Goal: Task Accomplishment & Management: Use online tool/utility

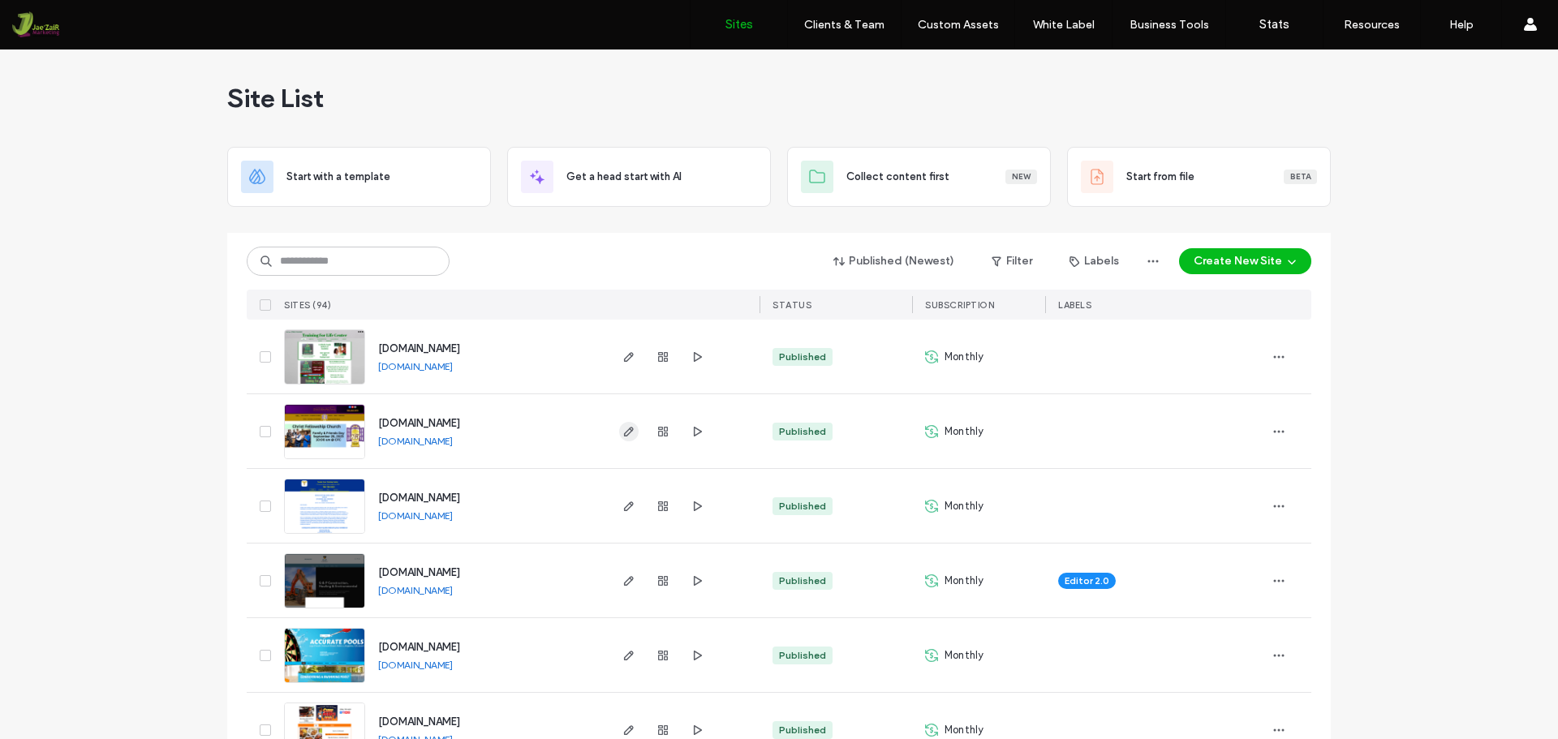
click at [625, 429] on use "button" at bounding box center [629, 432] width 10 height 10
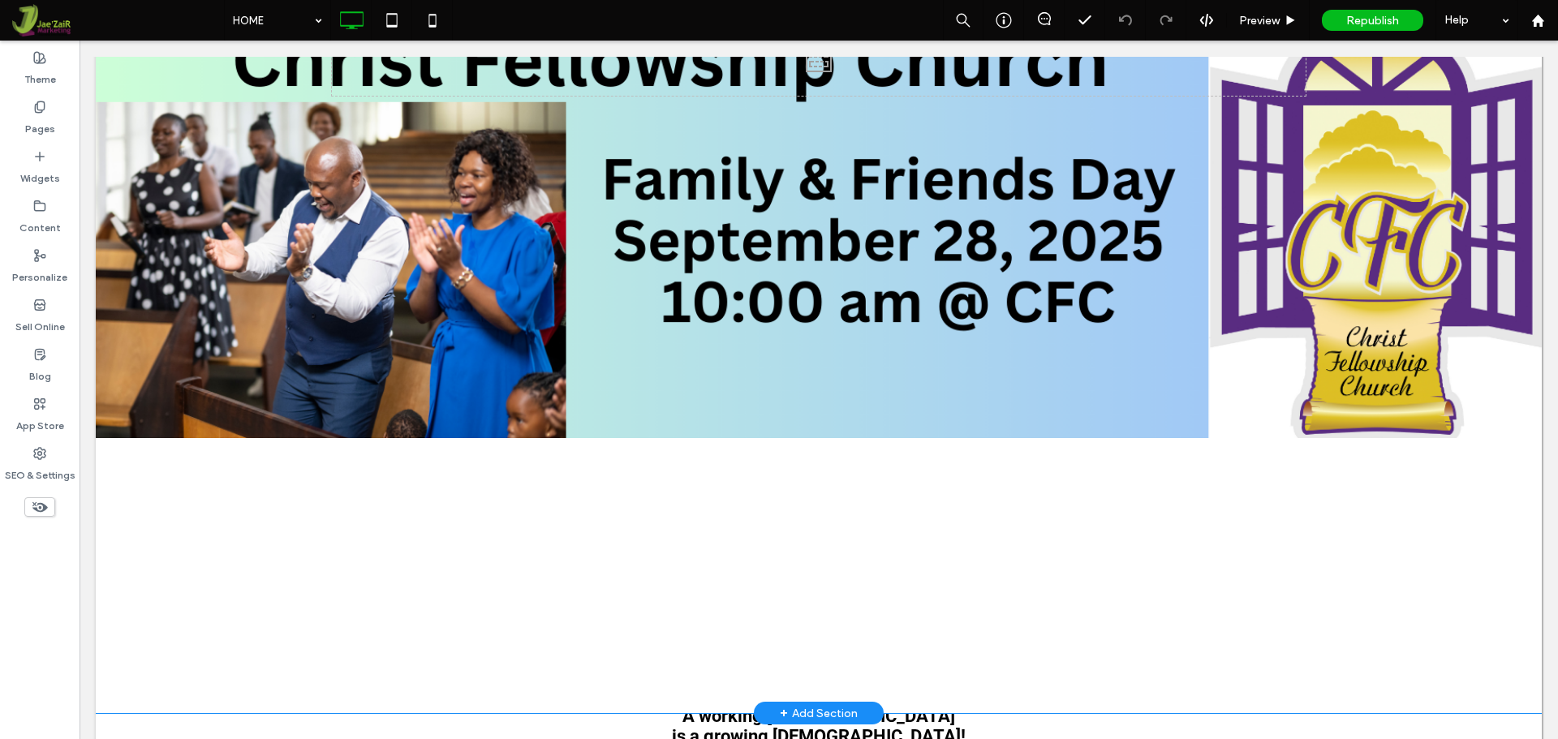
scroll to position [81, 0]
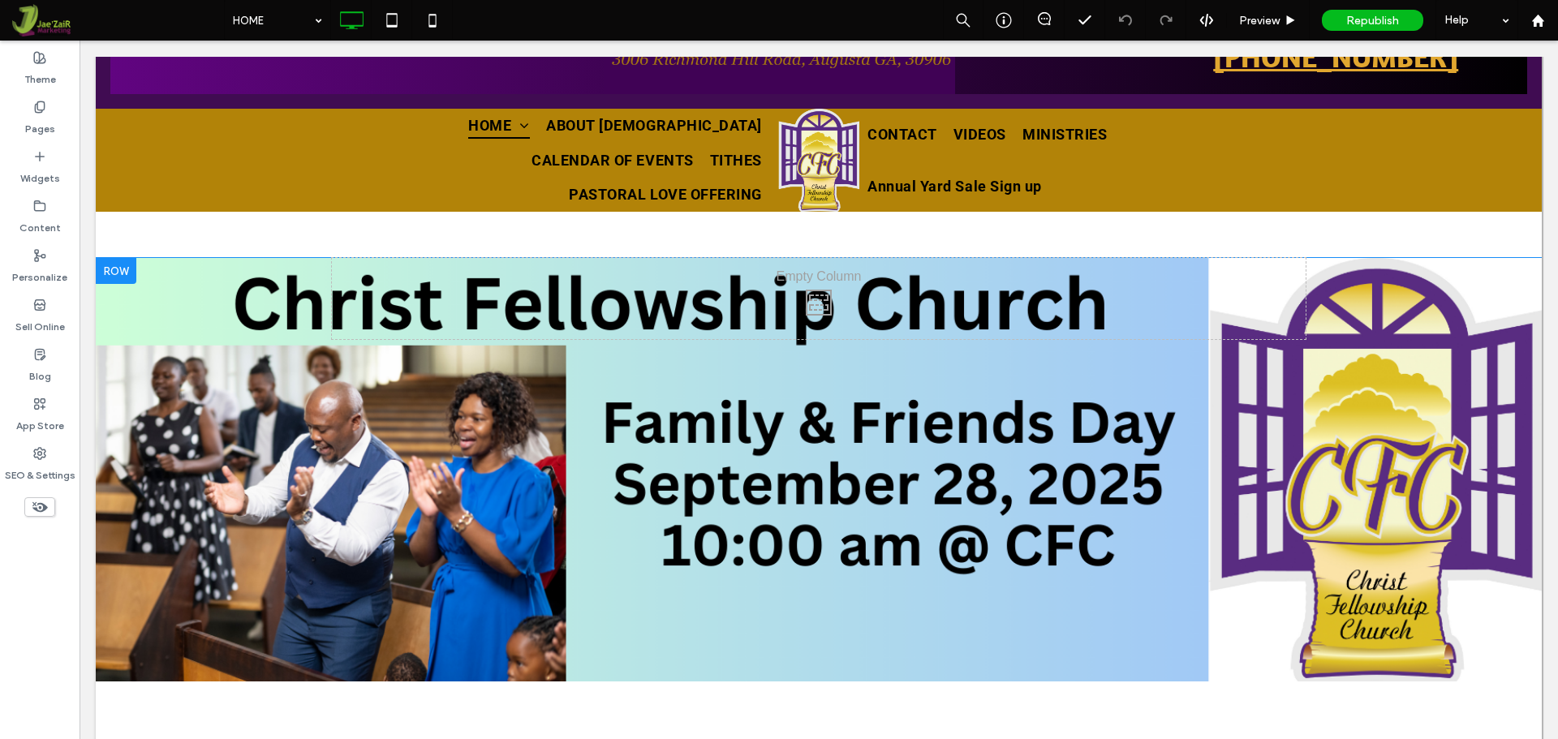
click at [1204, 397] on div at bounding box center [819, 607] width 1446 height 699
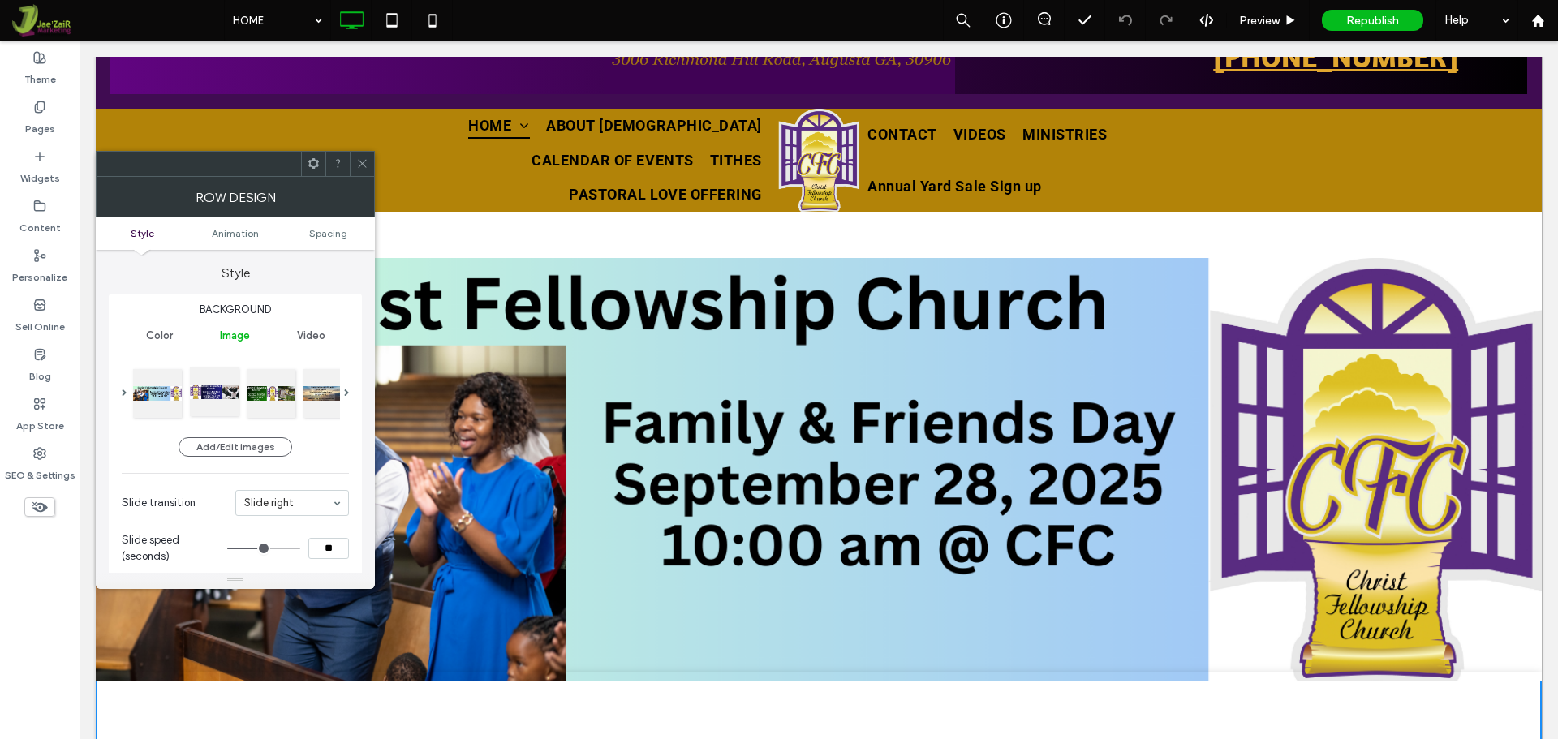
click at [212, 399] on div at bounding box center [214, 392] width 49 height 49
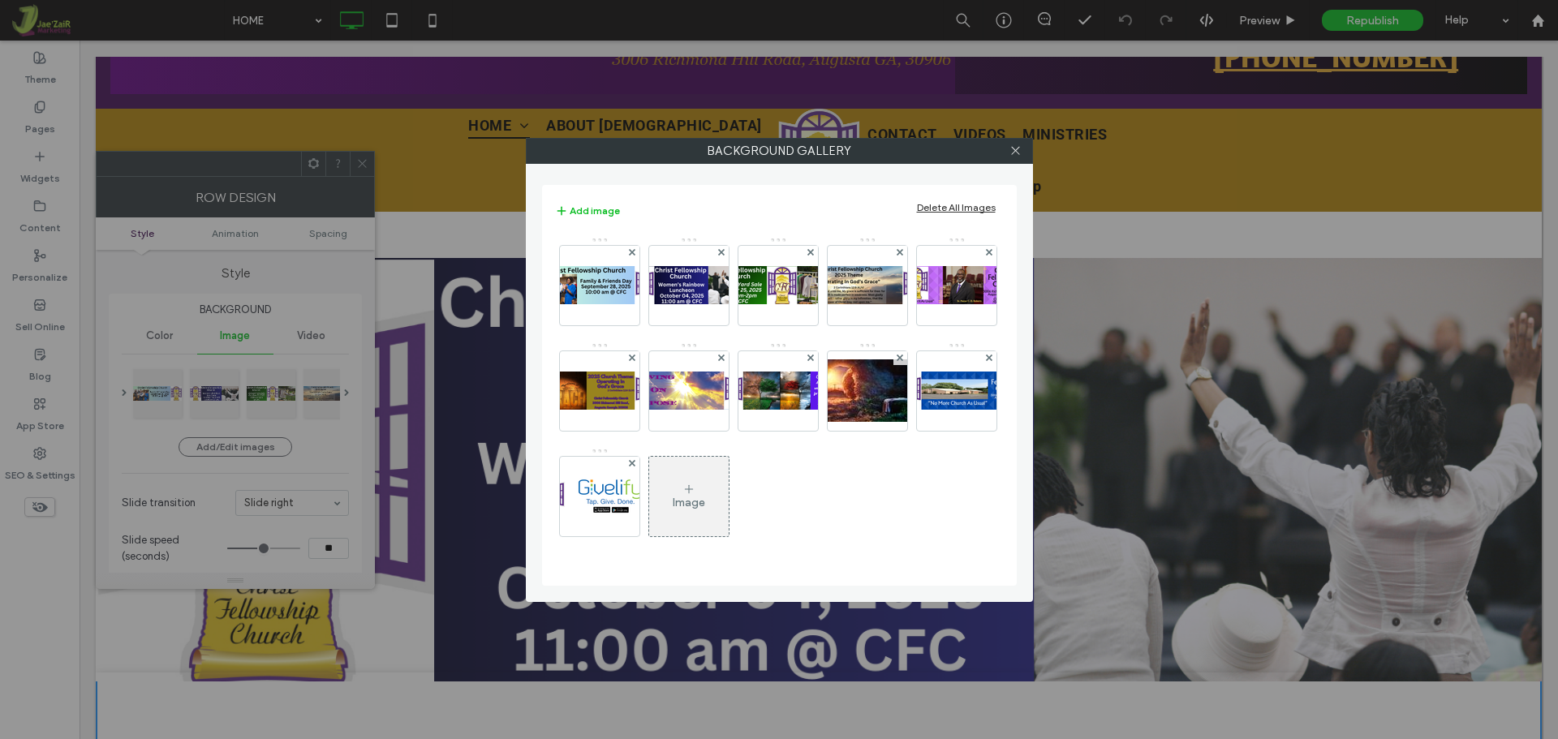
click at [1023, 148] on div at bounding box center [1016, 151] width 24 height 24
click at [1004, 148] on div at bounding box center [1016, 151] width 24 height 24
click at [1014, 148] on icon at bounding box center [1015, 150] width 12 height 12
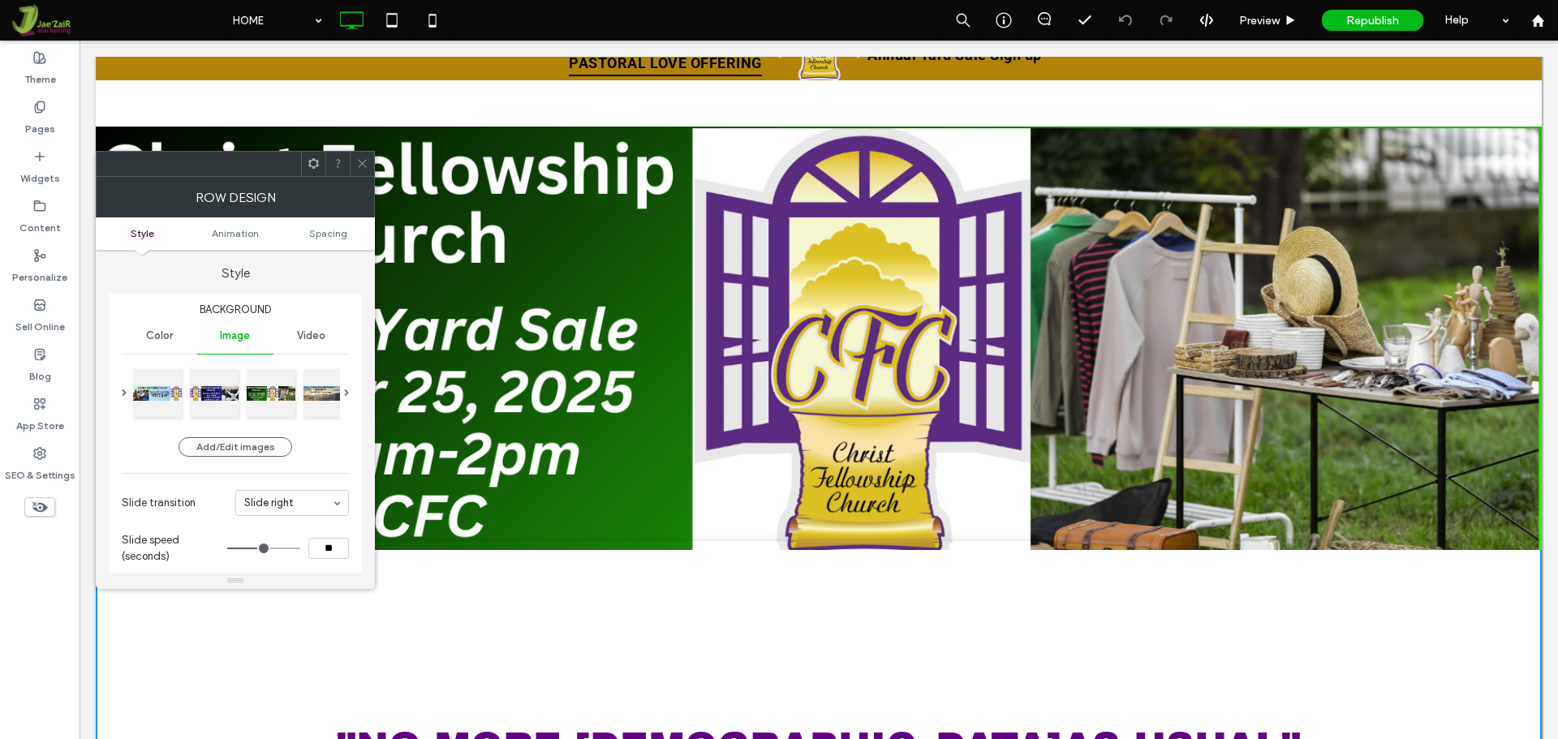
scroll to position [0, 0]
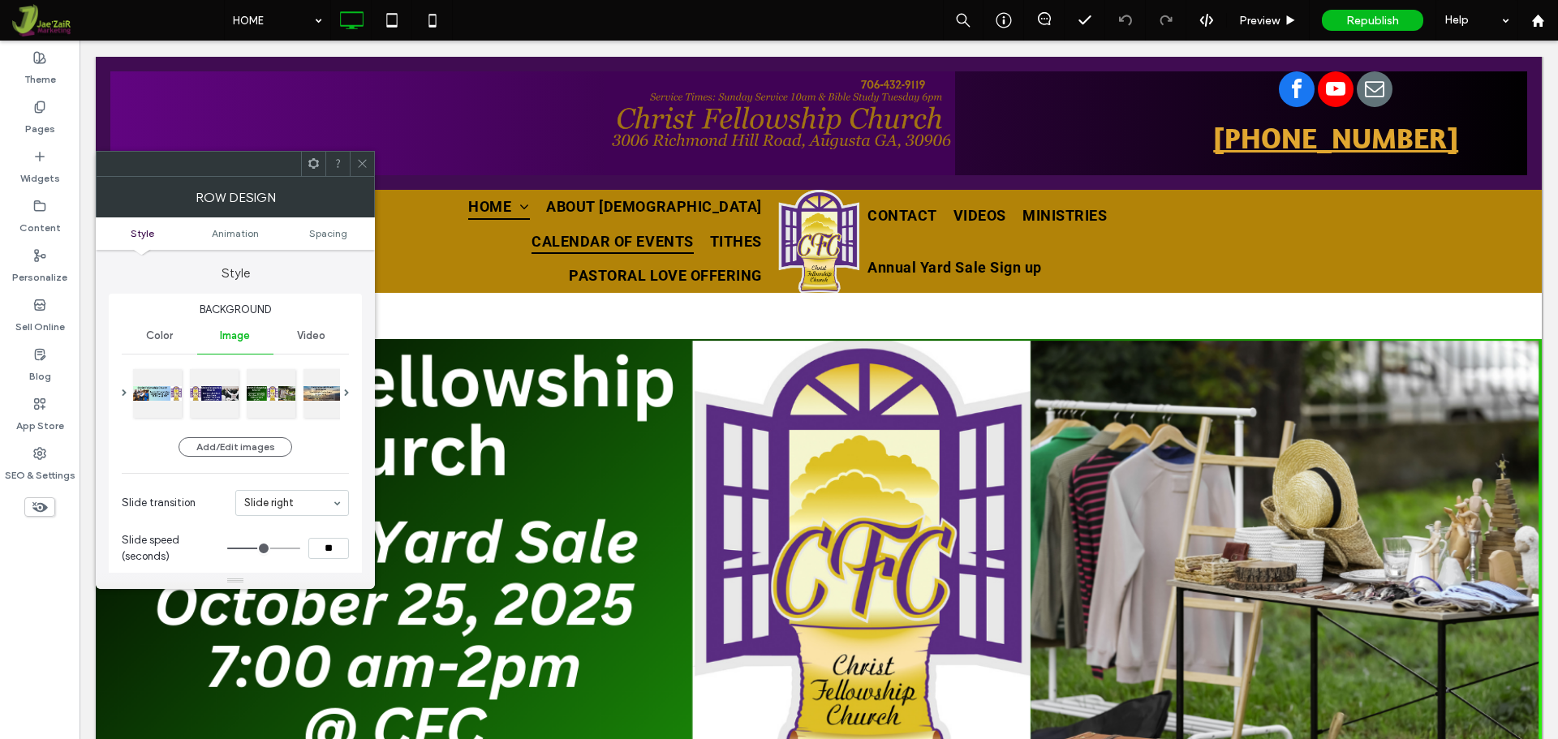
click at [682, 228] on span "CALENDAR OF EVENTS" at bounding box center [612, 241] width 162 height 26
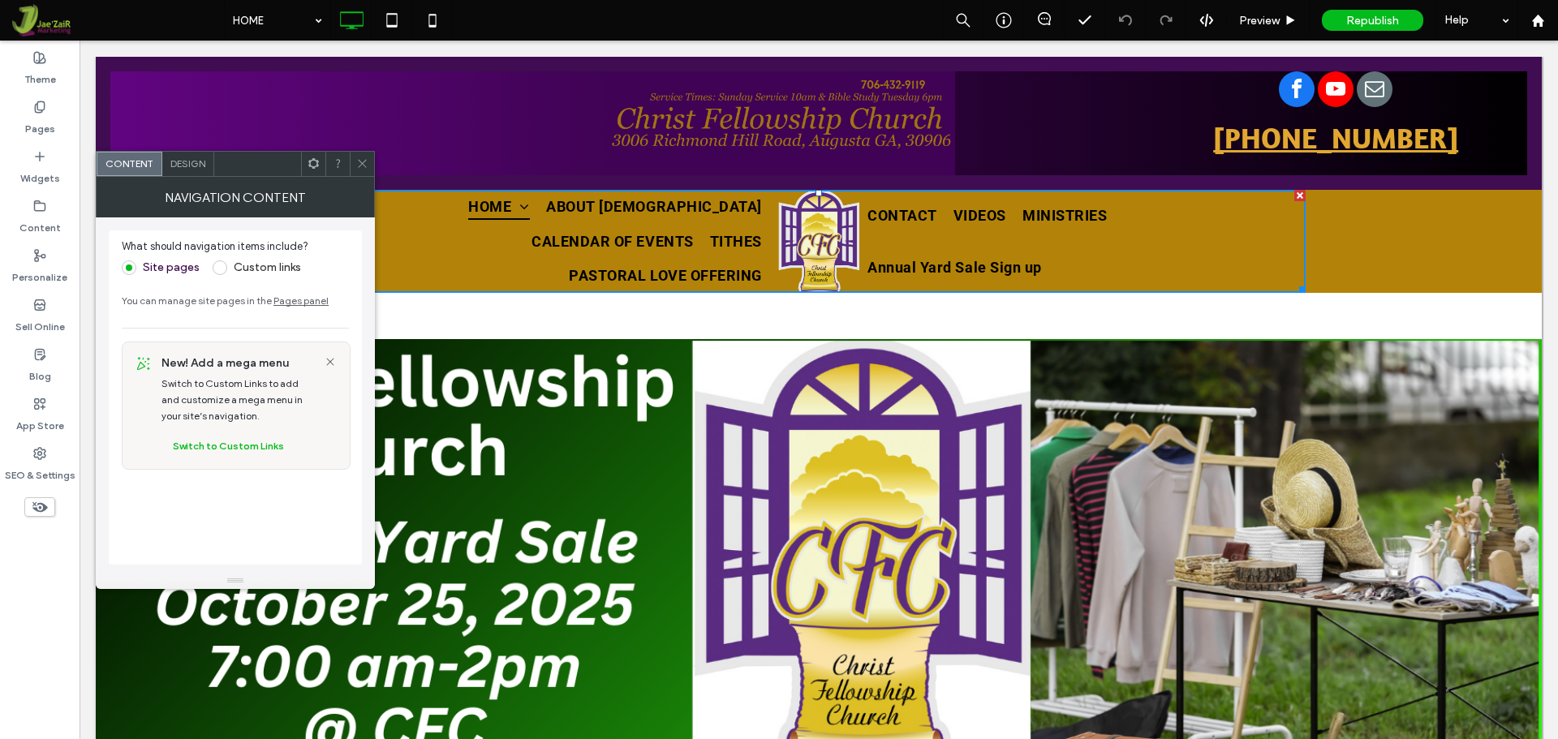
click at [364, 164] on icon at bounding box center [362, 163] width 12 height 12
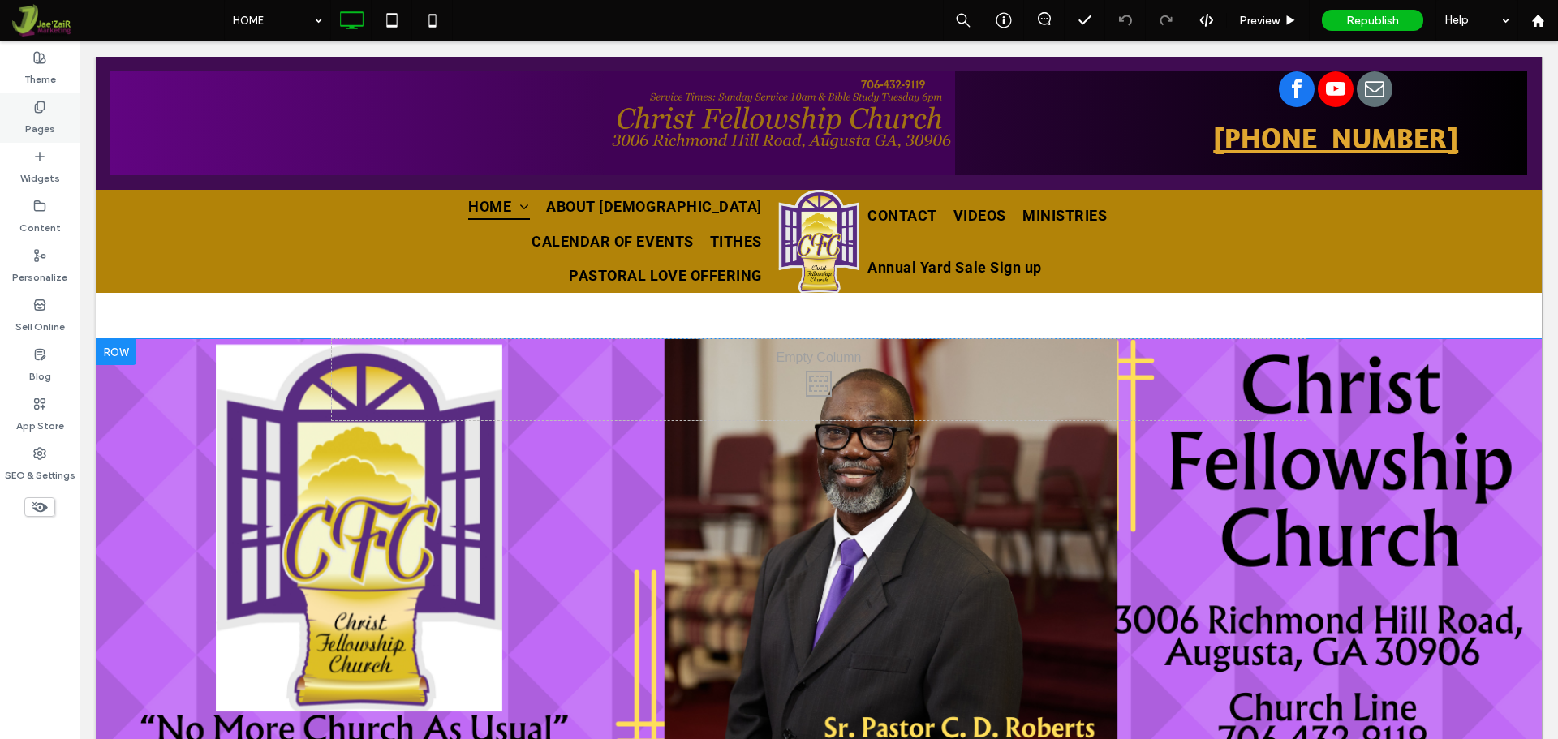
click at [64, 128] on div "Pages" at bounding box center [40, 117] width 80 height 49
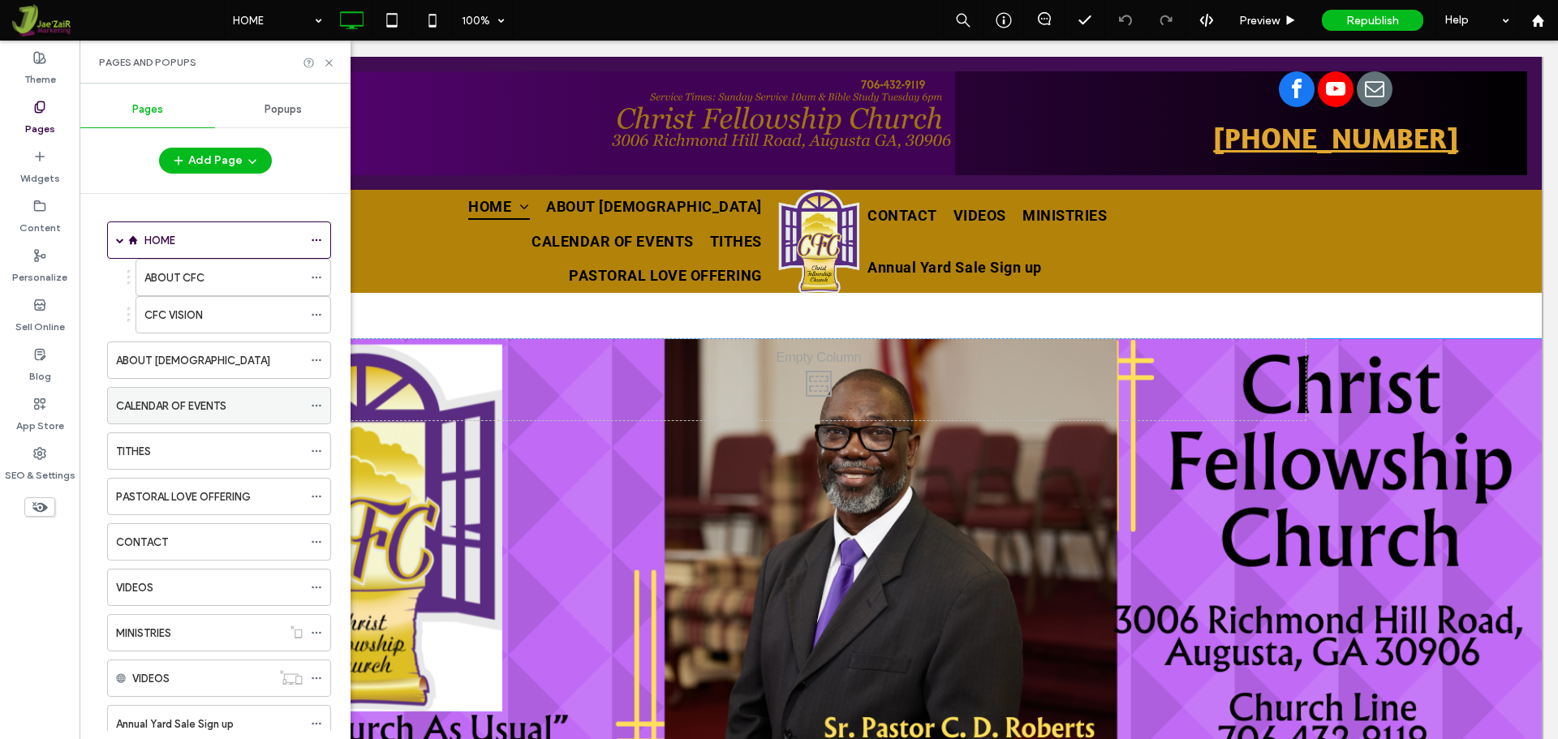
click at [159, 411] on label "CALENDAR OF EVENTS" at bounding box center [171, 406] width 110 height 28
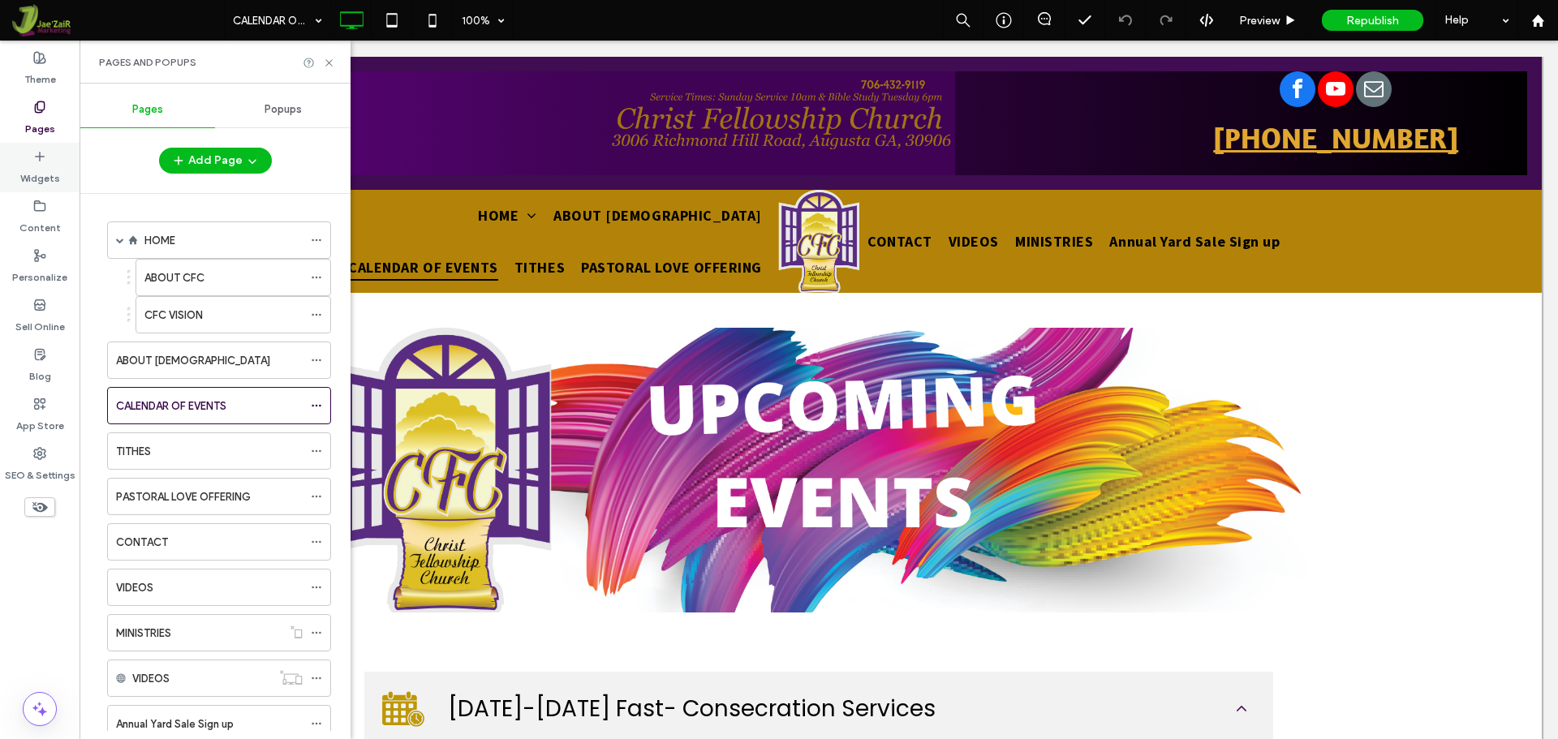
click at [33, 162] on div "Widgets" at bounding box center [40, 167] width 80 height 49
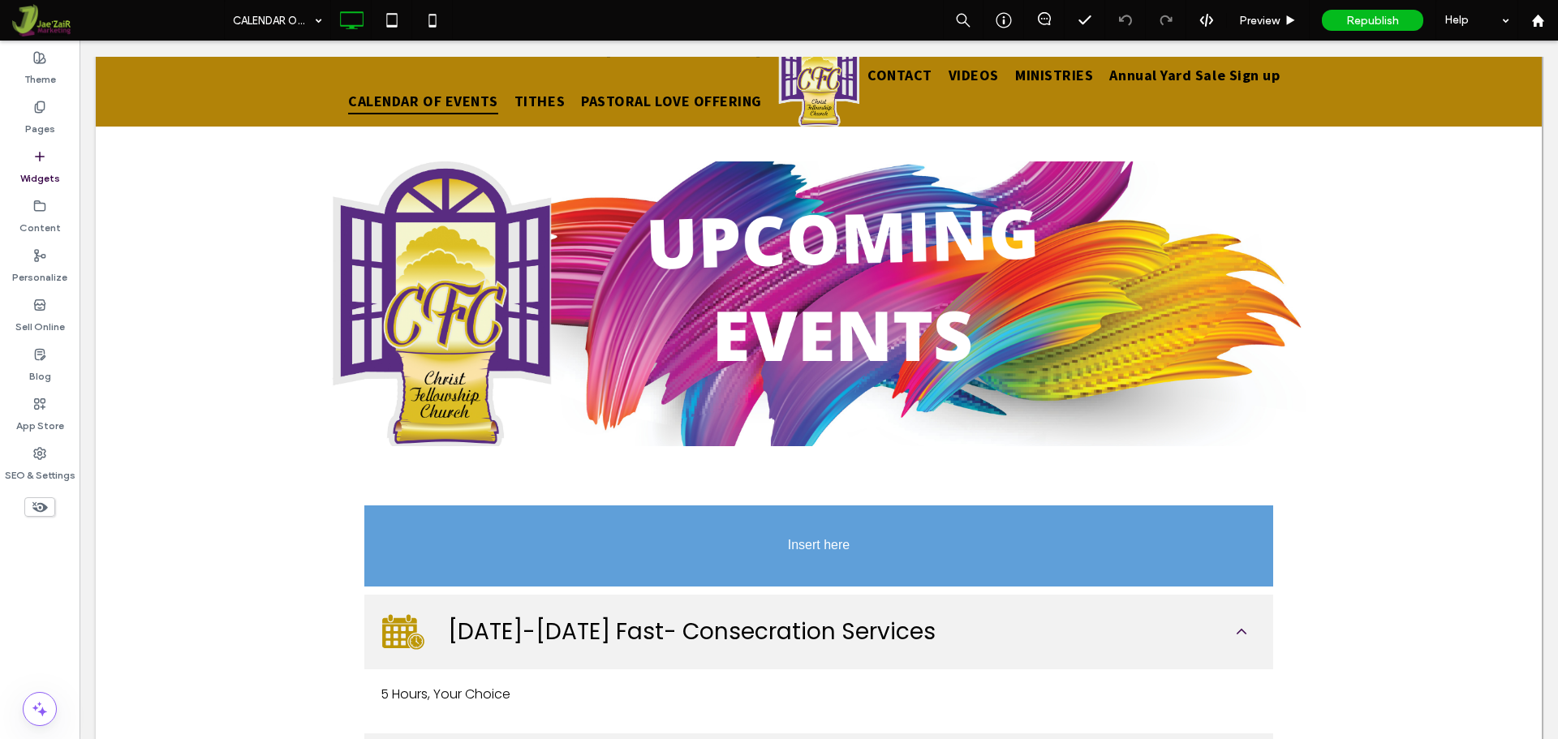
scroll to position [187, 0]
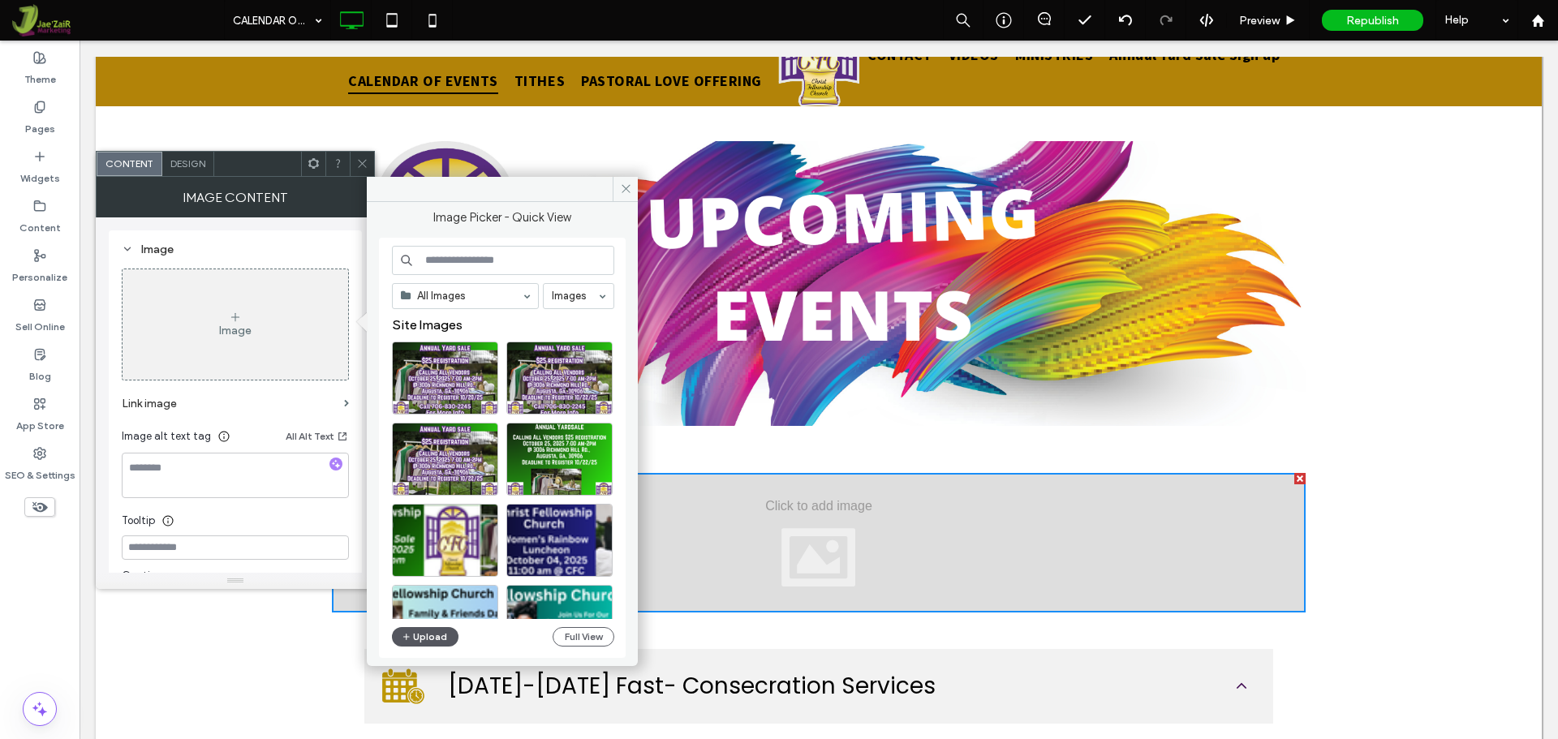
click at [428, 635] on button "Upload" at bounding box center [425, 636] width 67 height 19
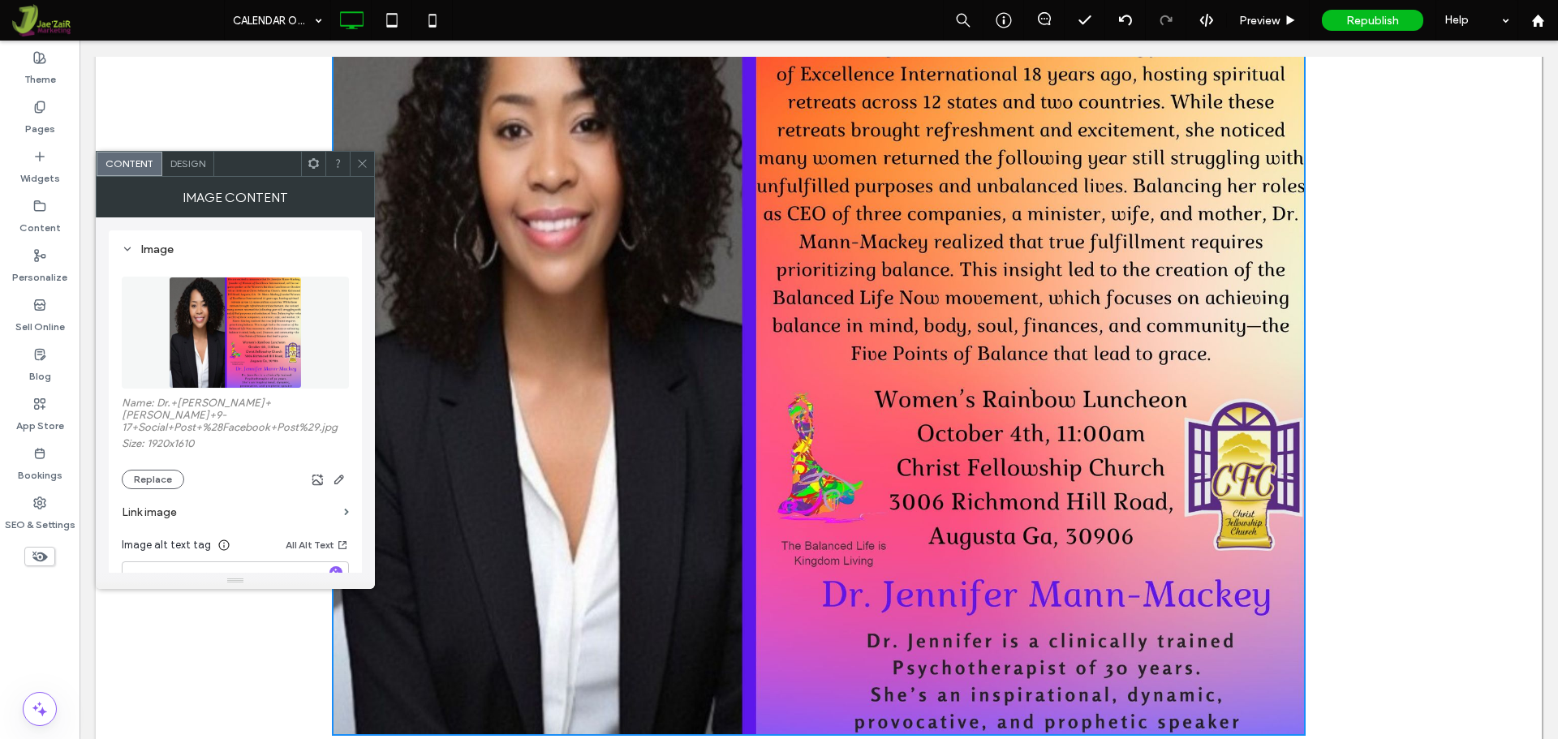
scroll to position [917, 0]
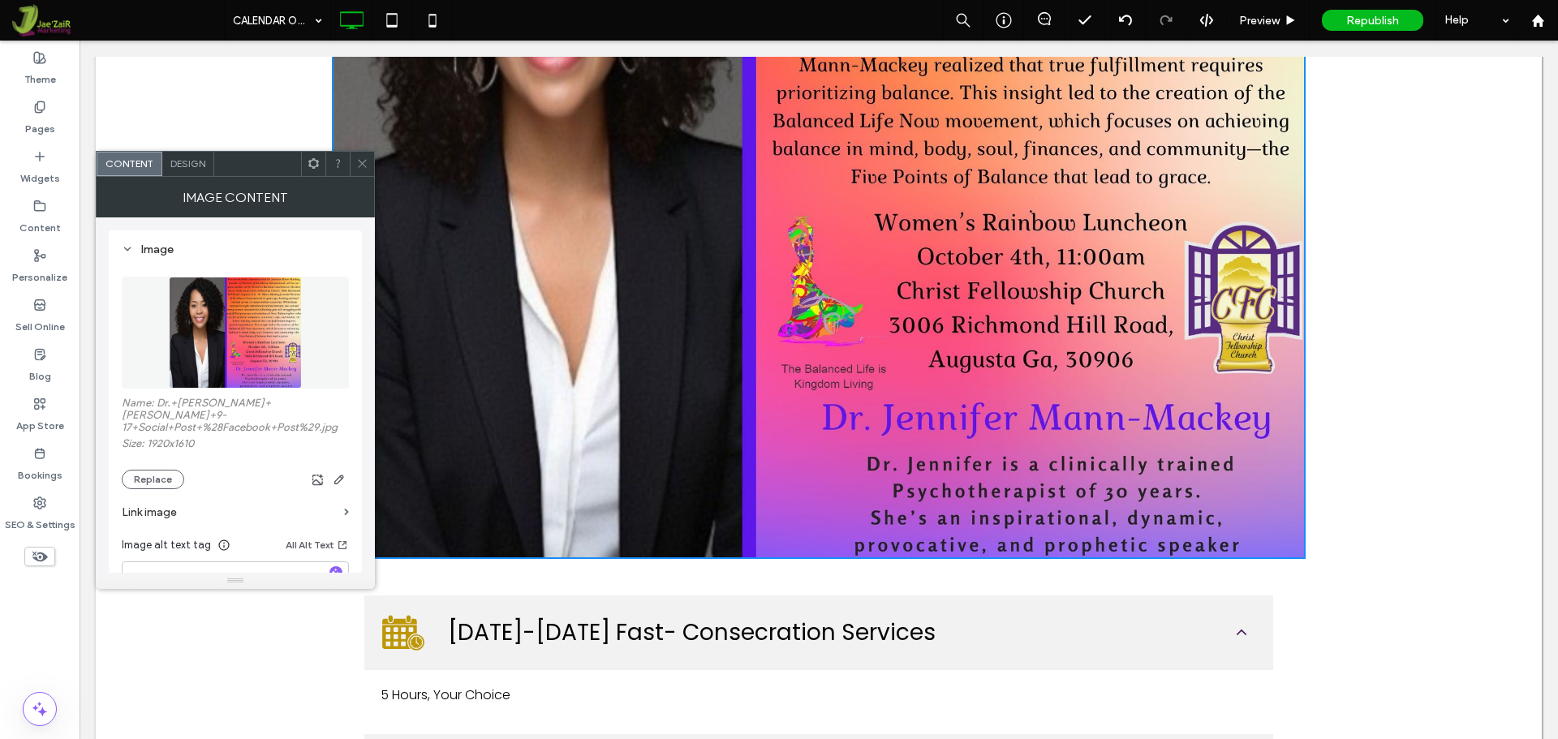
click at [789, 385] on img at bounding box center [819, 151] width 974 height 816
click at [367, 161] on icon at bounding box center [362, 163] width 12 height 12
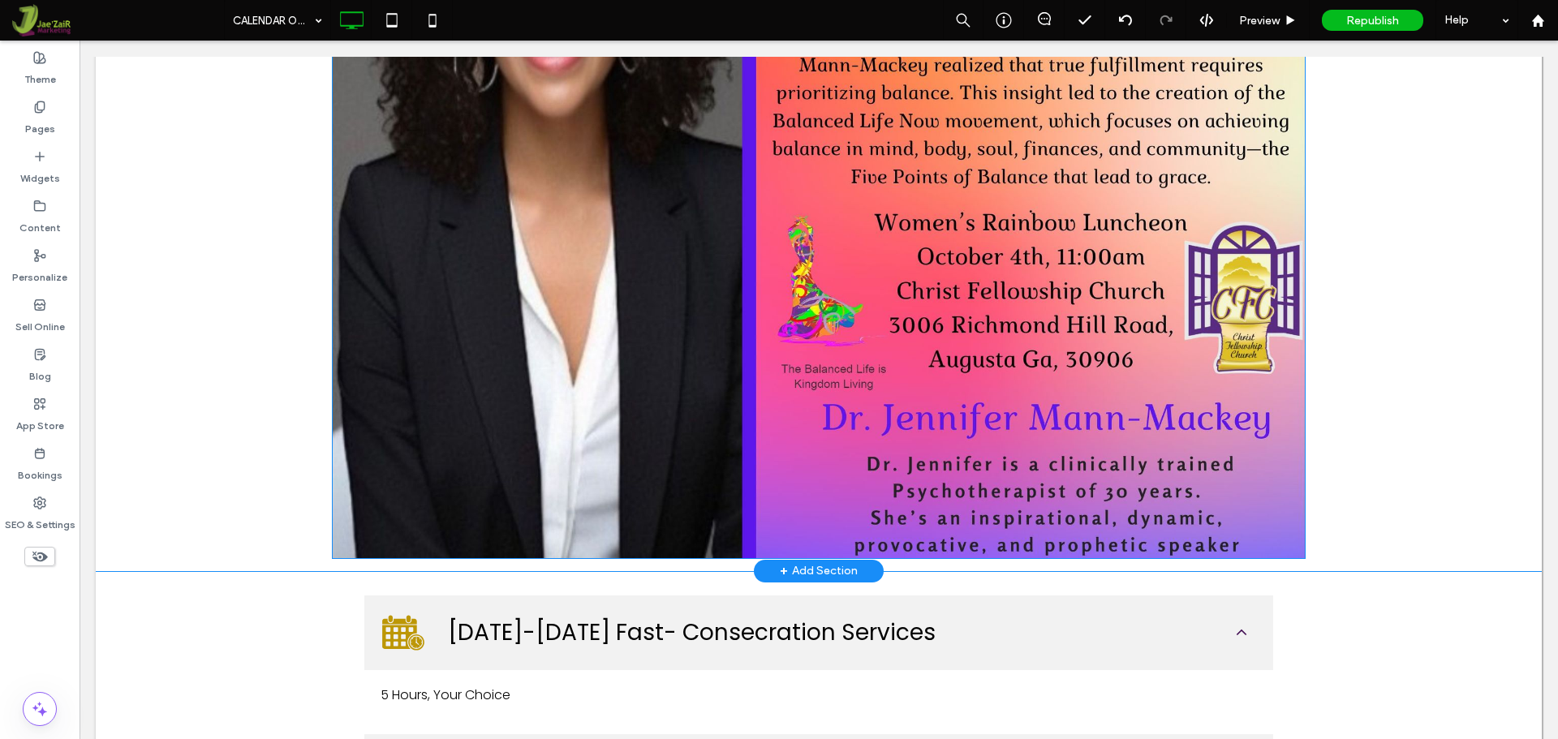
click at [741, 308] on img at bounding box center [819, 151] width 974 height 816
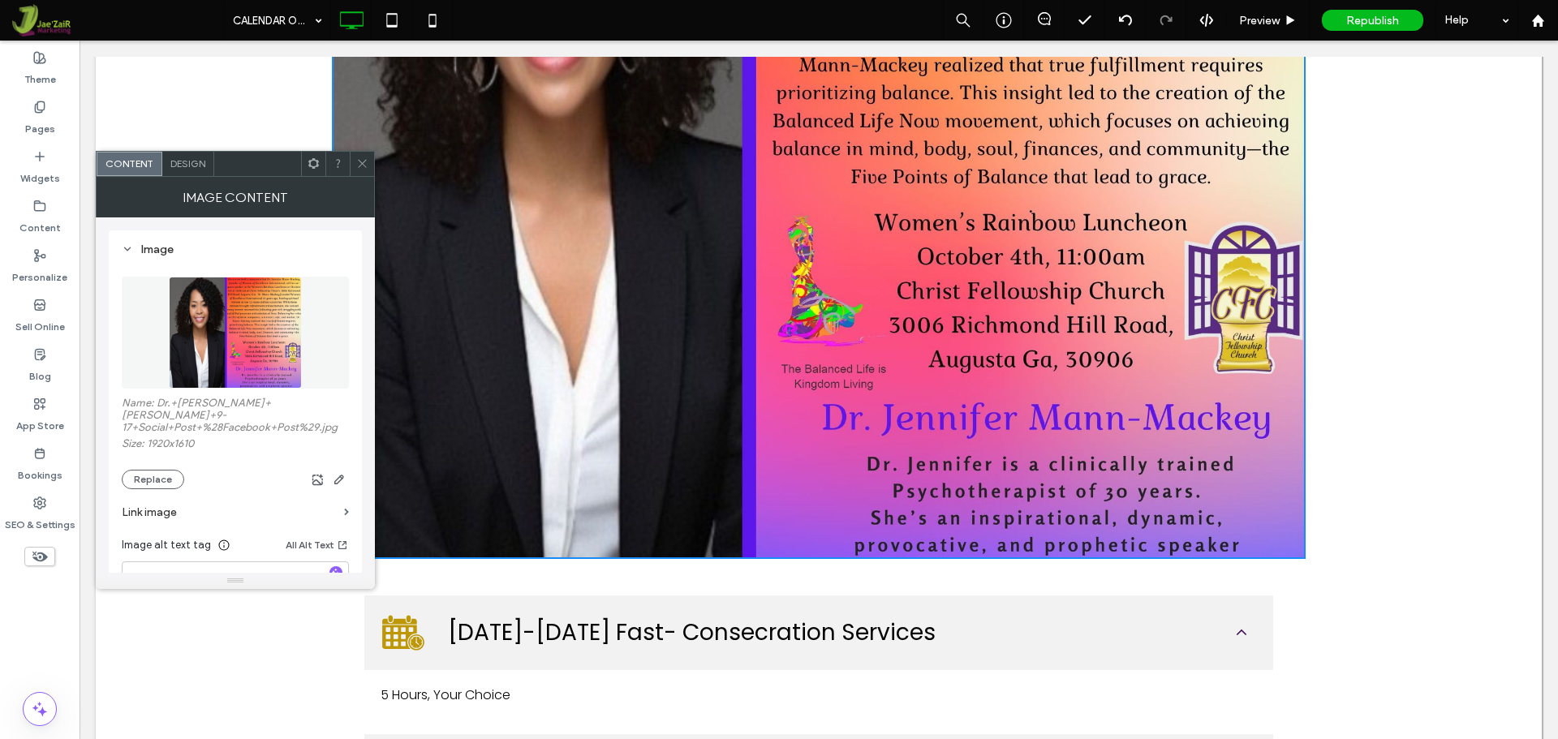
click at [655, 405] on img at bounding box center [819, 151] width 974 height 816
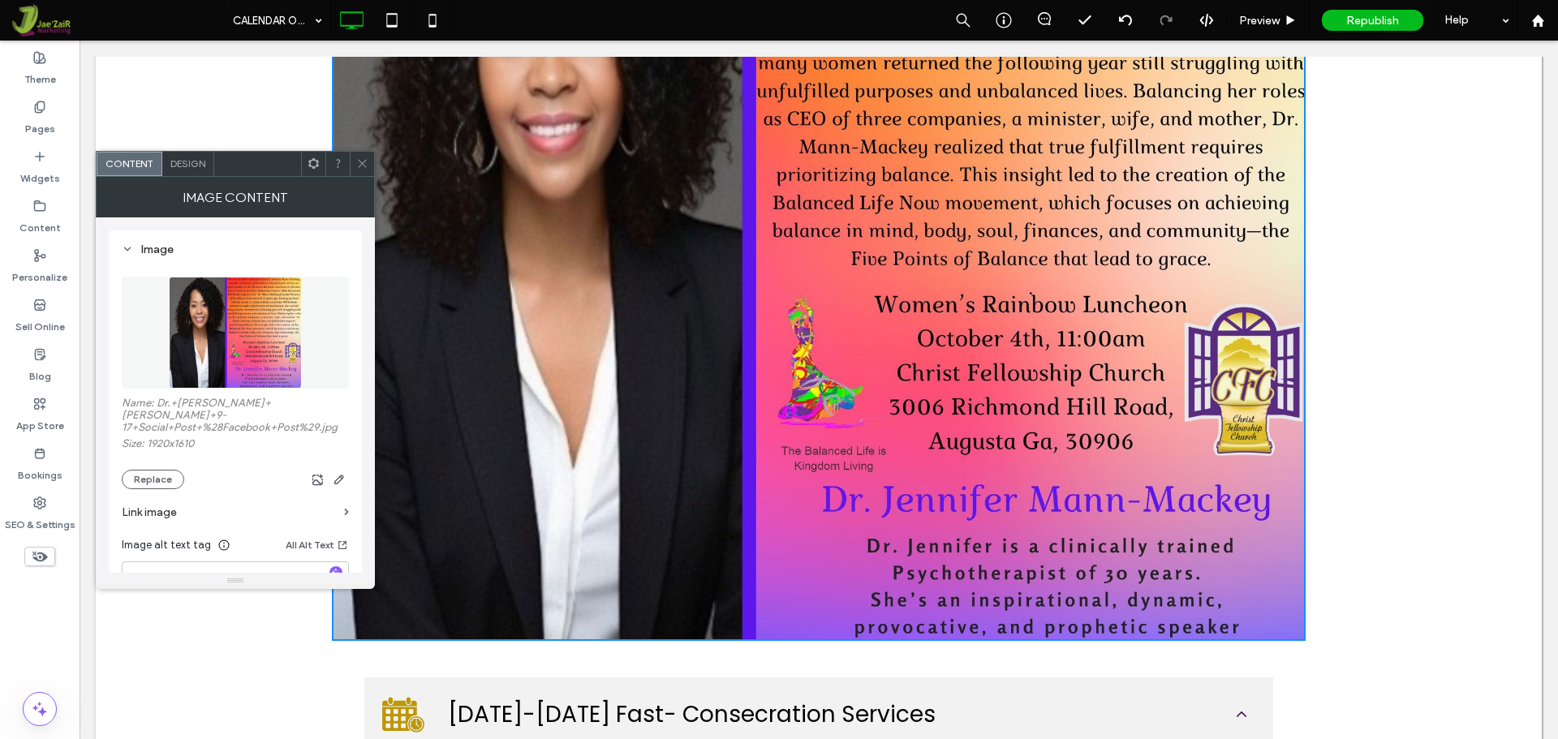
scroll to position [836, 0]
click at [715, 424] on img at bounding box center [819, 232] width 974 height 816
click at [355, 163] on div at bounding box center [362, 164] width 24 height 24
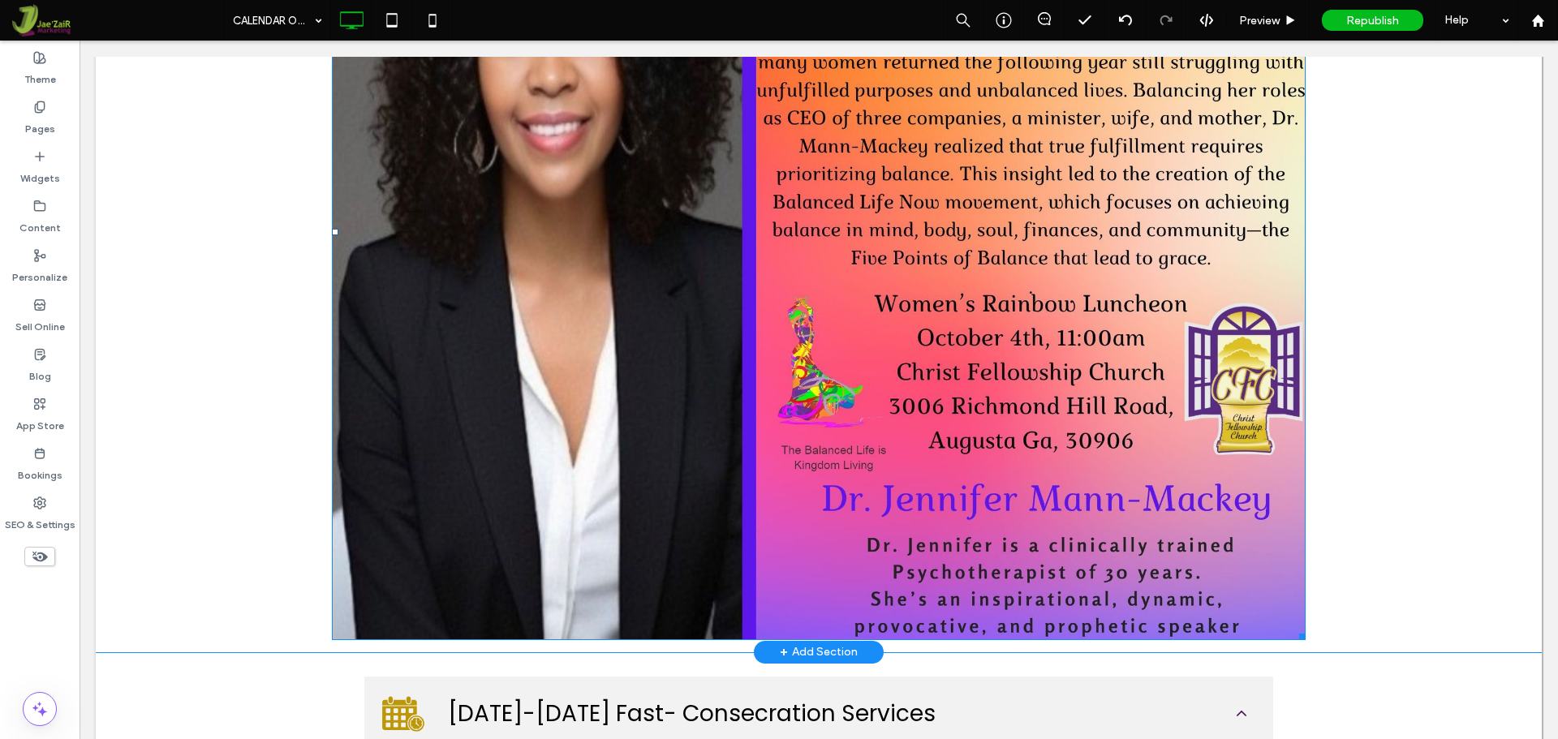
click at [984, 273] on img at bounding box center [819, 232] width 974 height 816
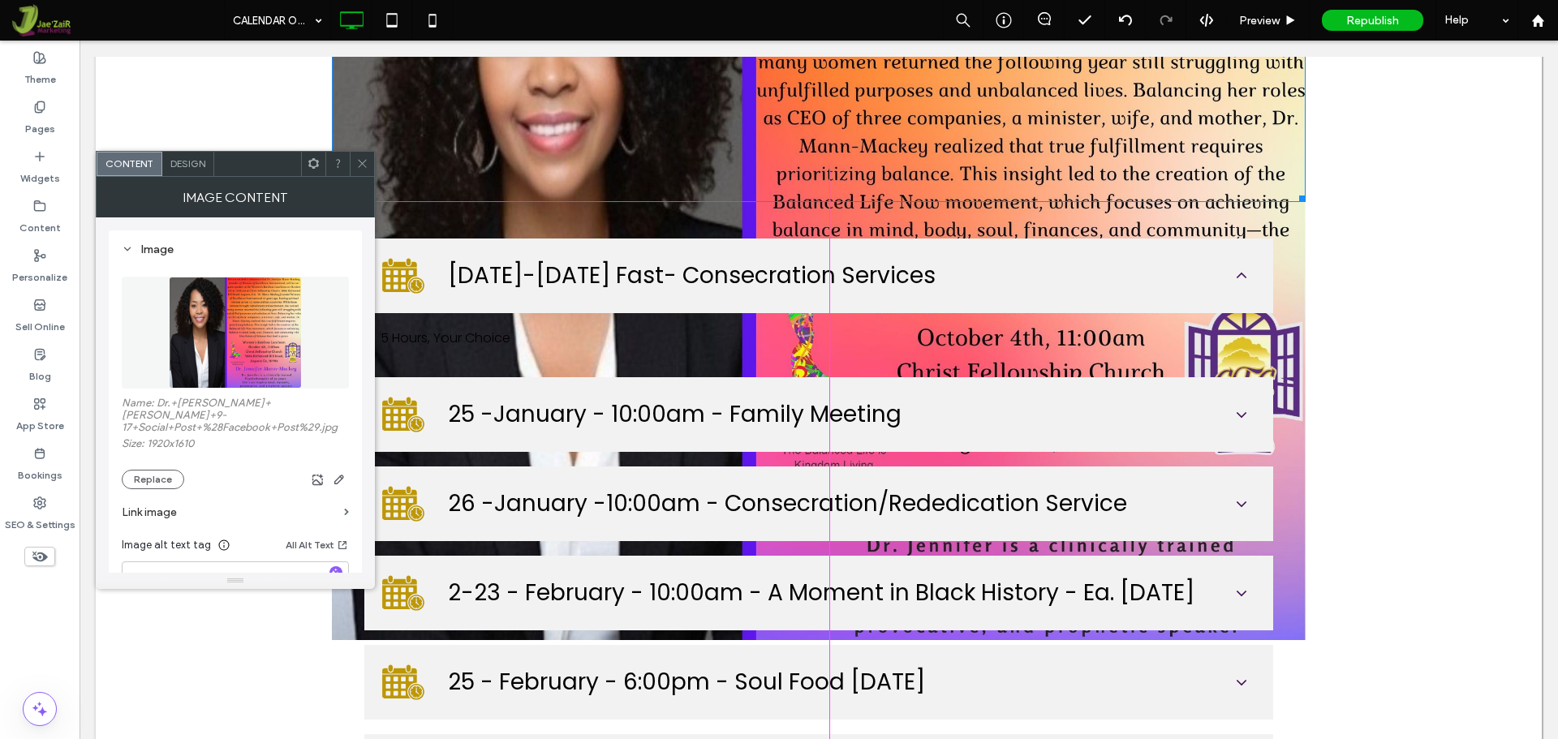
drag, startPoint x: 1299, startPoint y: 639, endPoint x: 1035, endPoint y: 473, distance: 311.3
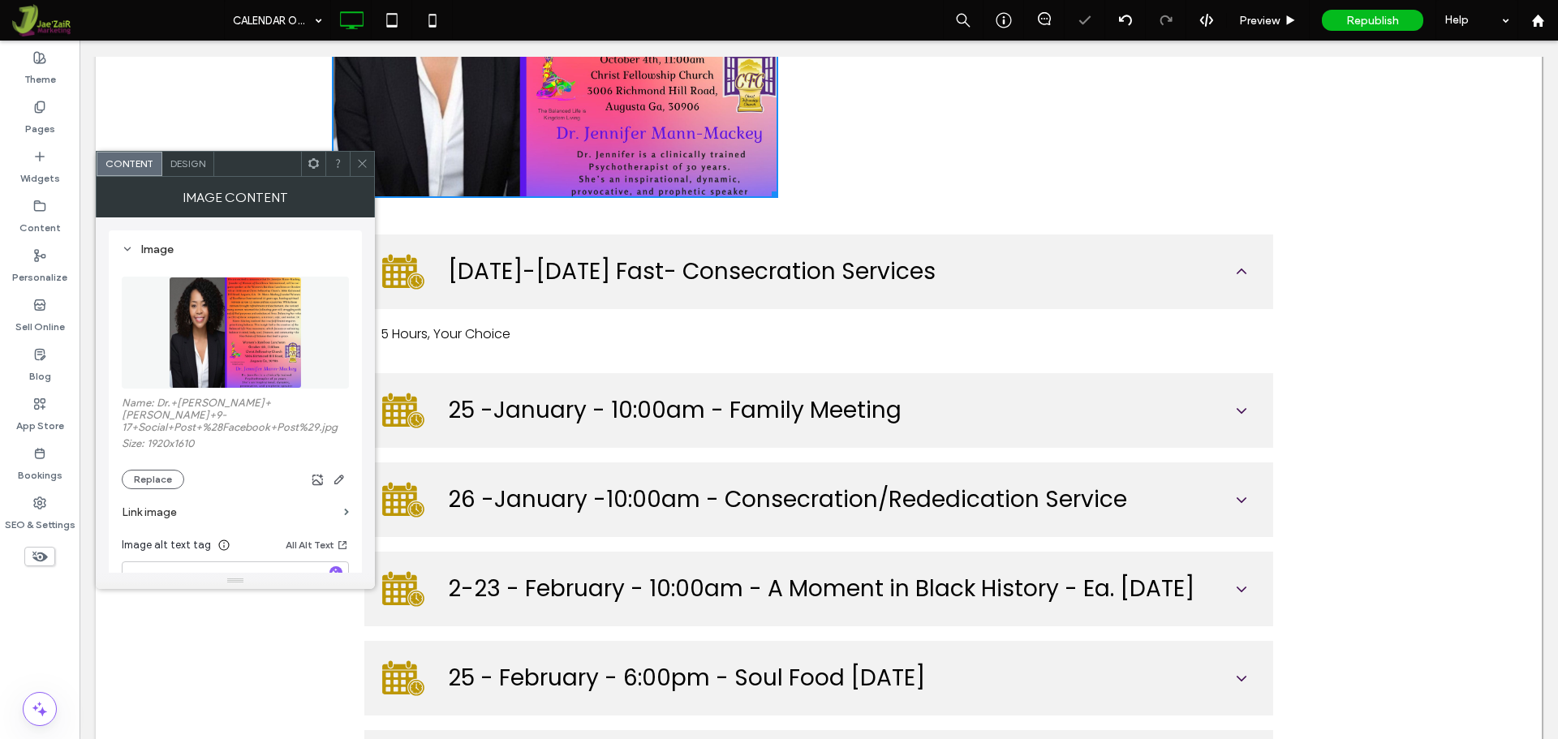
click at [356, 159] on icon at bounding box center [362, 163] width 12 height 12
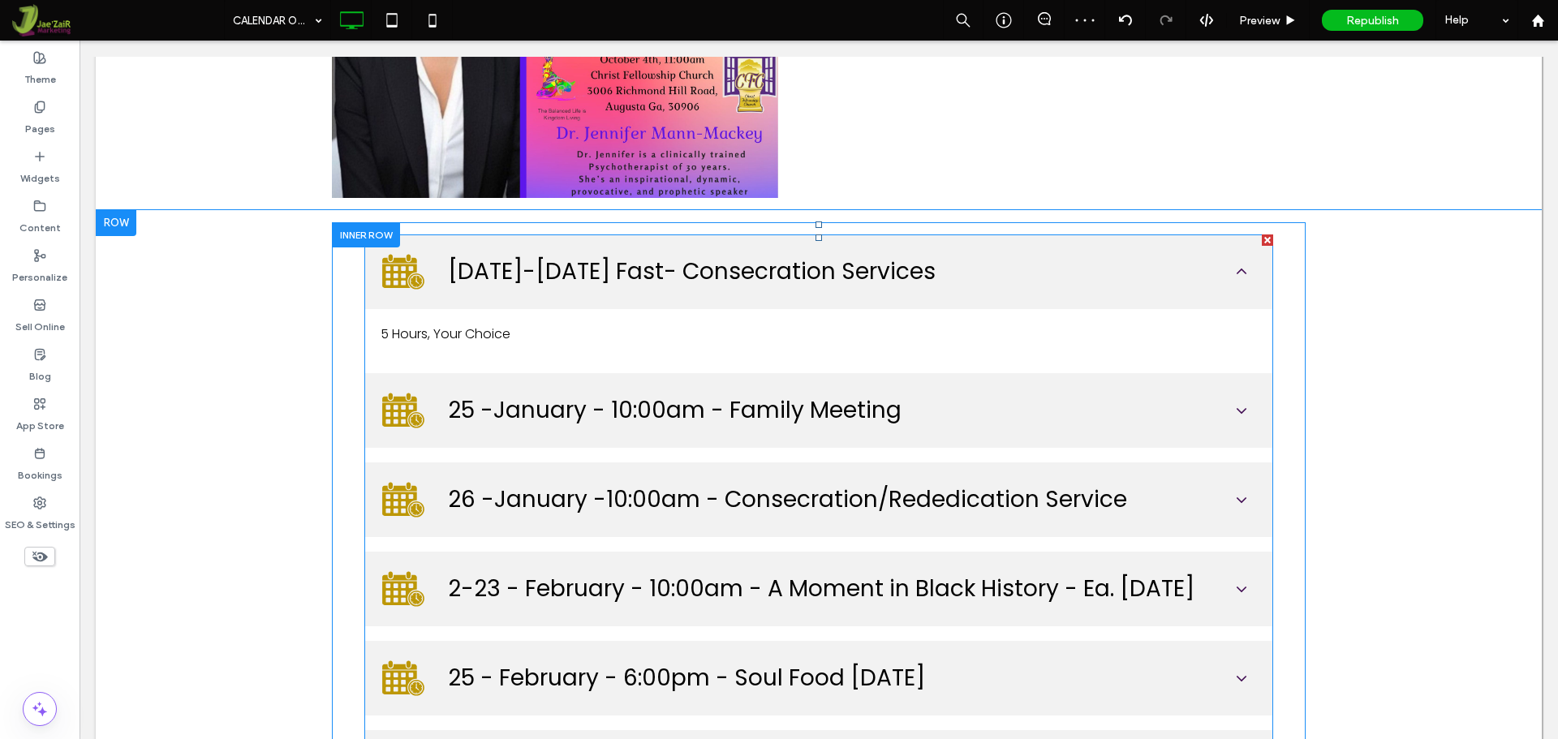
scroll to position [511, 0]
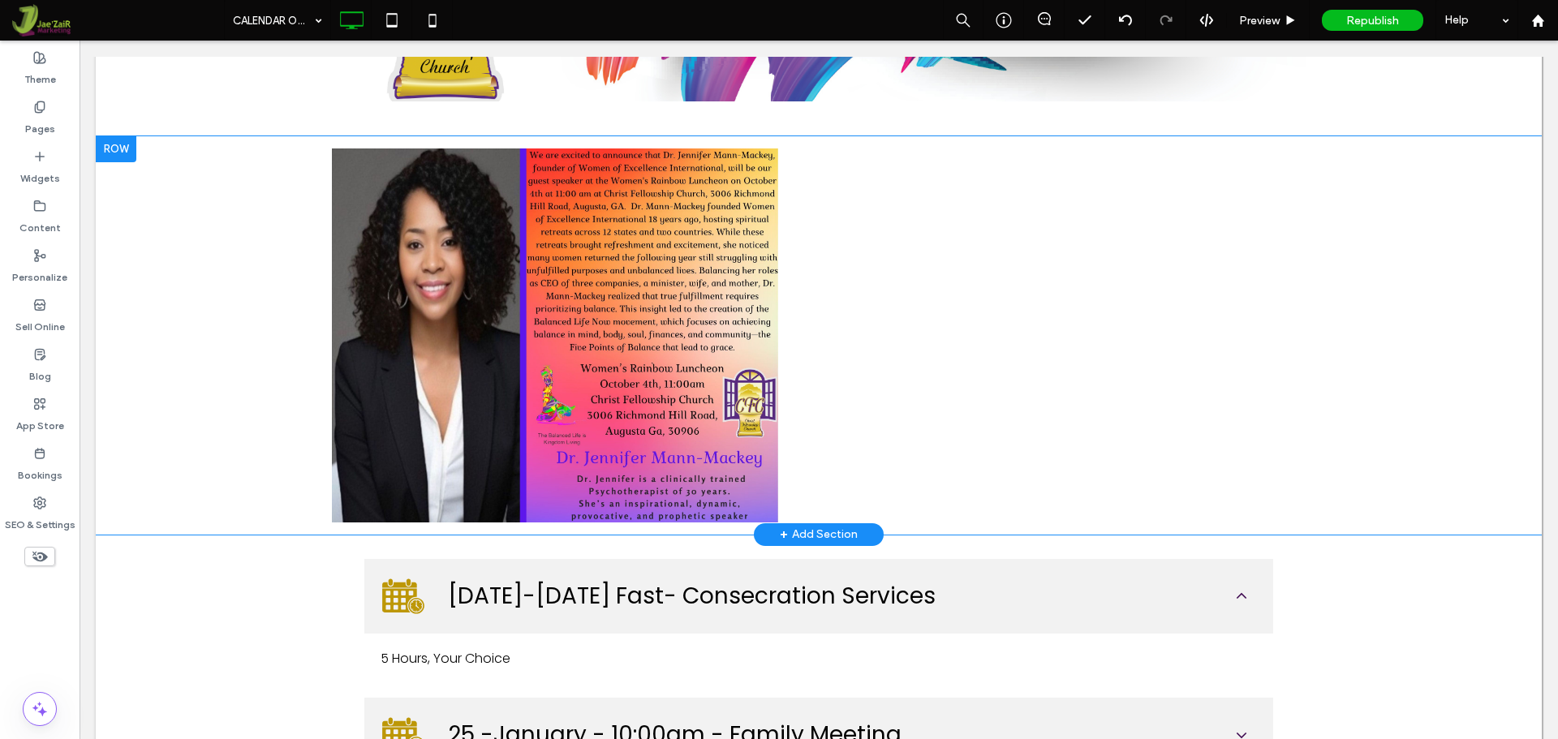
click at [131, 148] on div at bounding box center [116, 149] width 41 height 26
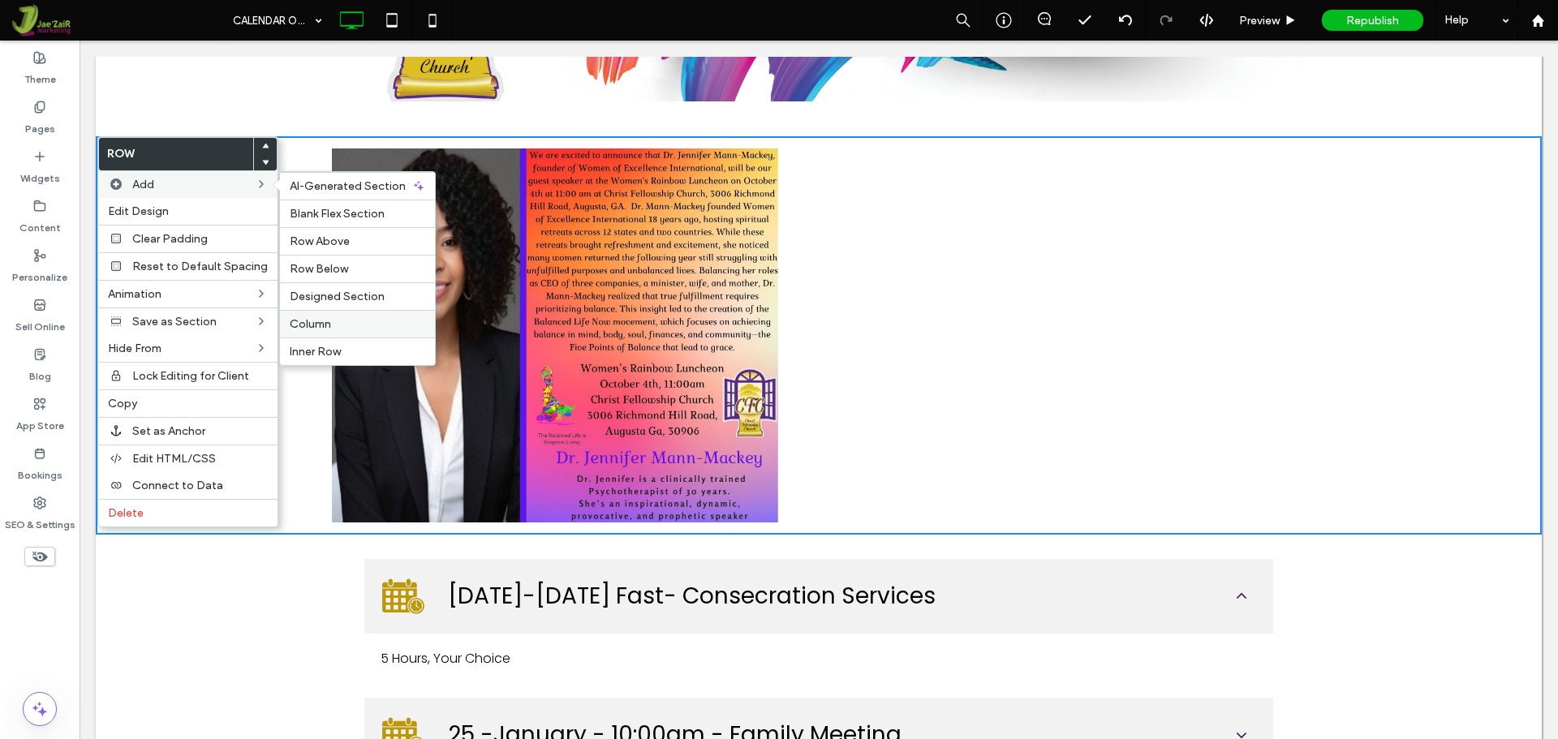
click at [368, 316] on div "Column" at bounding box center [357, 324] width 155 height 28
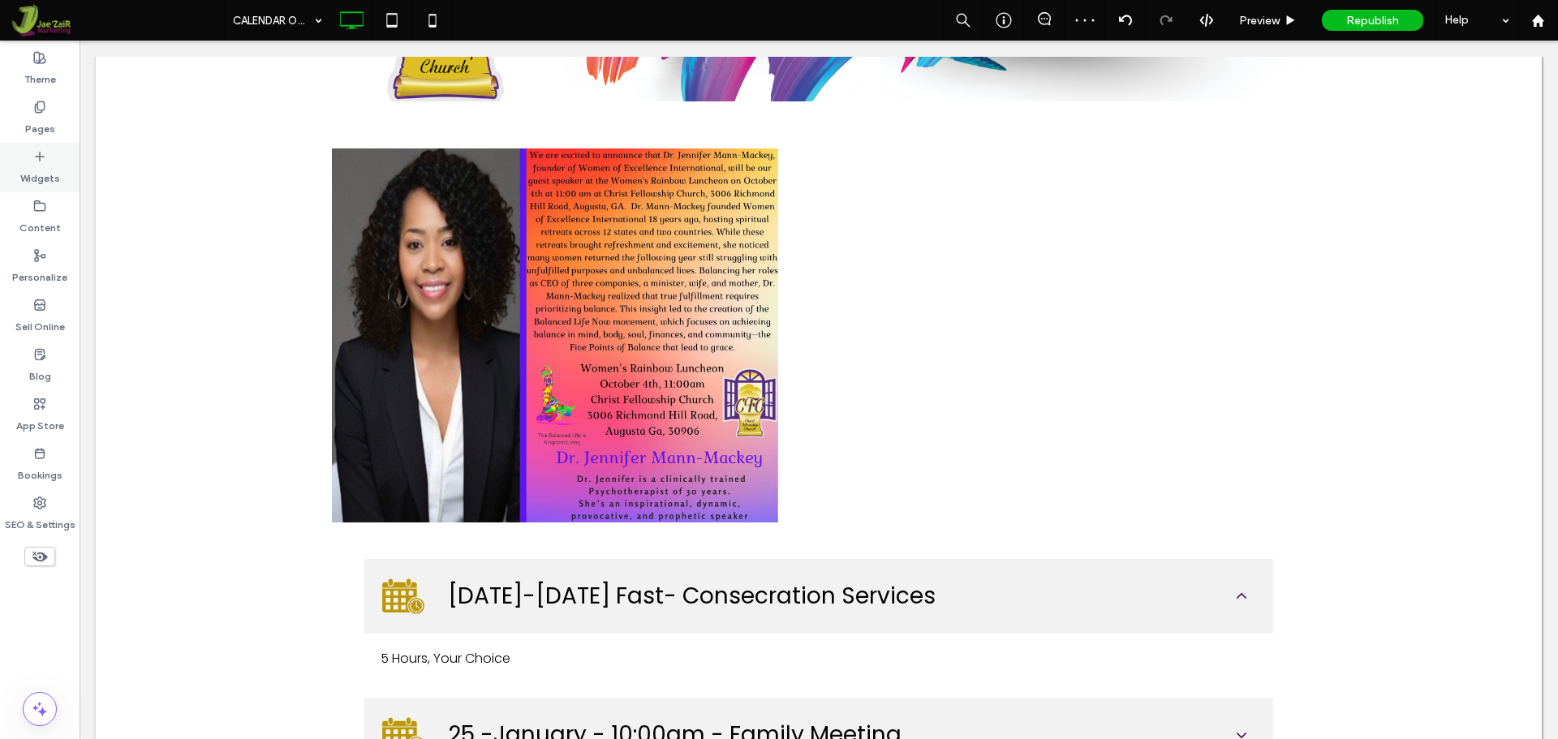
click at [52, 159] on div "Widgets" at bounding box center [40, 167] width 80 height 49
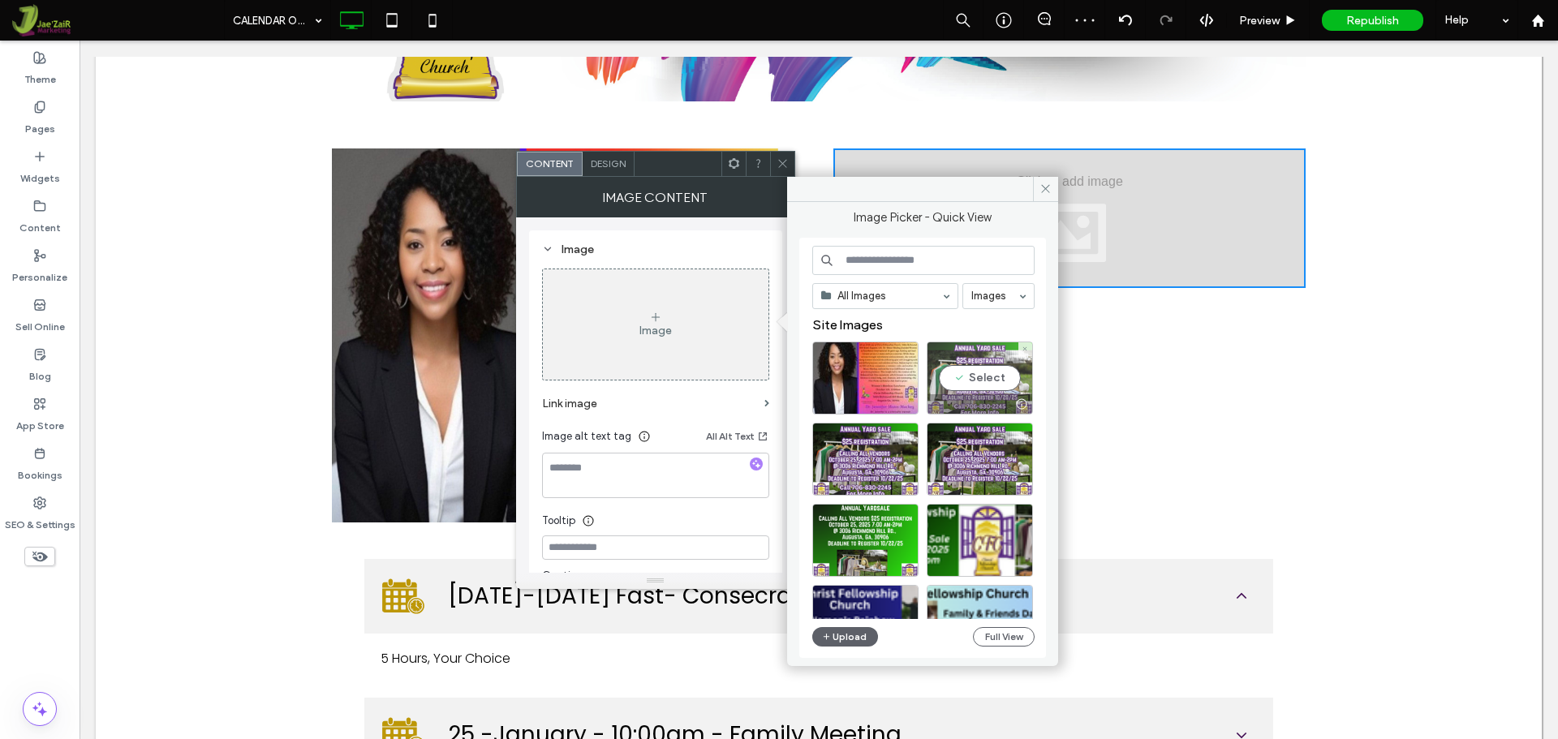
click at [975, 374] on div "Select" at bounding box center [980, 378] width 106 height 73
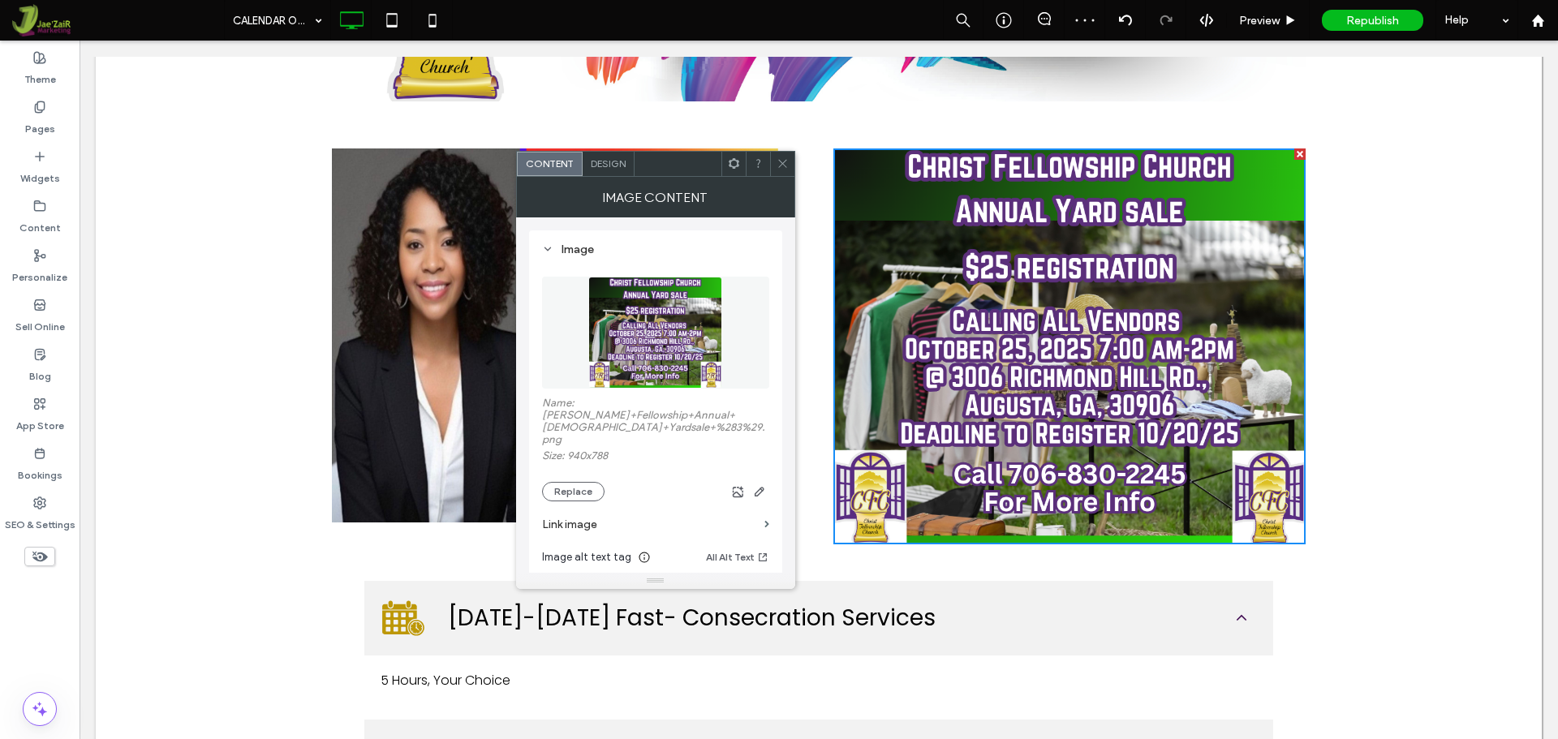
click at [1392, 142] on div "Click To Paste Click To Paste Click To Paste Click To Paste Row + Add Section" at bounding box center [819, 346] width 1446 height 420
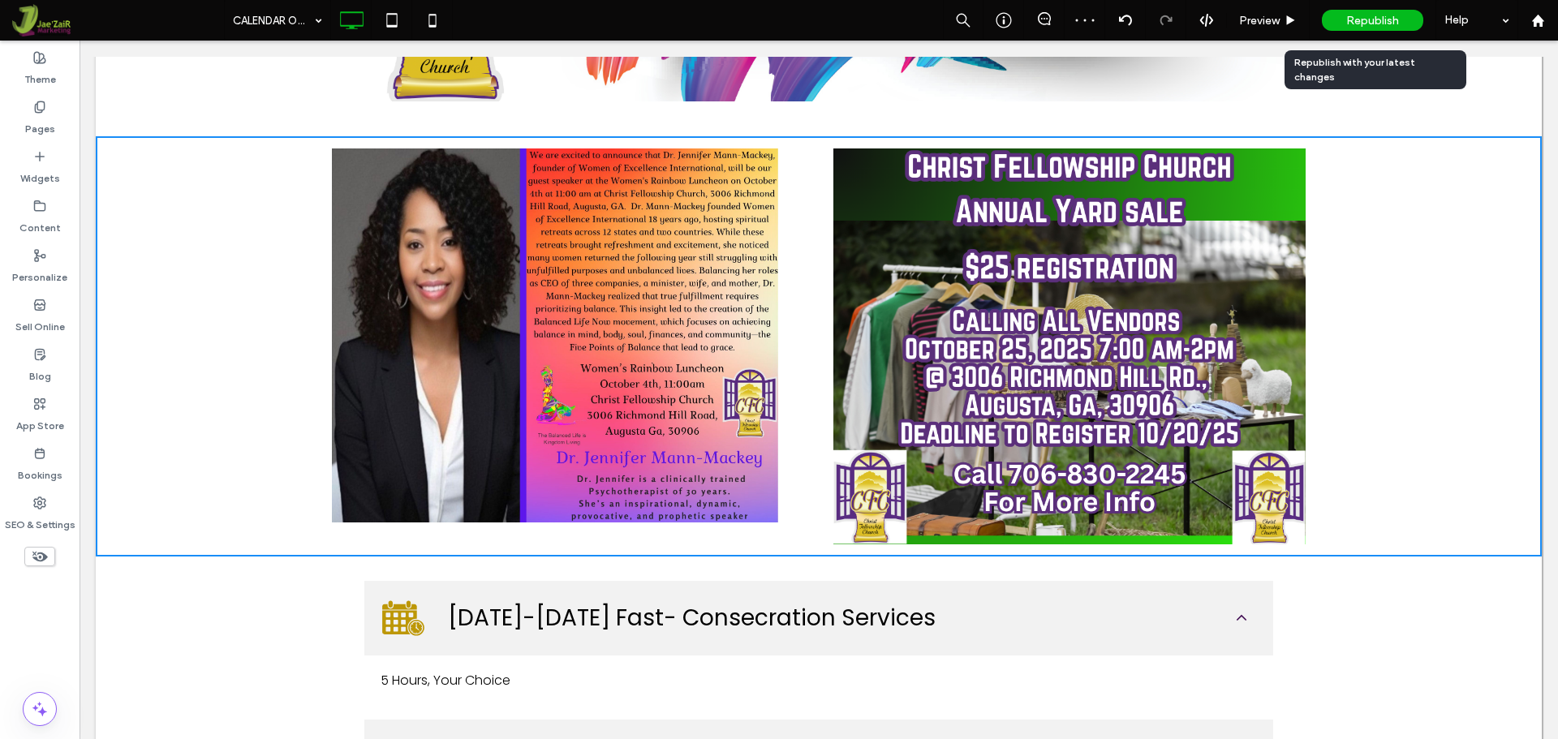
click at [1399, 20] on div "Republish" at bounding box center [1372, 20] width 101 height 21
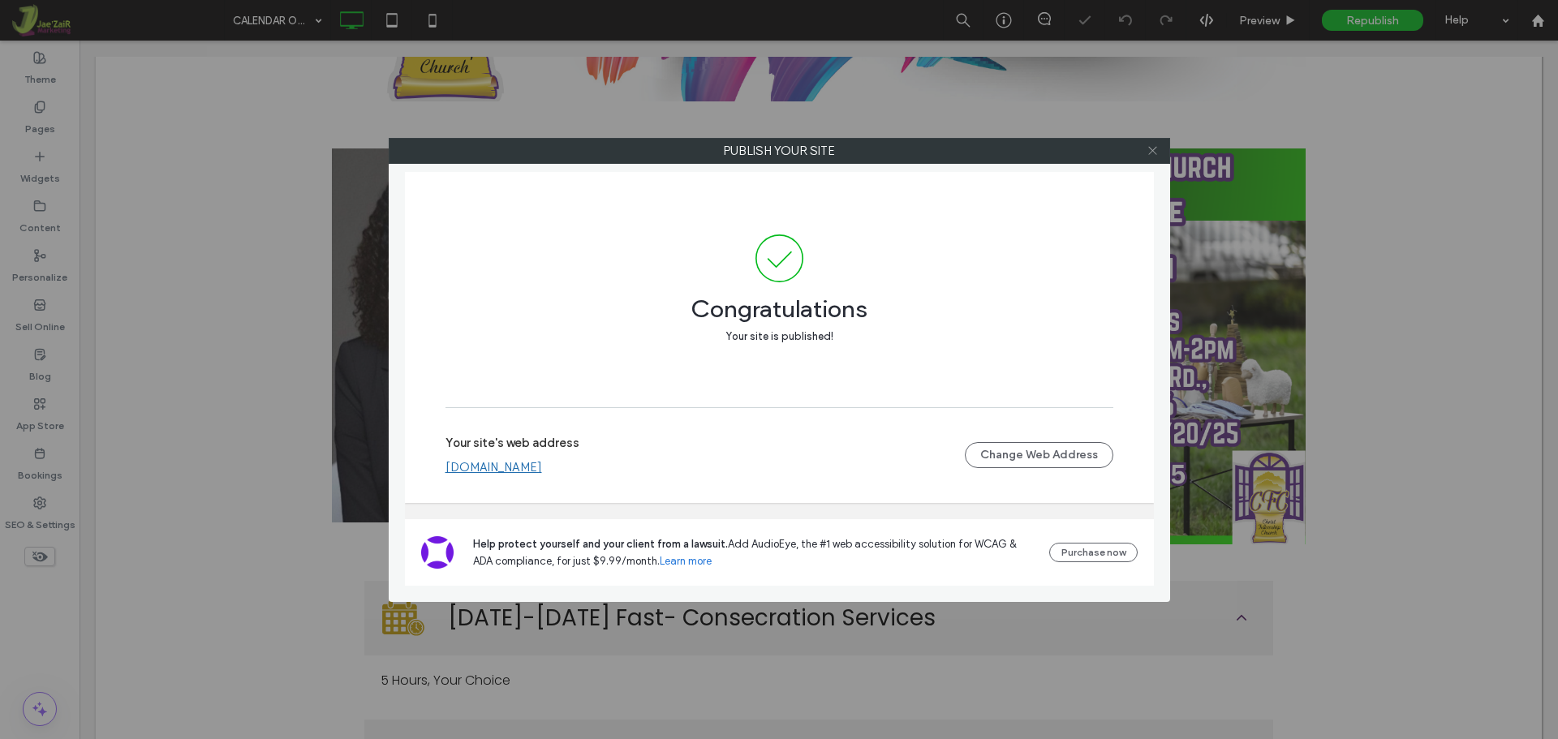
click at [1147, 156] on icon at bounding box center [1152, 150] width 12 height 12
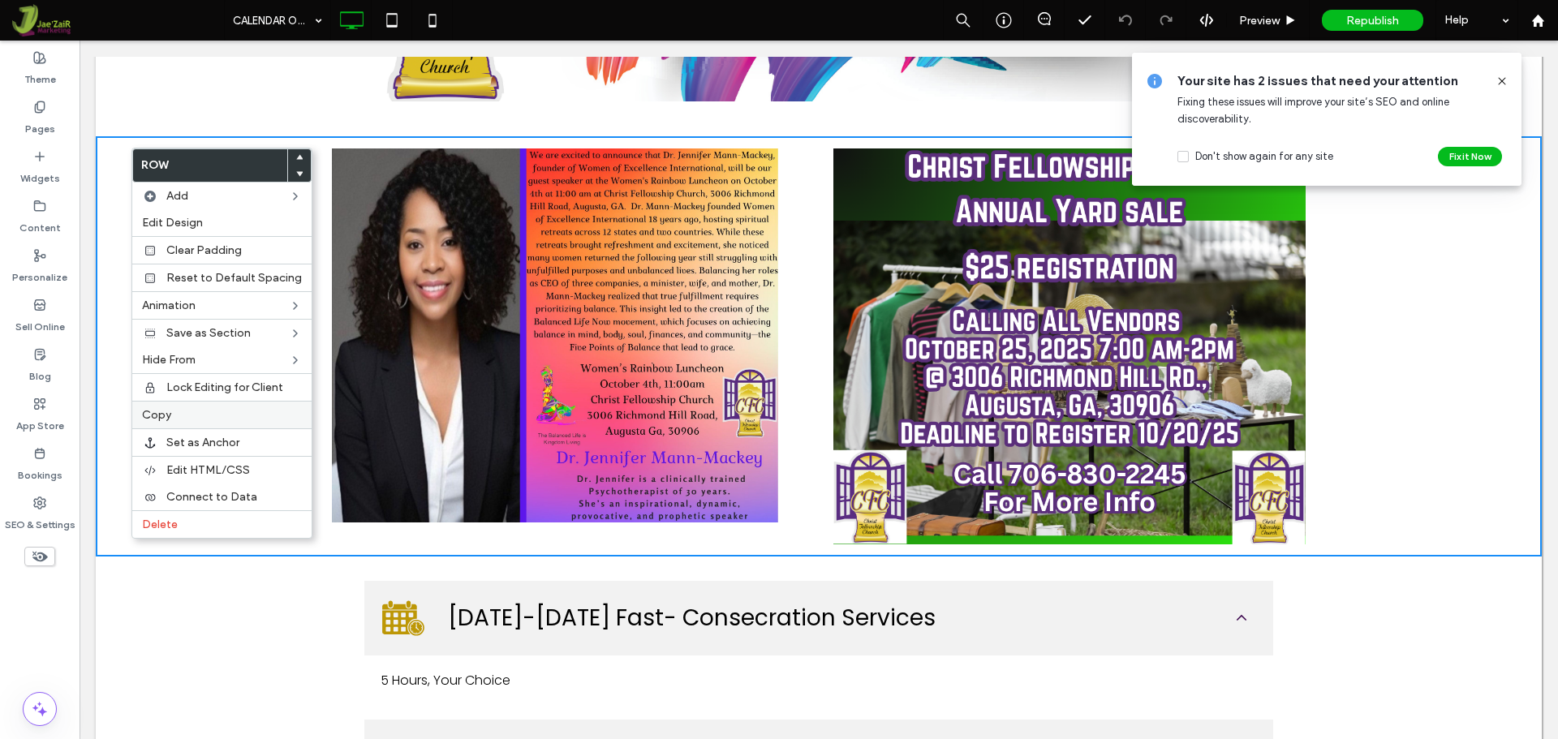
click at [166, 417] on span "Copy" at bounding box center [156, 415] width 29 height 14
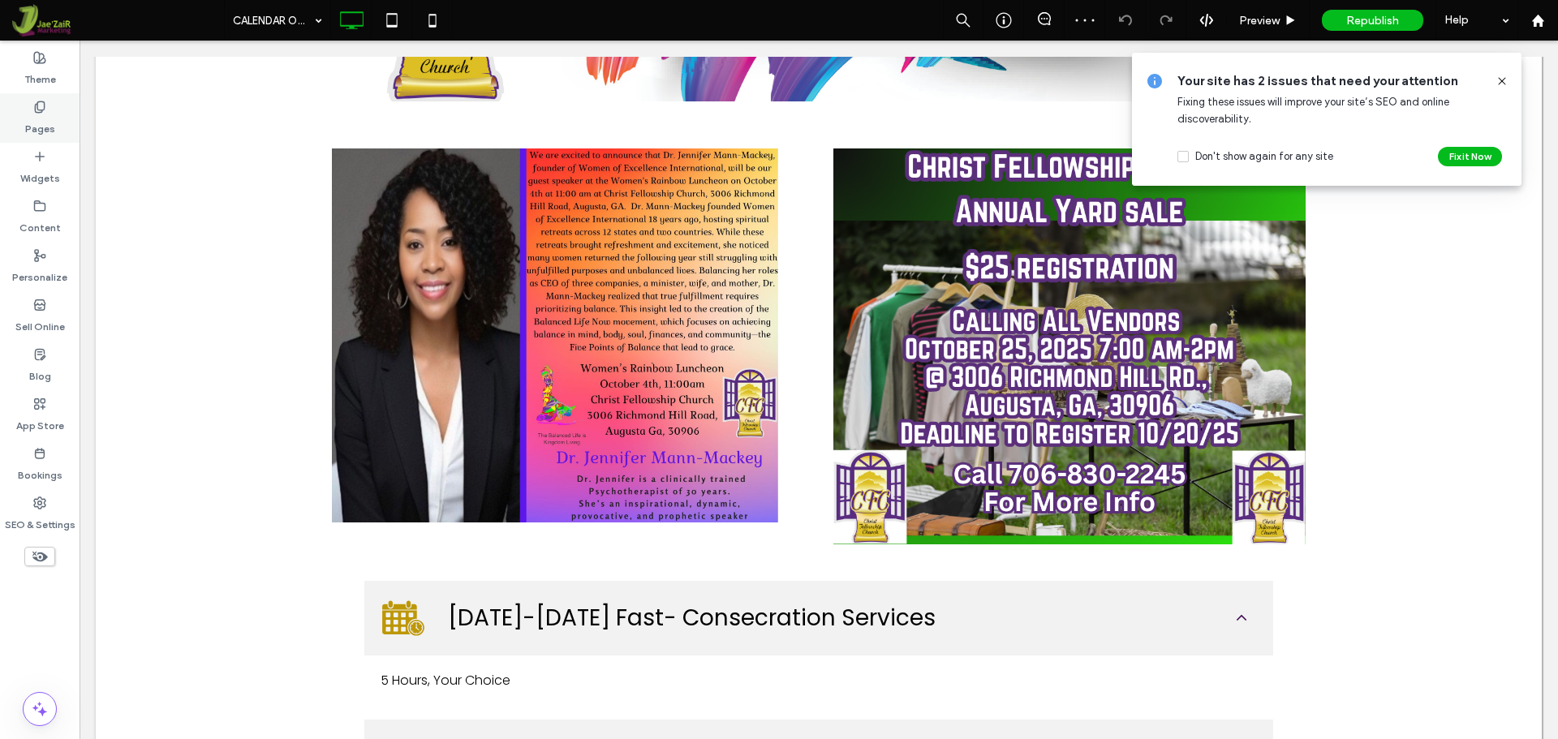
click at [47, 125] on label "Pages" at bounding box center [40, 125] width 30 height 23
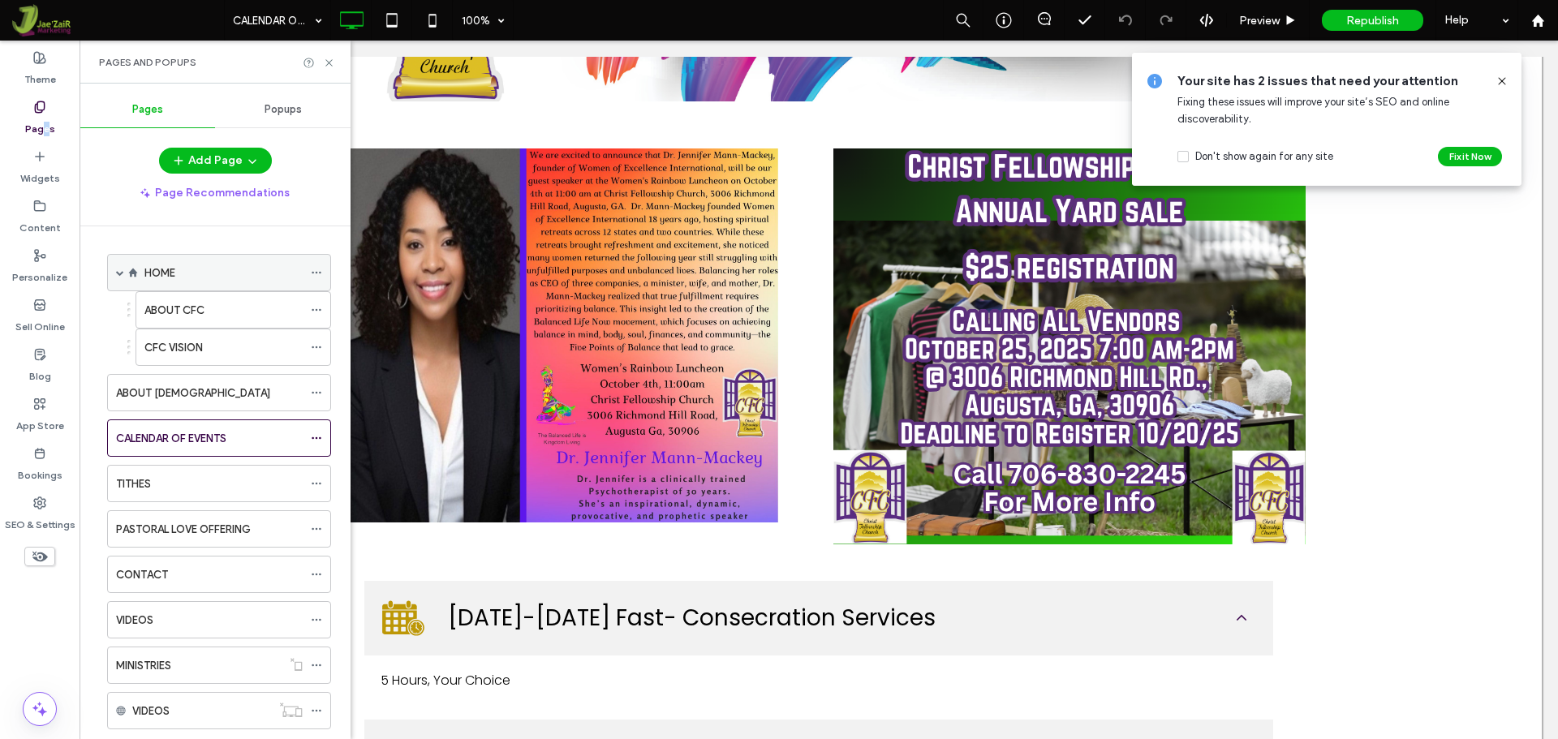
click at [153, 270] on label "HOME" at bounding box center [159, 273] width 31 height 28
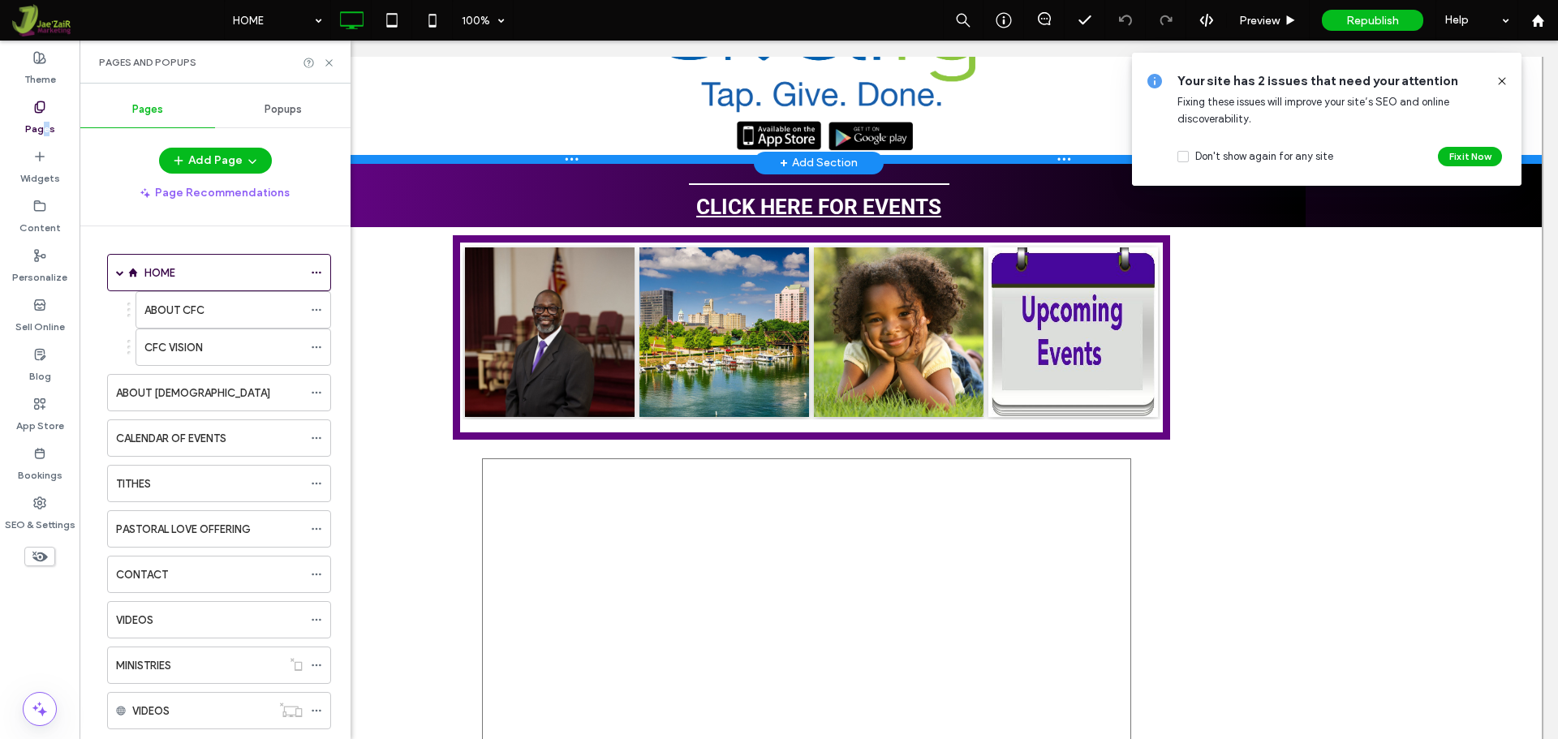
scroll to position [1866, 0]
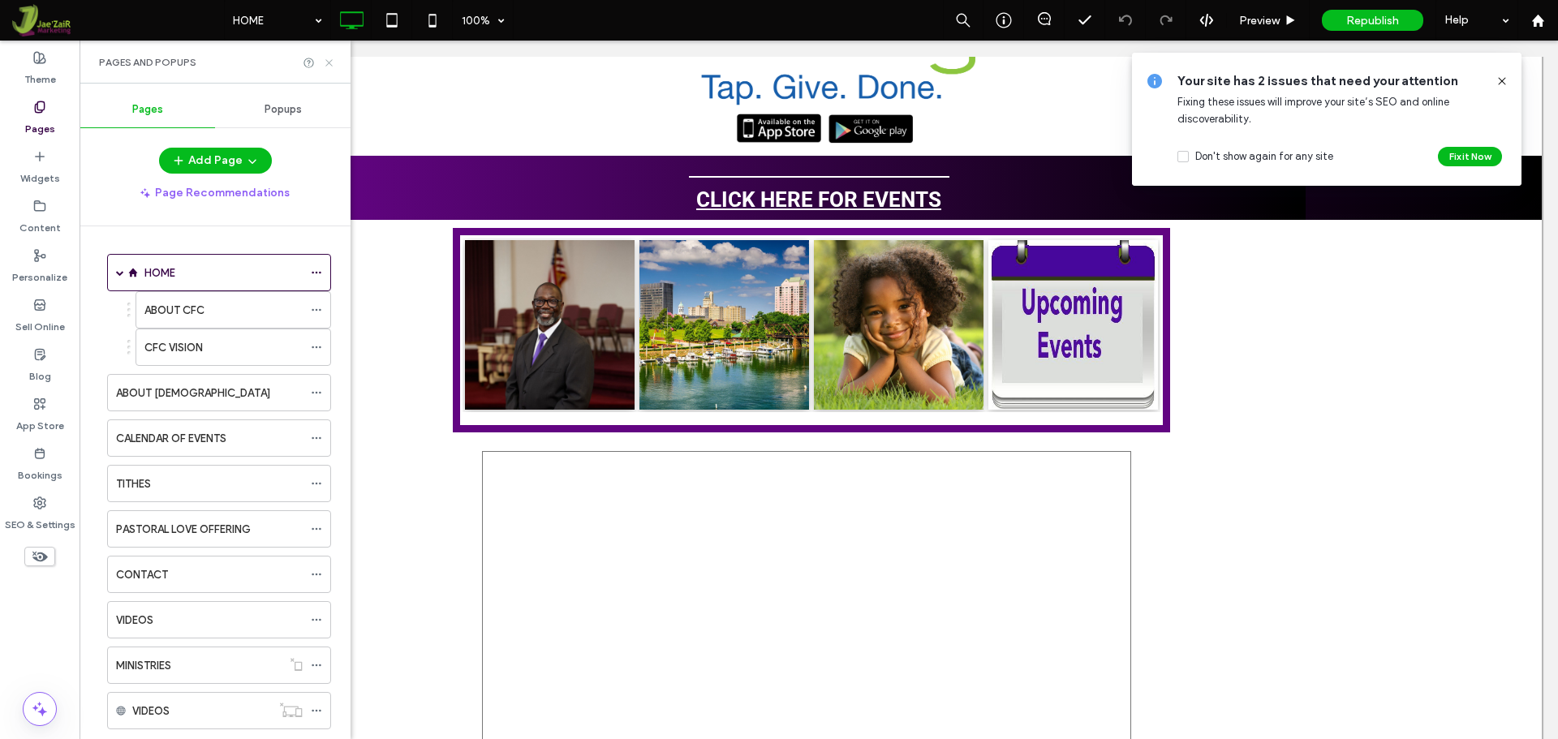
click at [332, 67] on icon at bounding box center [329, 63] width 12 height 12
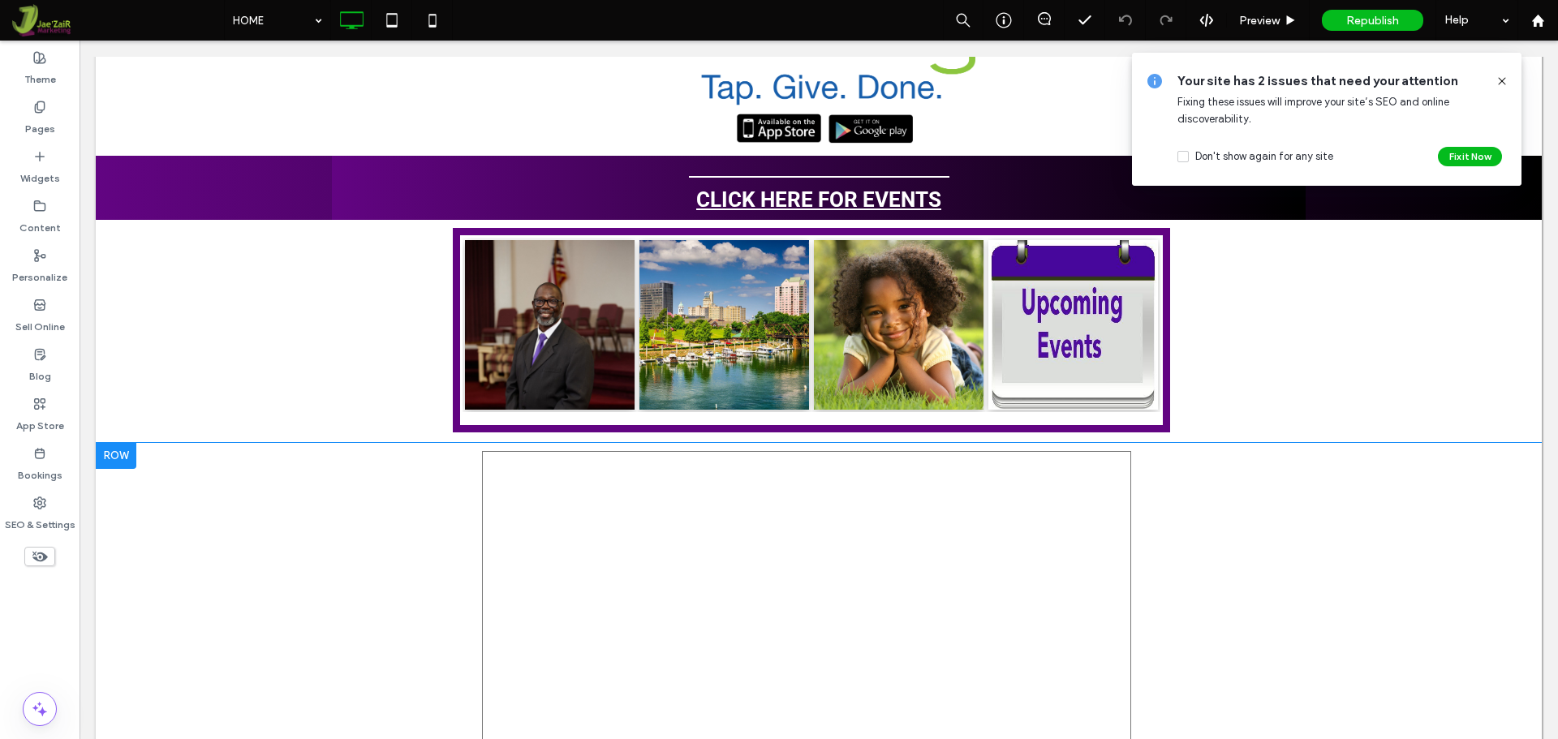
click at [119, 463] on div at bounding box center [116, 456] width 41 height 26
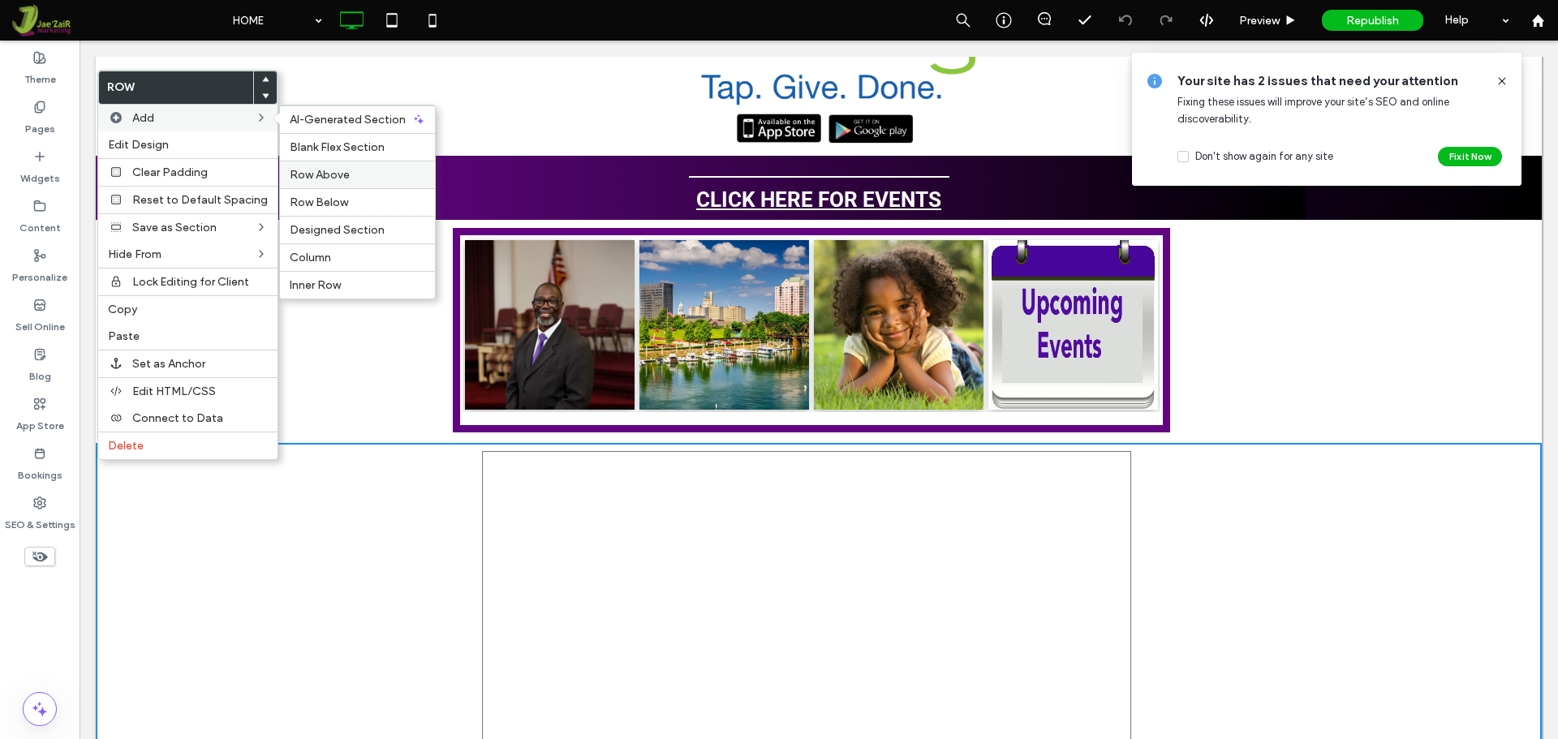
click at [334, 168] on span "Row Above" at bounding box center [320, 175] width 60 height 14
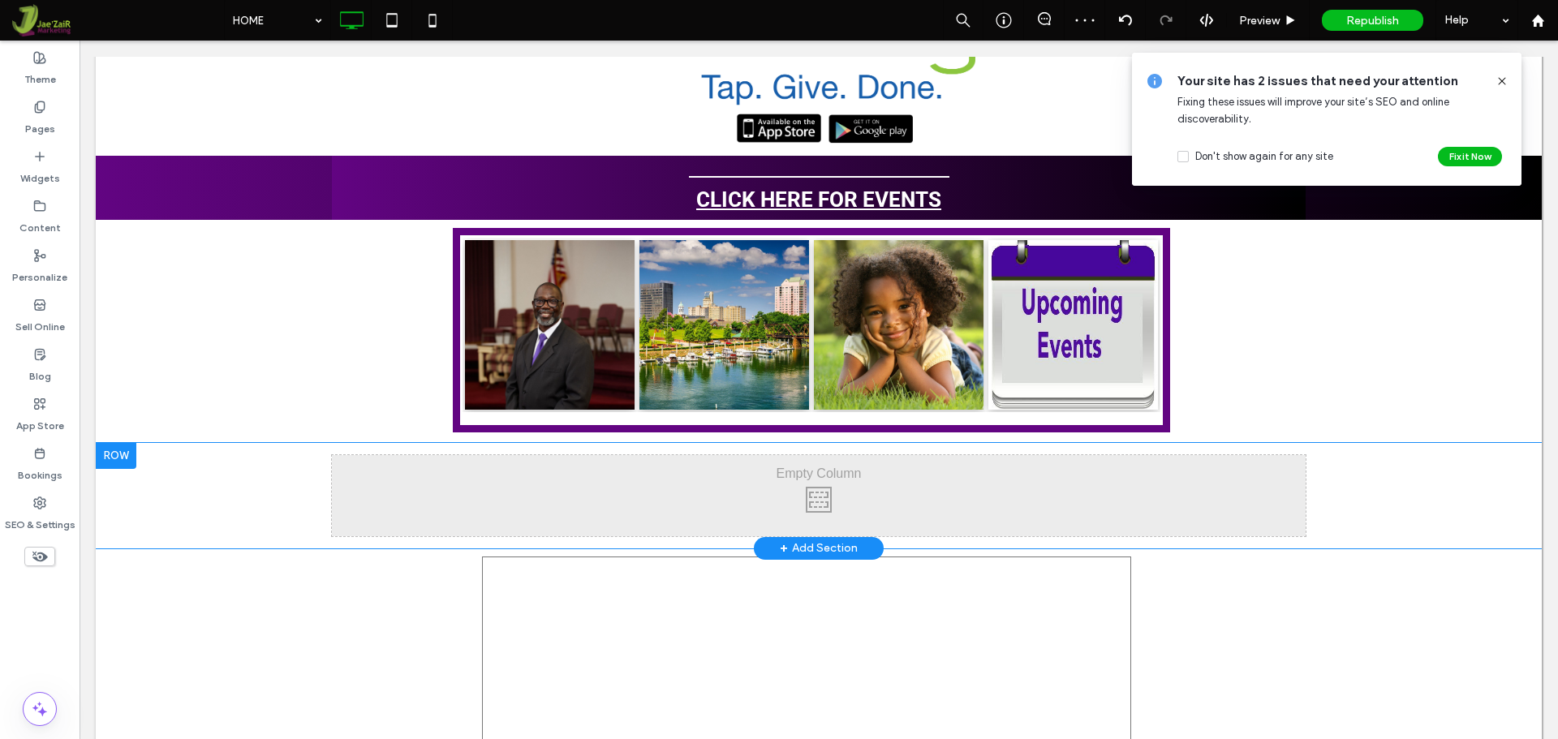
click at [758, 506] on div "Click To Paste Click To Paste" at bounding box center [819, 495] width 974 height 81
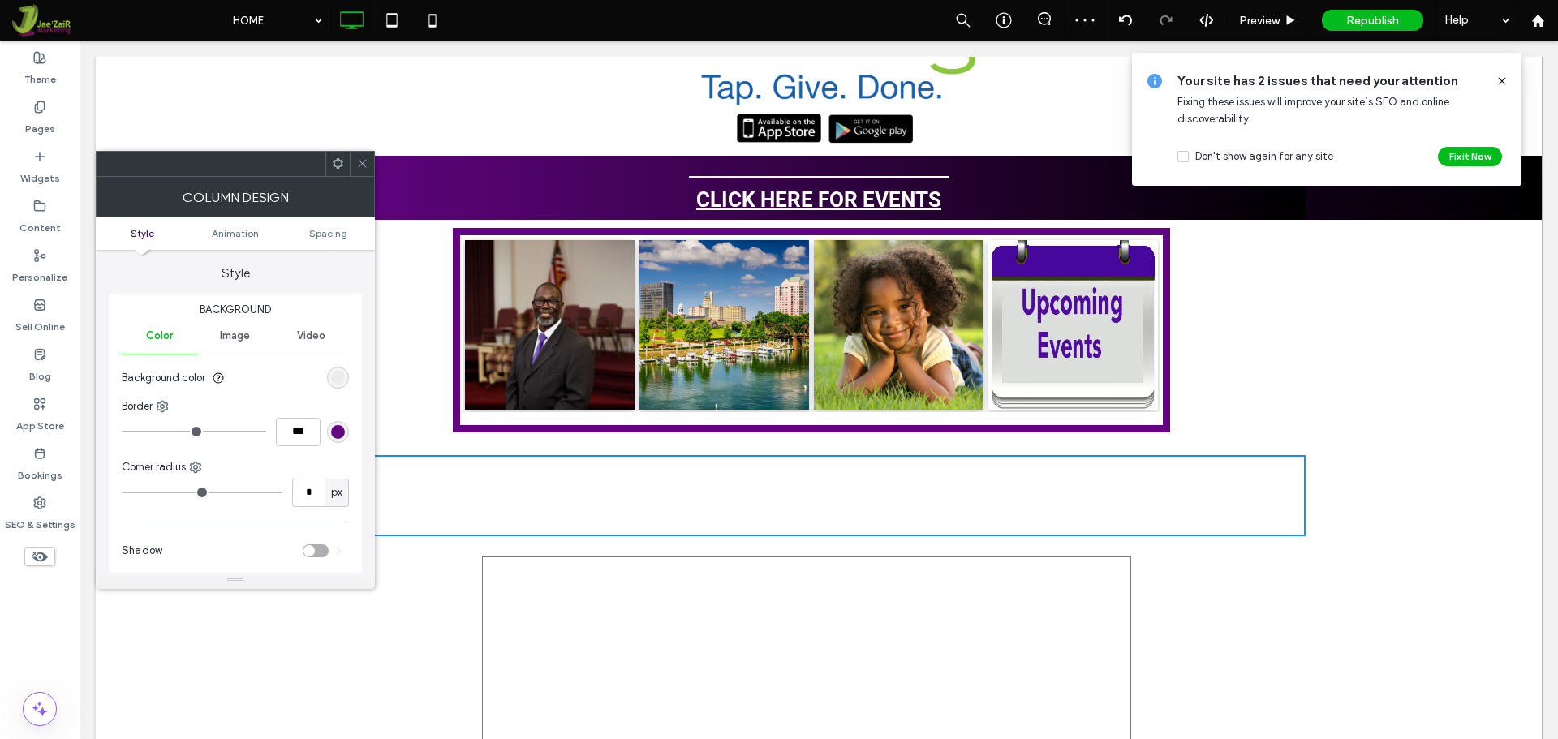
click at [361, 164] on icon at bounding box center [362, 163] width 12 height 12
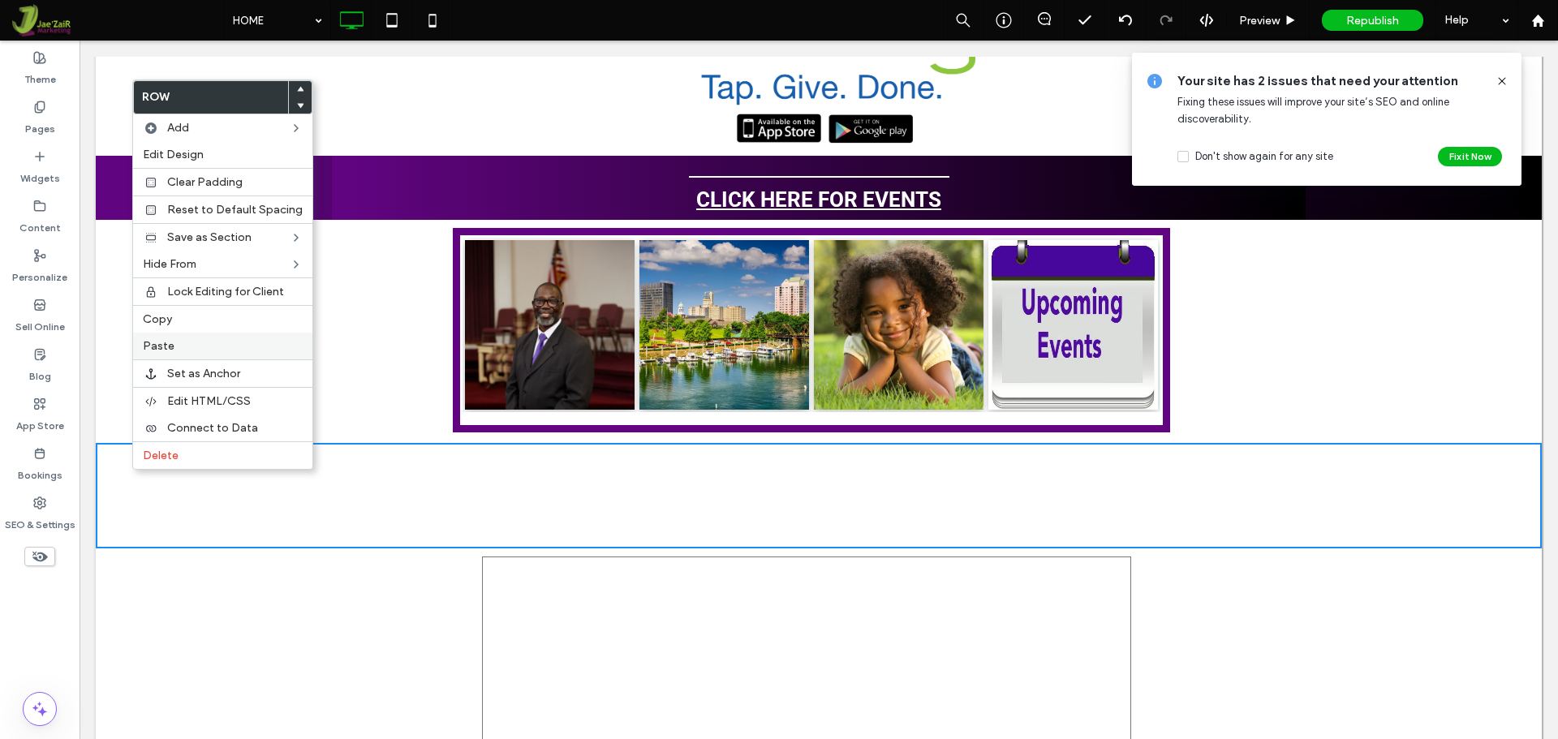
click at [185, 351] on label "Paste" at bounding box center [223, 346] width 160 height 14
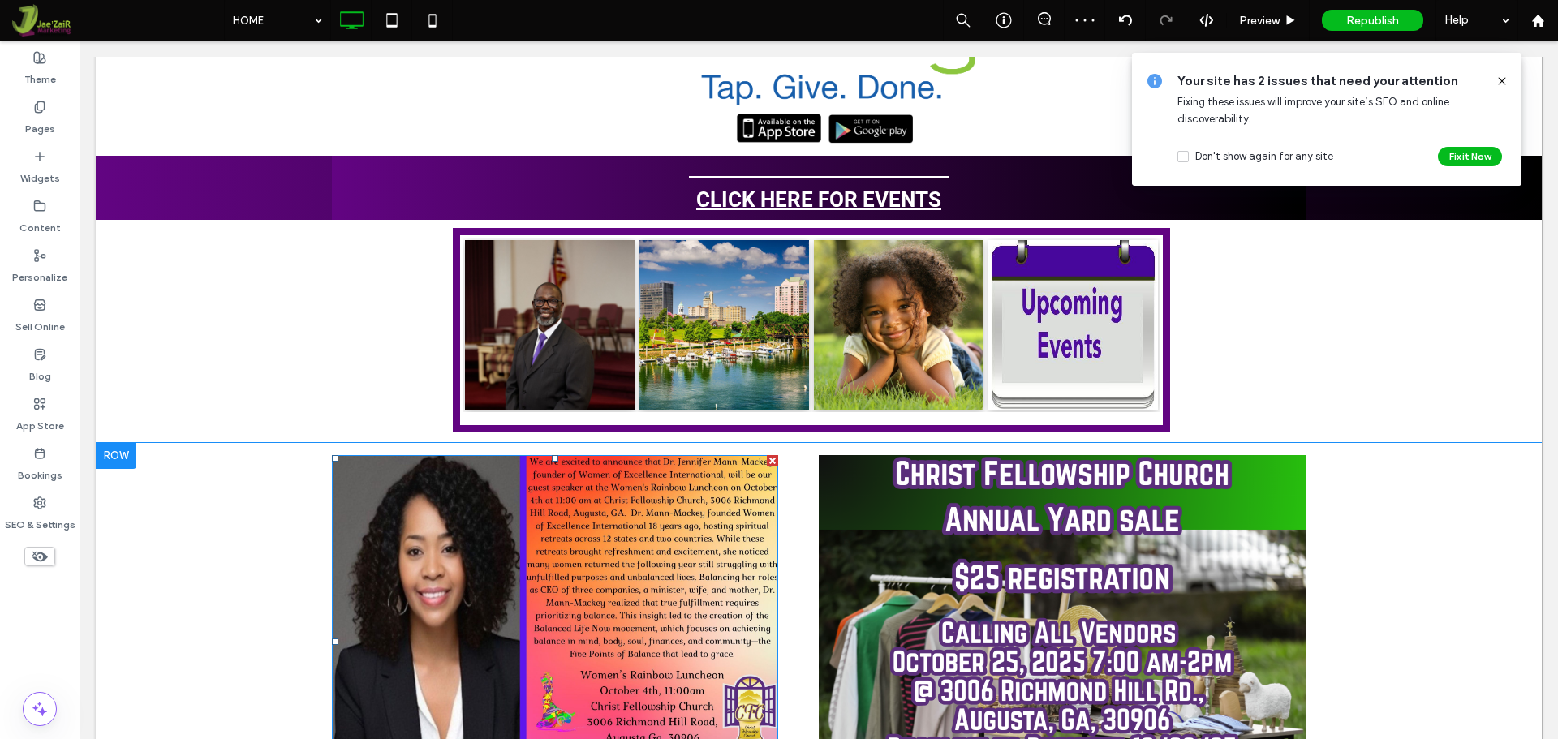
click at [561, 583] on img at bounding box center [555, 642] width 446 height 374
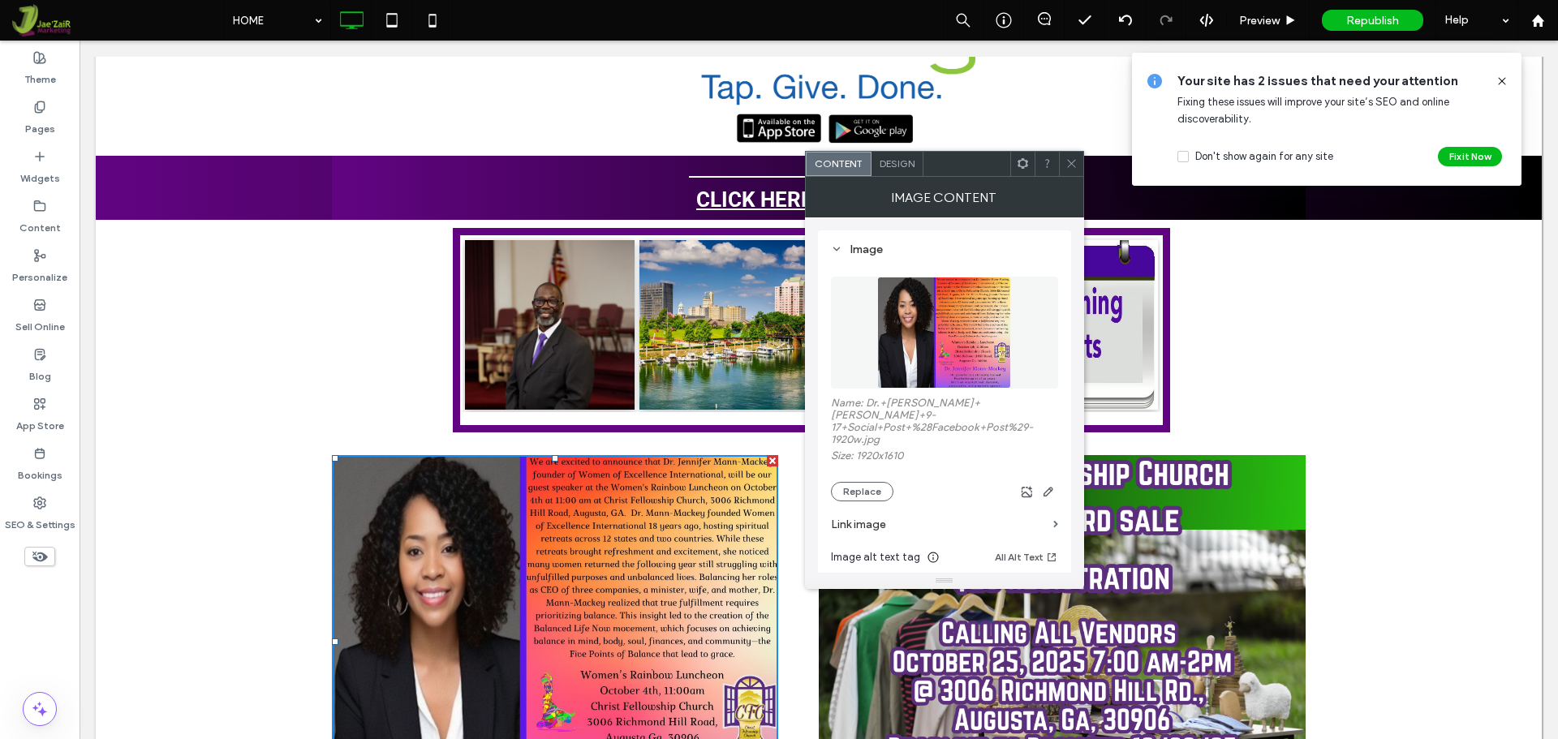
click at [1077, 162] on icon at bounding box center [1071, 163] width 12 height 12
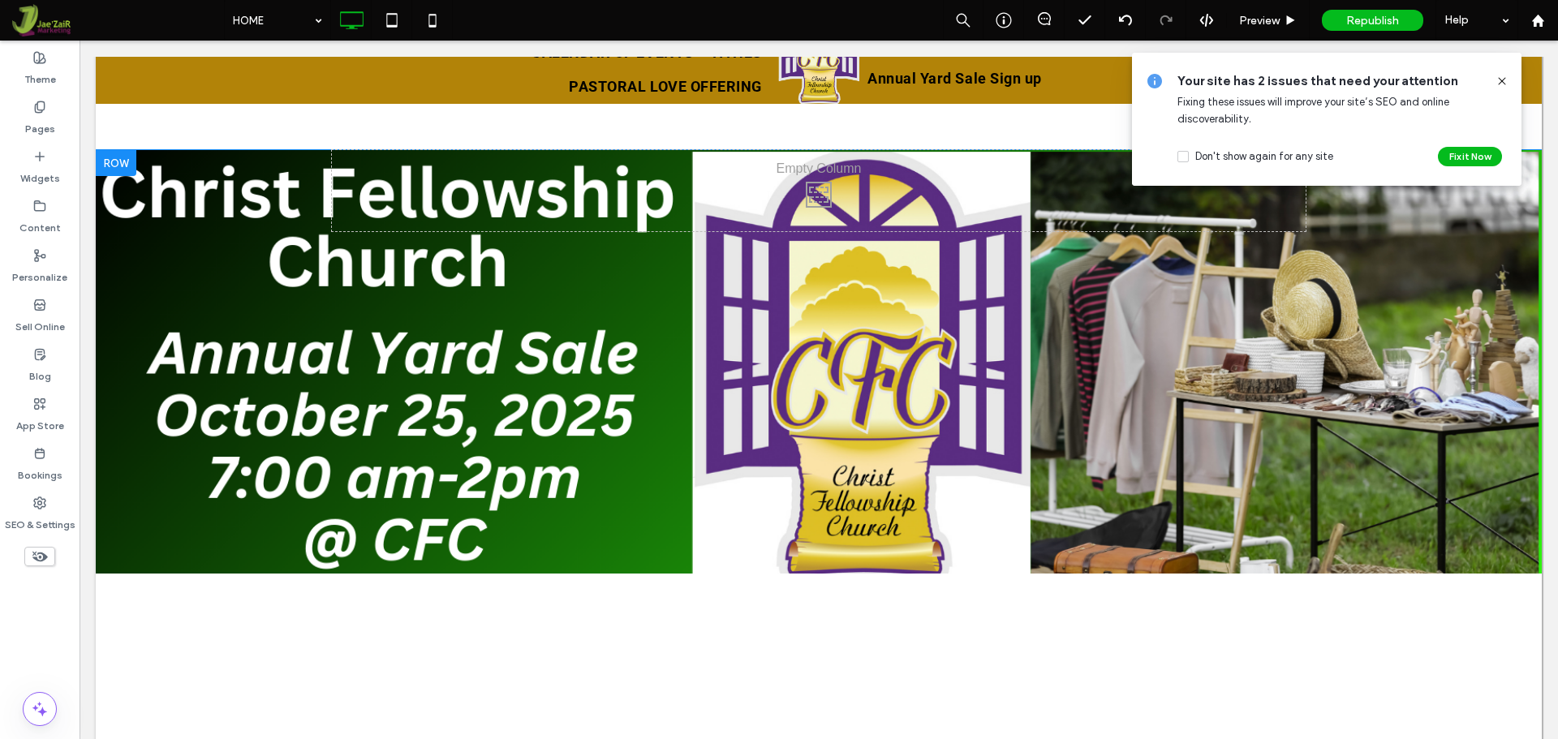
scroll to position [325, 0]
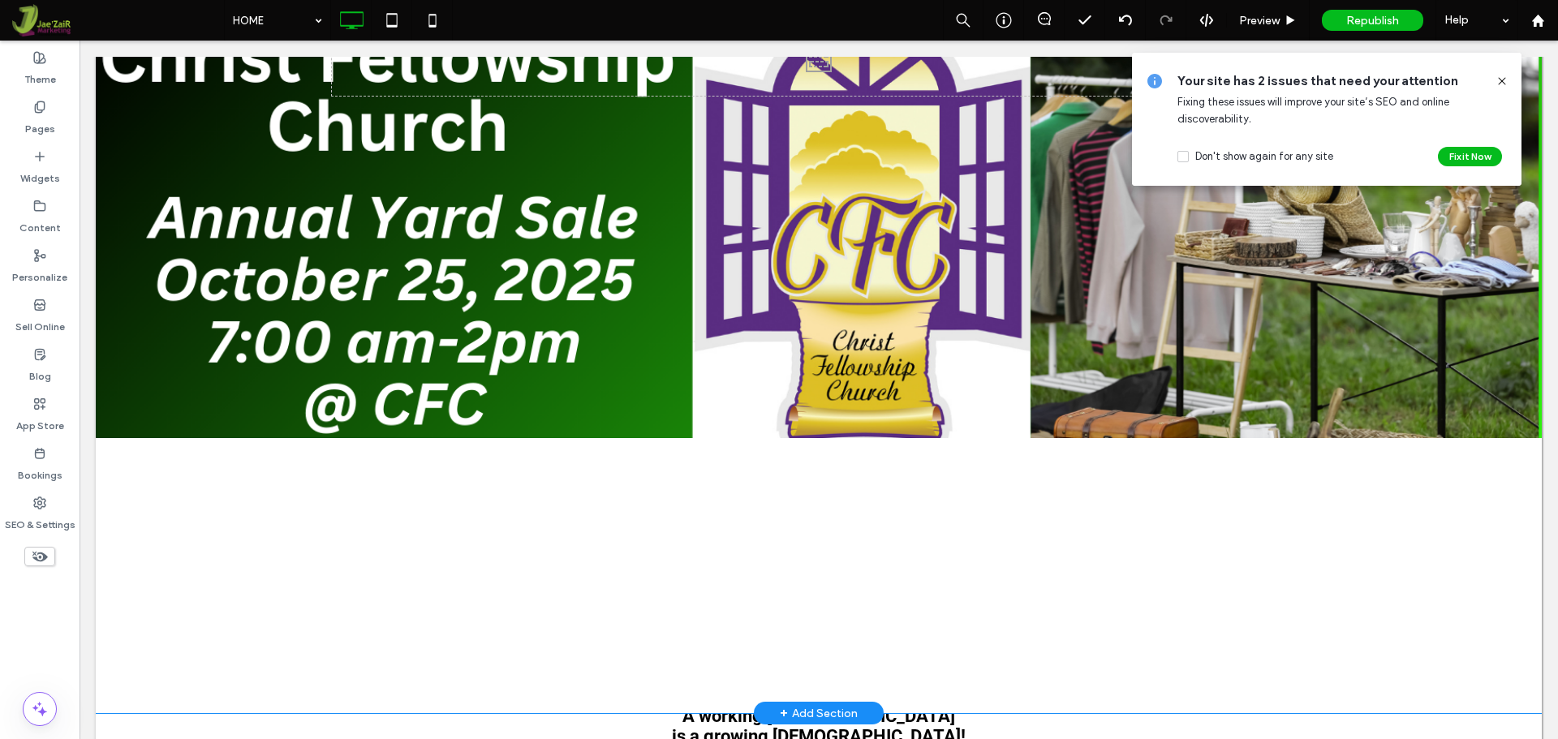
click at [231, 295] on div at bounding box center [819, 364] width 1446 height 699
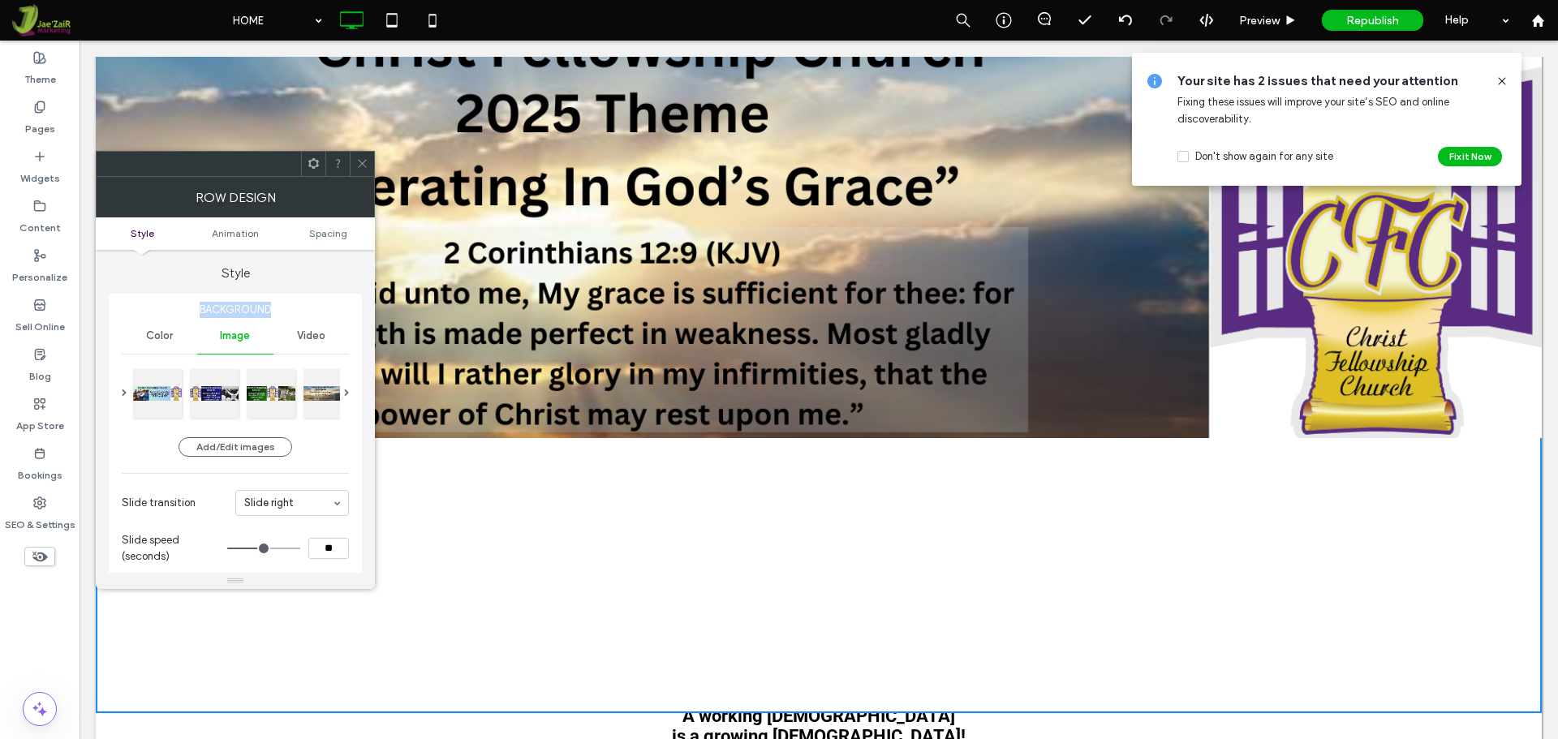
scroll to position [0, 0]
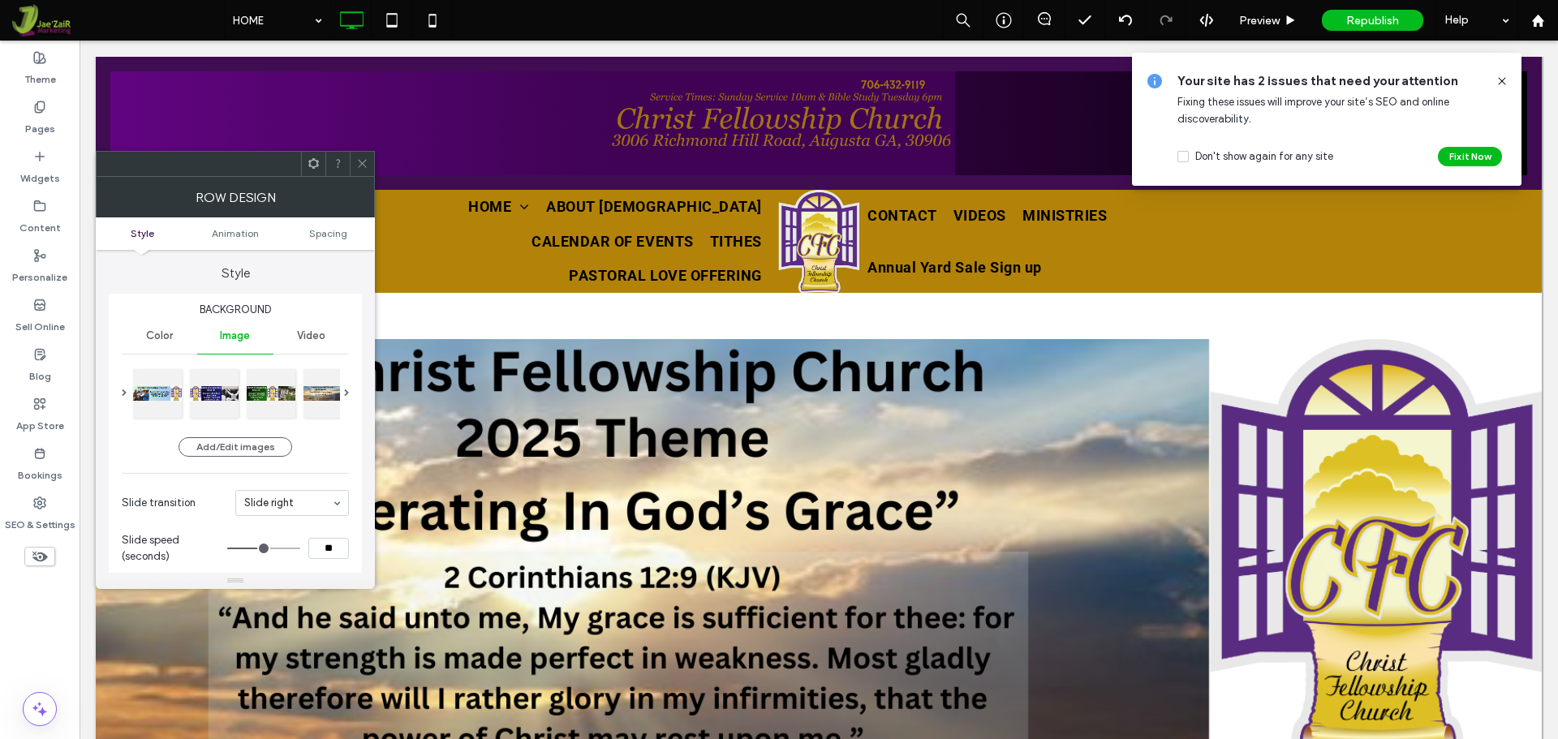
click at [357, 161] on icon at bounding box center [362, 163] width 12 height 12
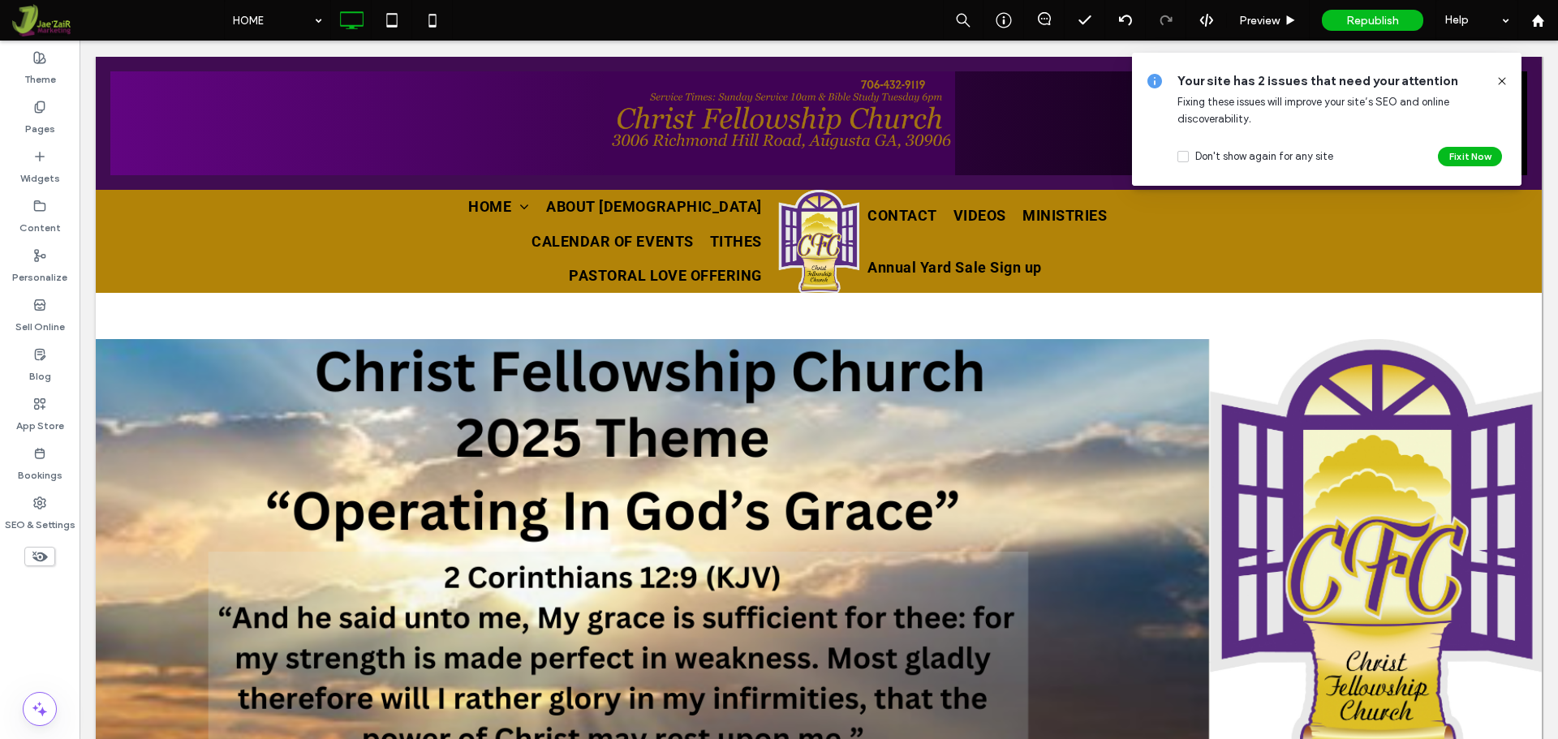
click at [1506, 80] on icon at bounding box center [1501, 81] width 13 height 13
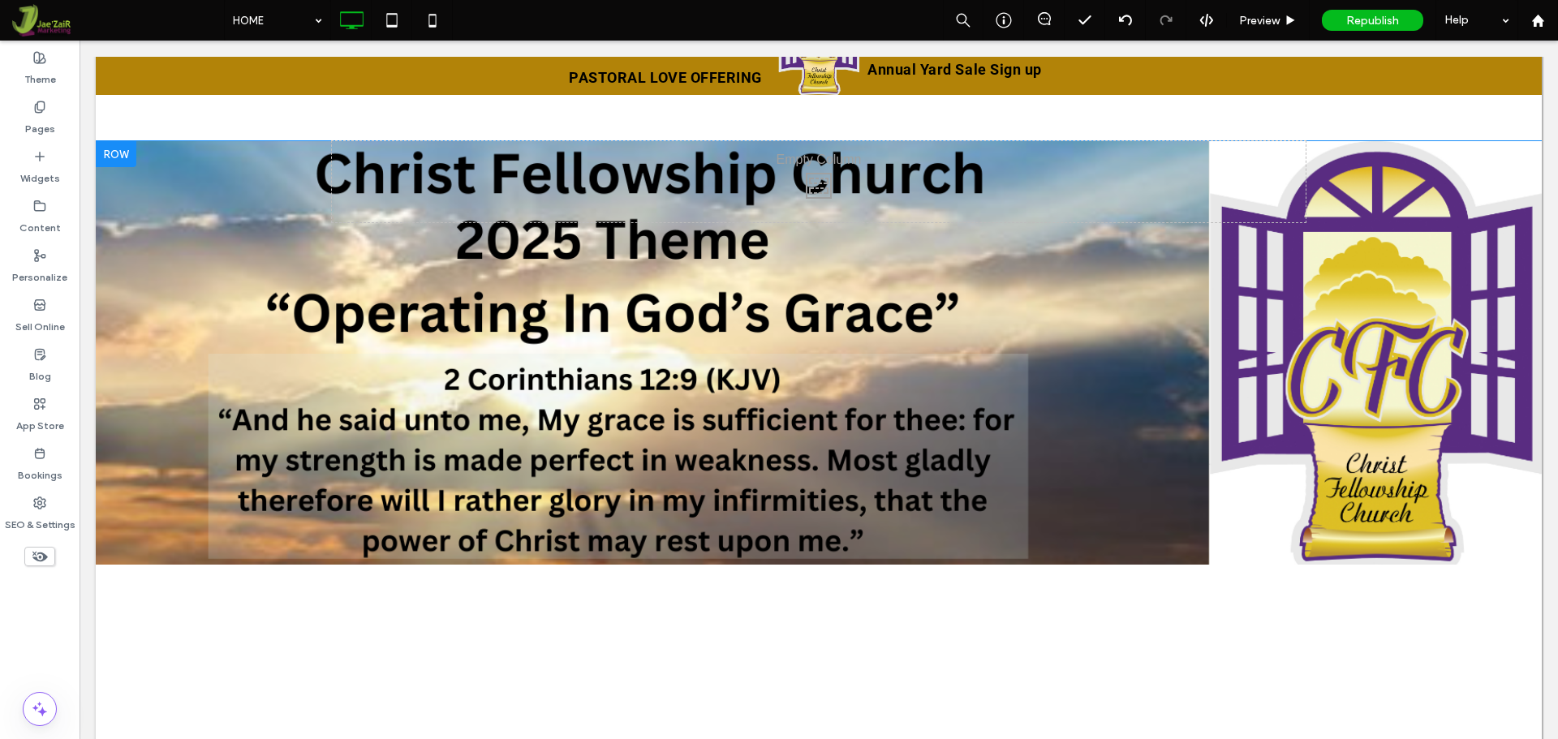
scroll to position [243, 0]
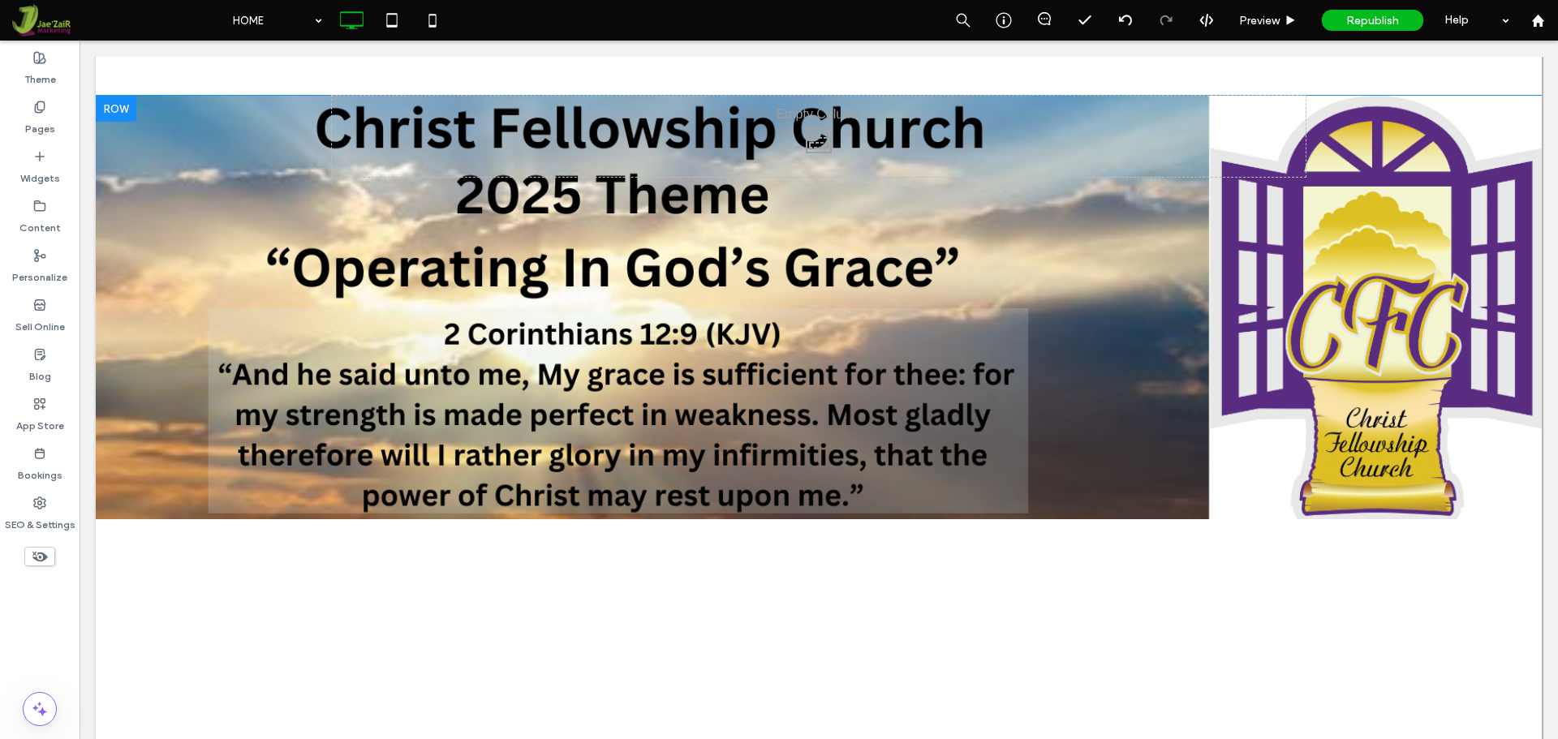
click at [543, 407] on div at bounding box center [819, 445] width 1446 height 699
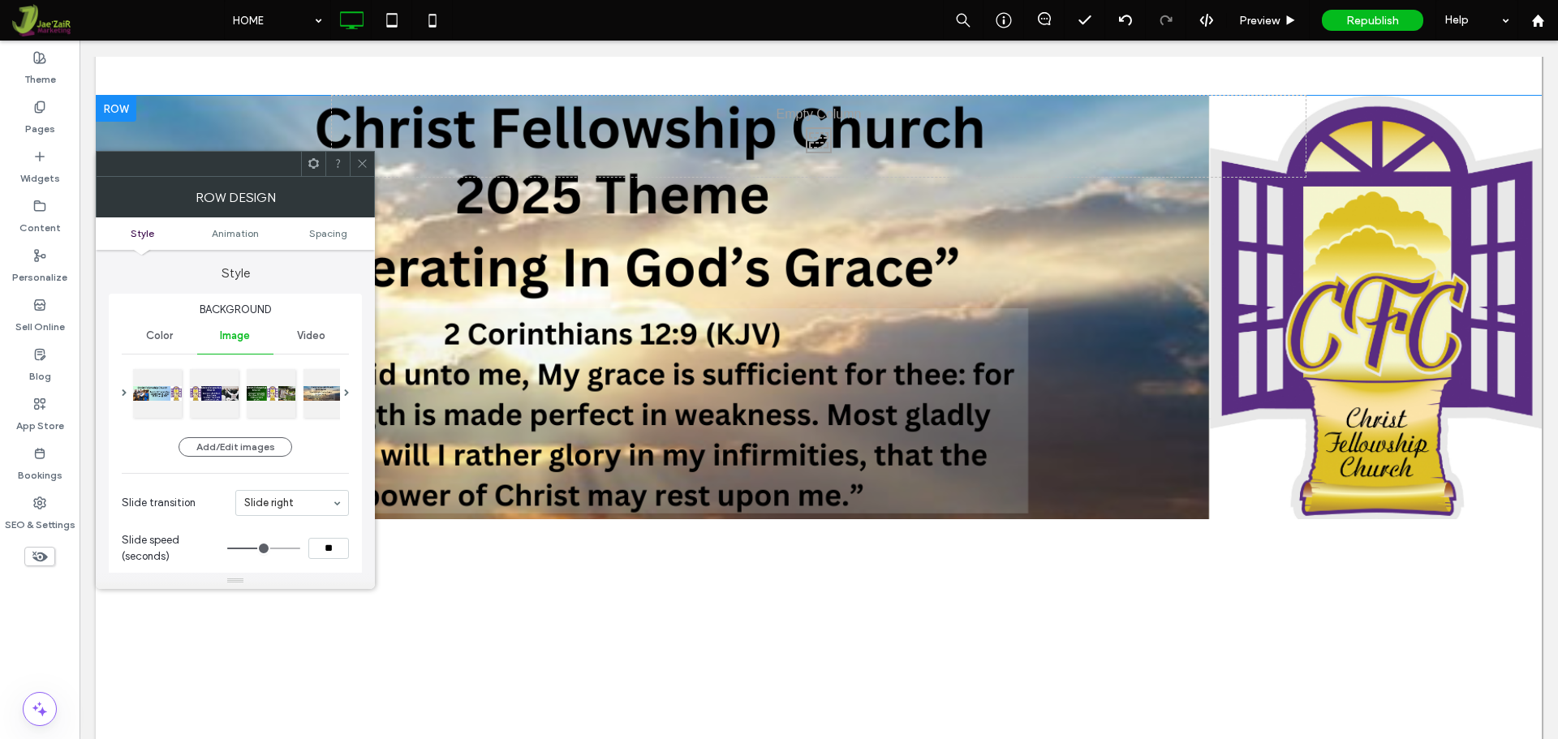
click at [543, 407] on div at bounding box center [819, 445] width 1446 height 699
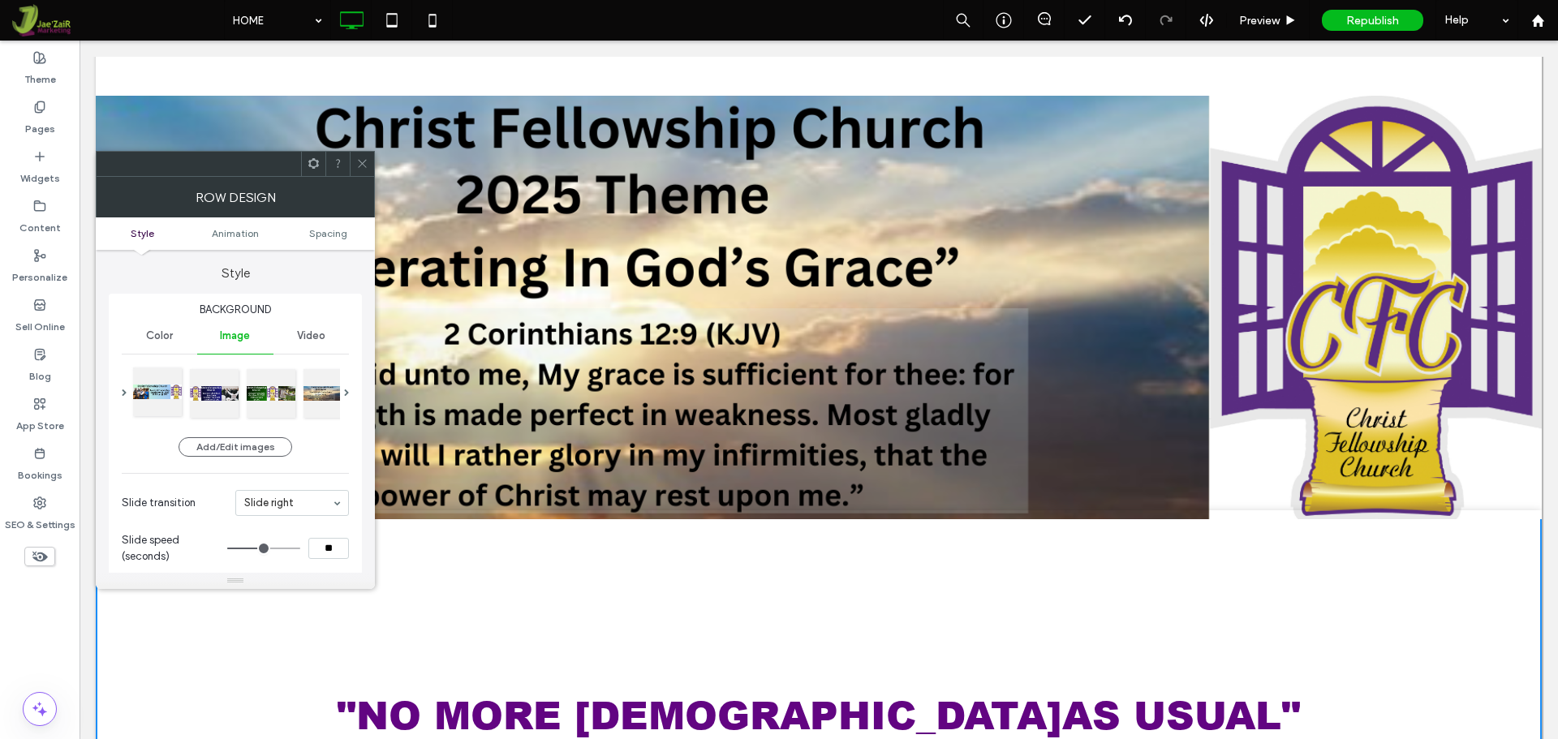
click at [153, 400] on div at bounding box center [157, 392] width 49 height 49
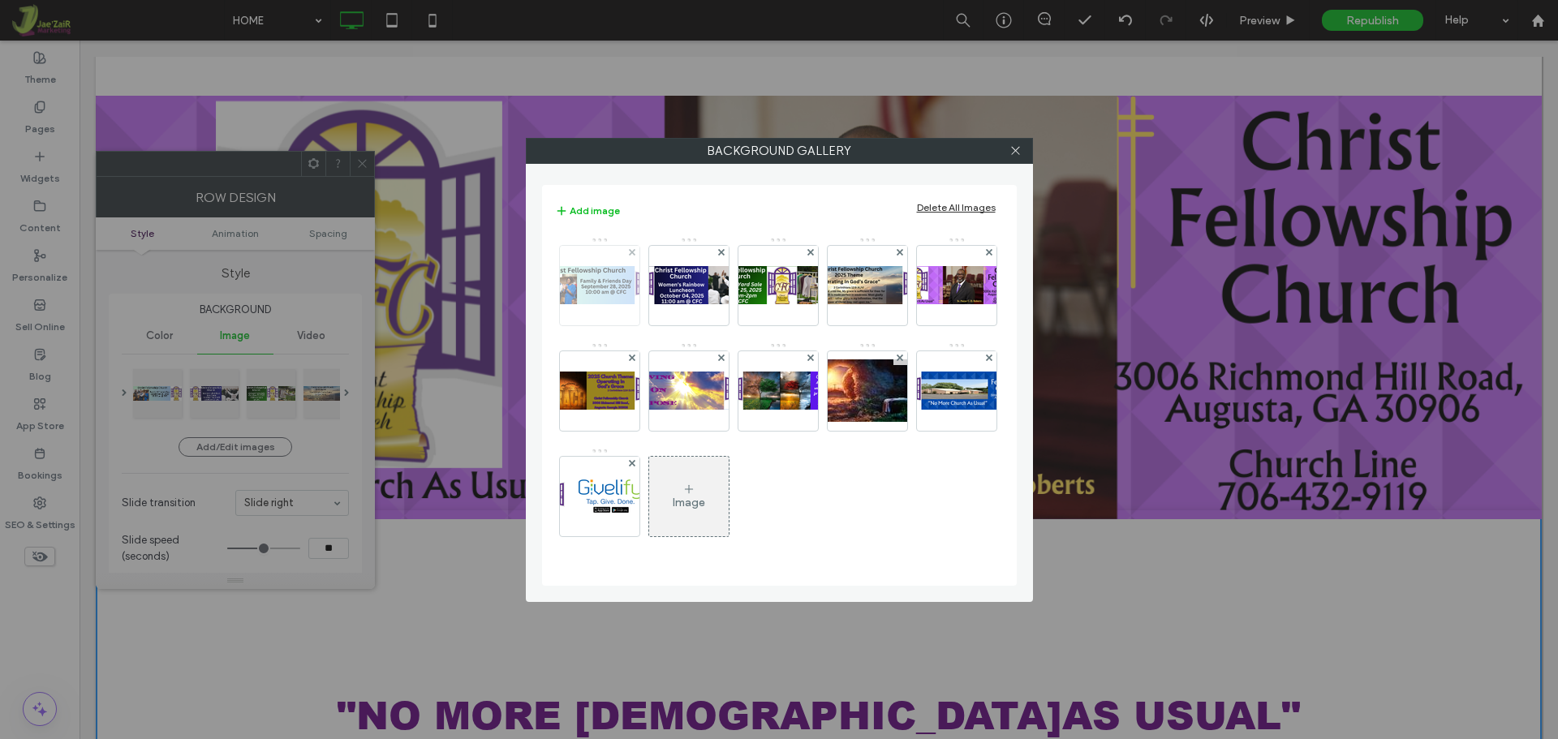
click at [576, 282] on img at bounding box center [600, 285] width 130 height 38
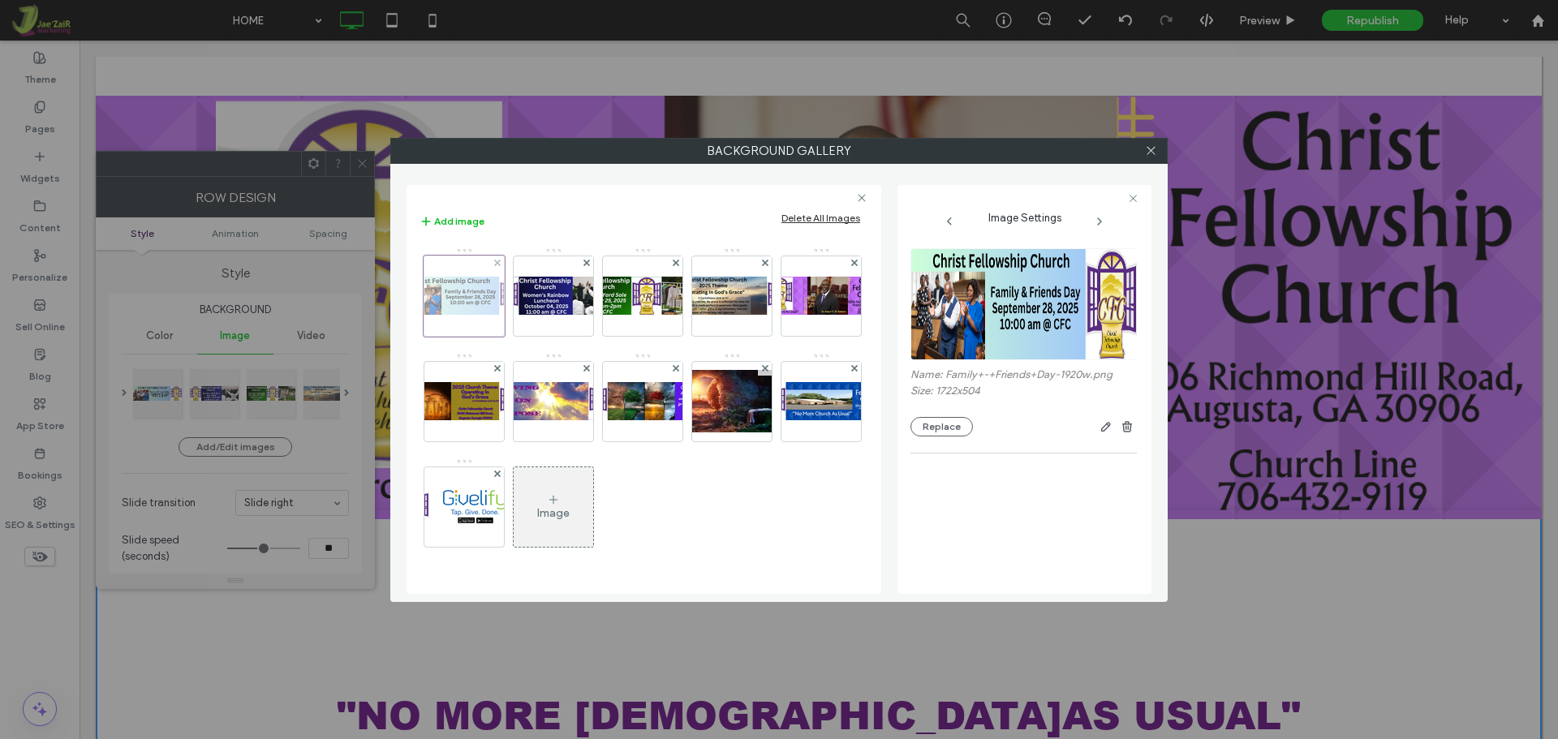
click at [474, 303] on div at bounding box center [464, 296] width 81 height 81
click at [473, 305] on div at bounding box center [464, 296] width 81 height 81
click at [858, 199] on icon at bounding box center [861, 197] width 13 height 13
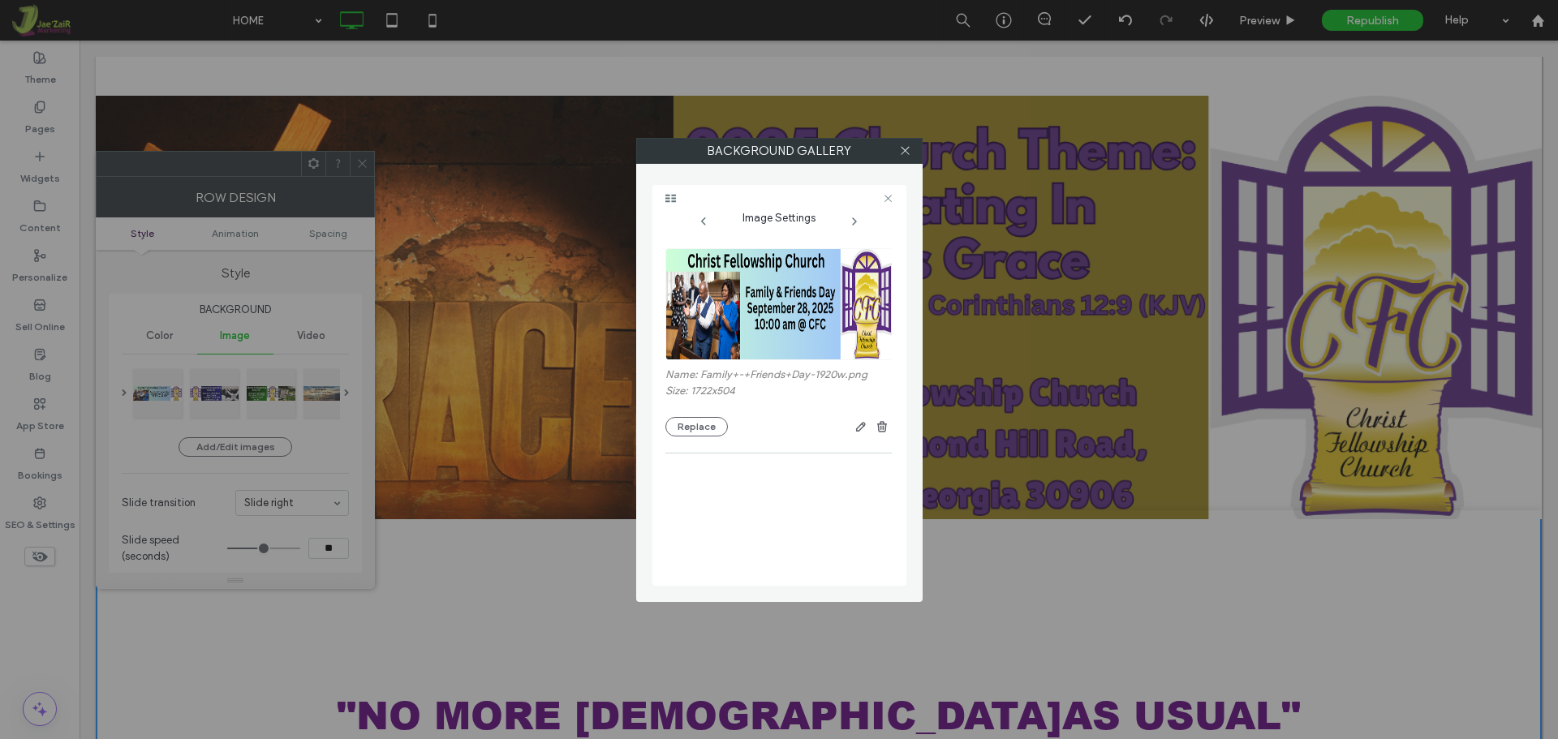
click at [897, 151] on div at bounding box center [905, 151] width 24 height 24
click at [910, 153] on icon at bounding box center [905, 150] width 12 height 12
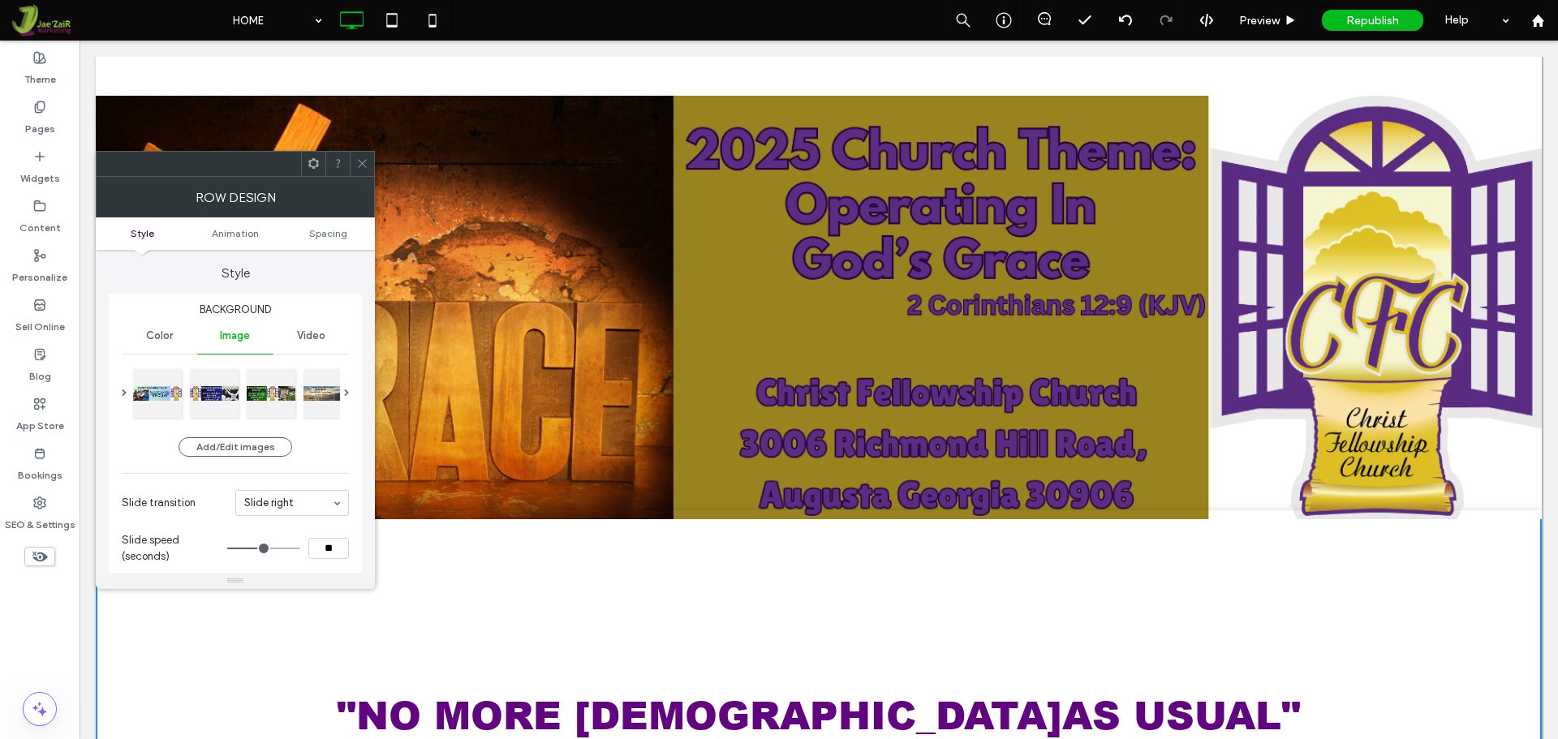
click at [358, 168] on icon at bounding box center [362, 163] width 12 height 12
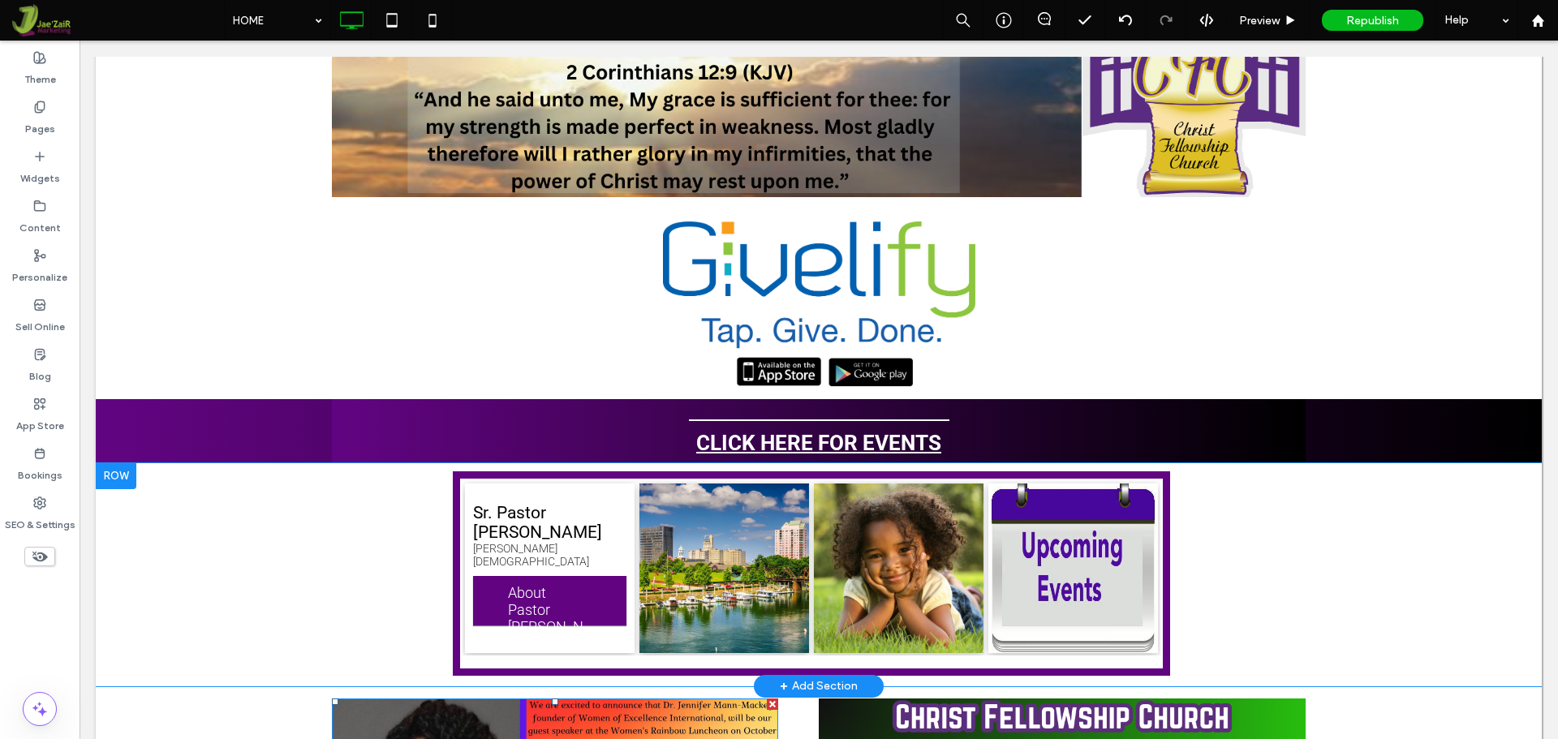
scroll to position [1947, 0]
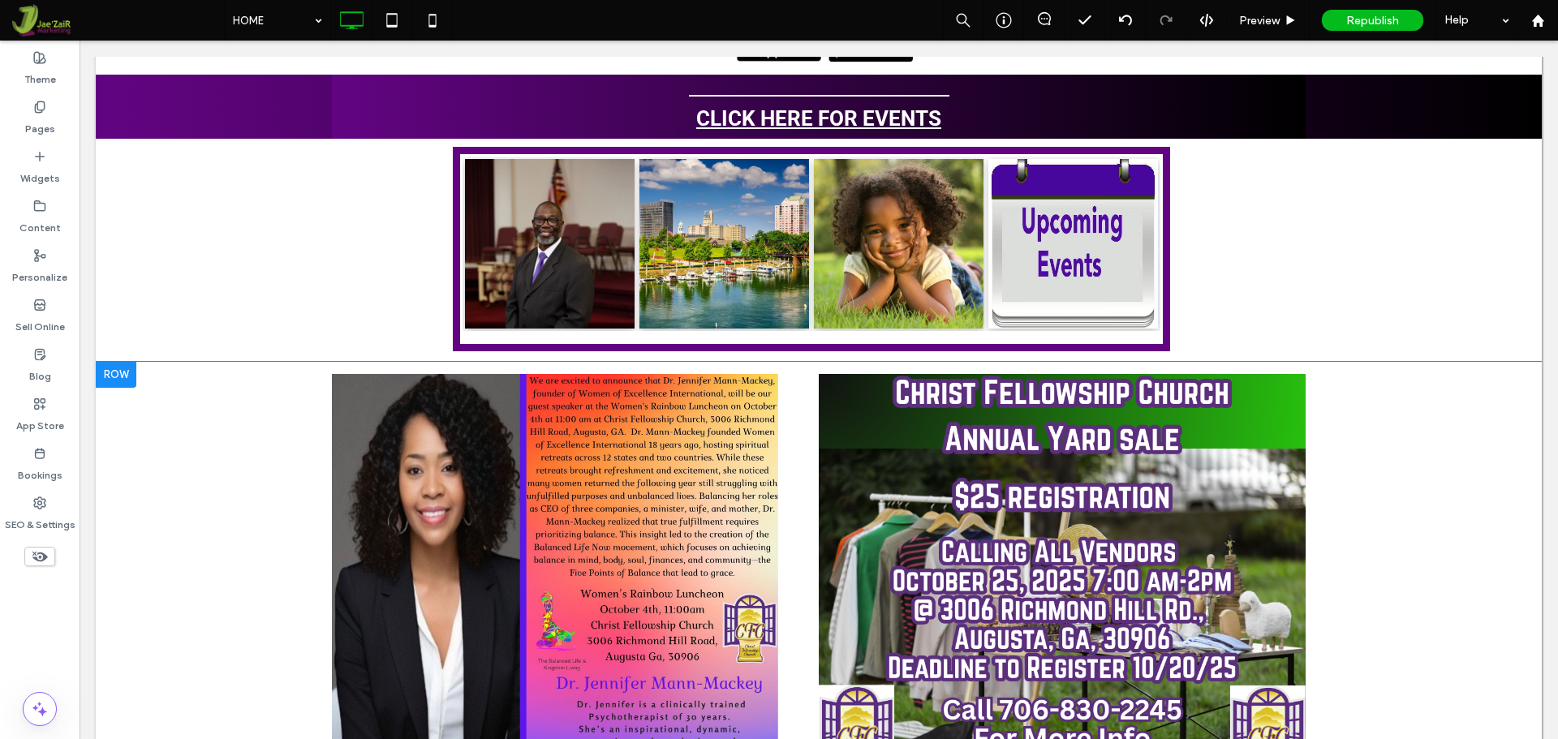
click at [114, 383] on div at bounding box center [116, 375] width 41 height 26
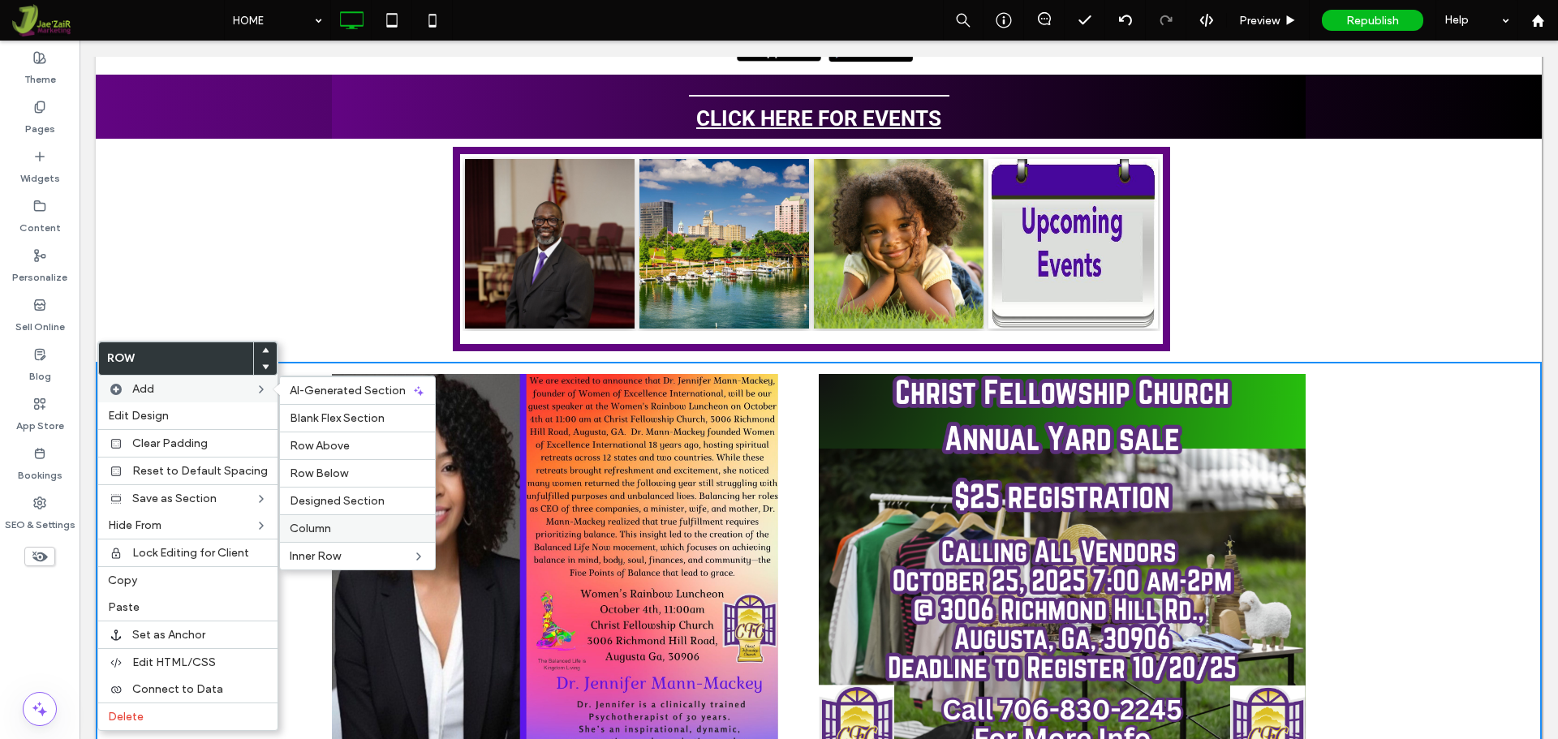
click at [332, 526] on label "Column" at bounding box center [357, 529] width 135 height 14
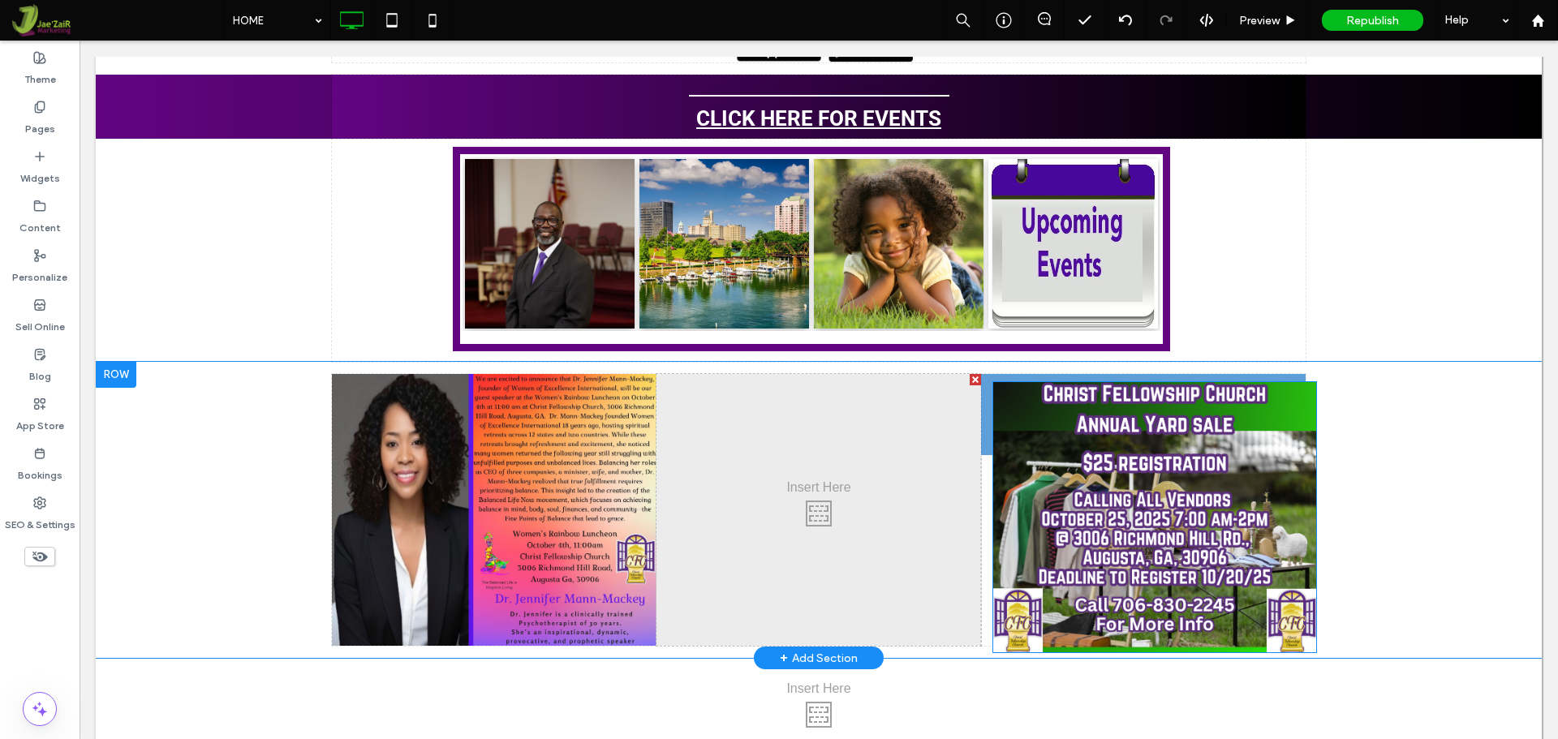
drag, startPoint x: 810, startPoint y: 498, endPoint x: 1066, endPoint y: 505, distance: 256.5
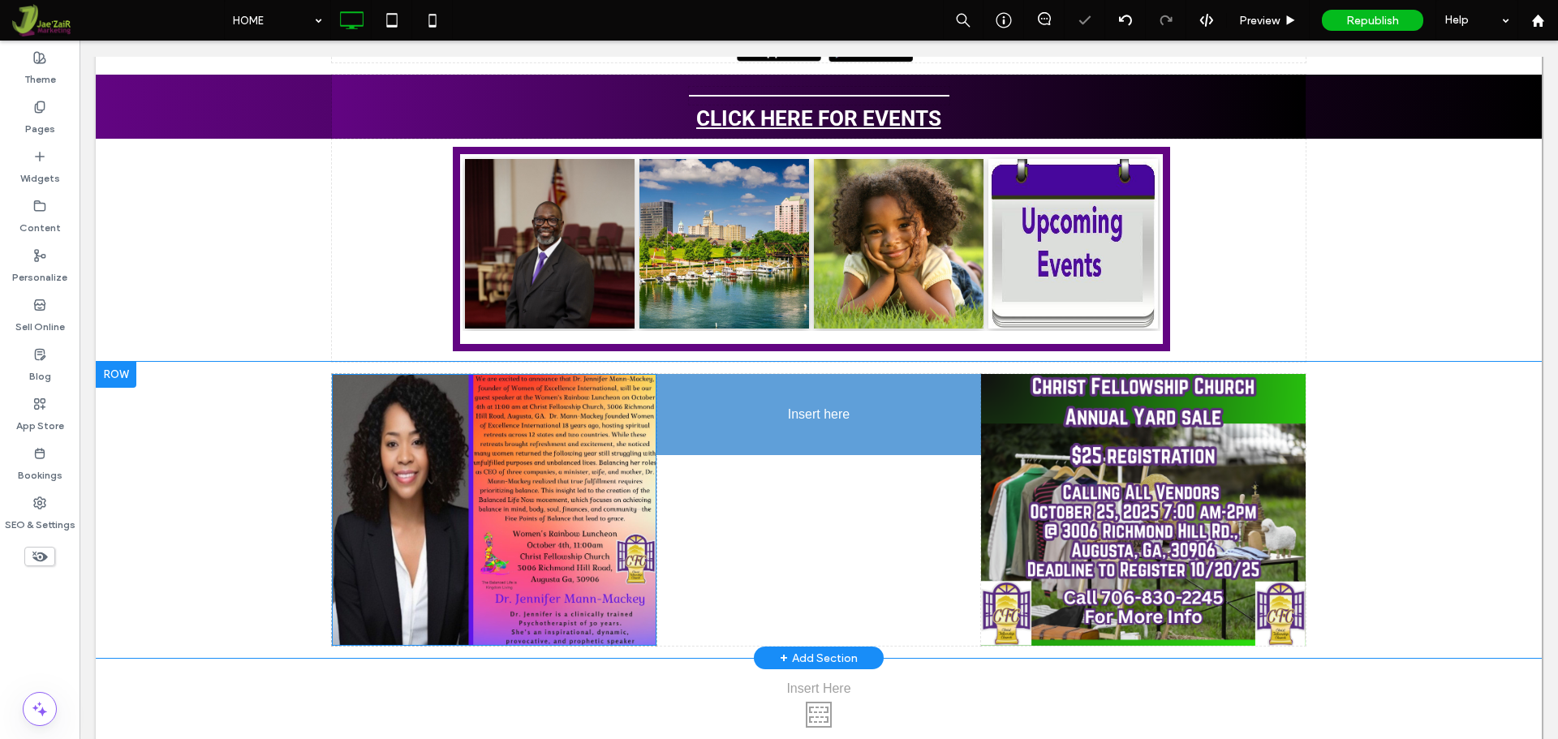
drag, startPoint x: 503, startPoint y: 514, endPoint x: 839, endPoint y: 553, distance: 338.3
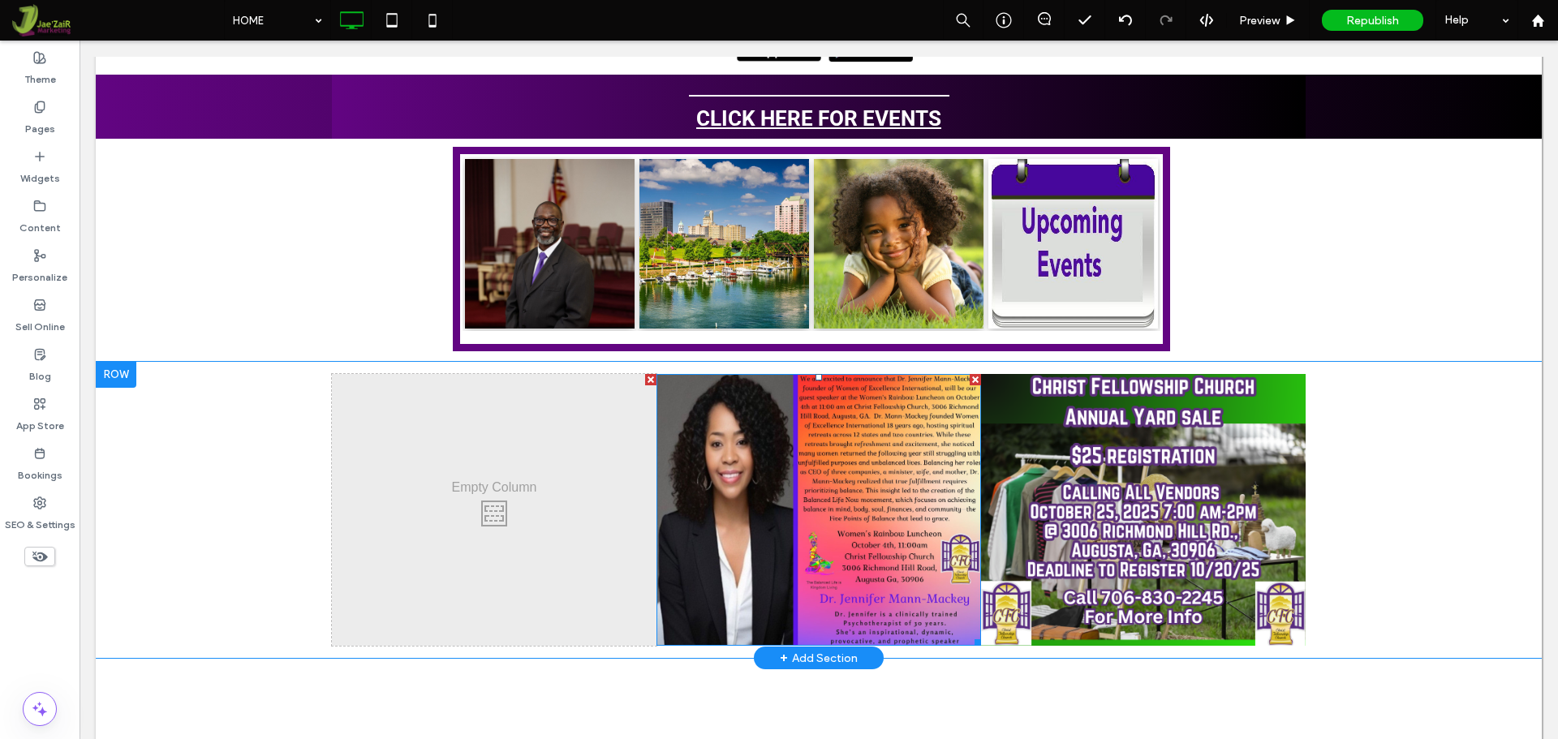
click at [819, 518] on img at bounding box center [818, 510] width 325 height 272
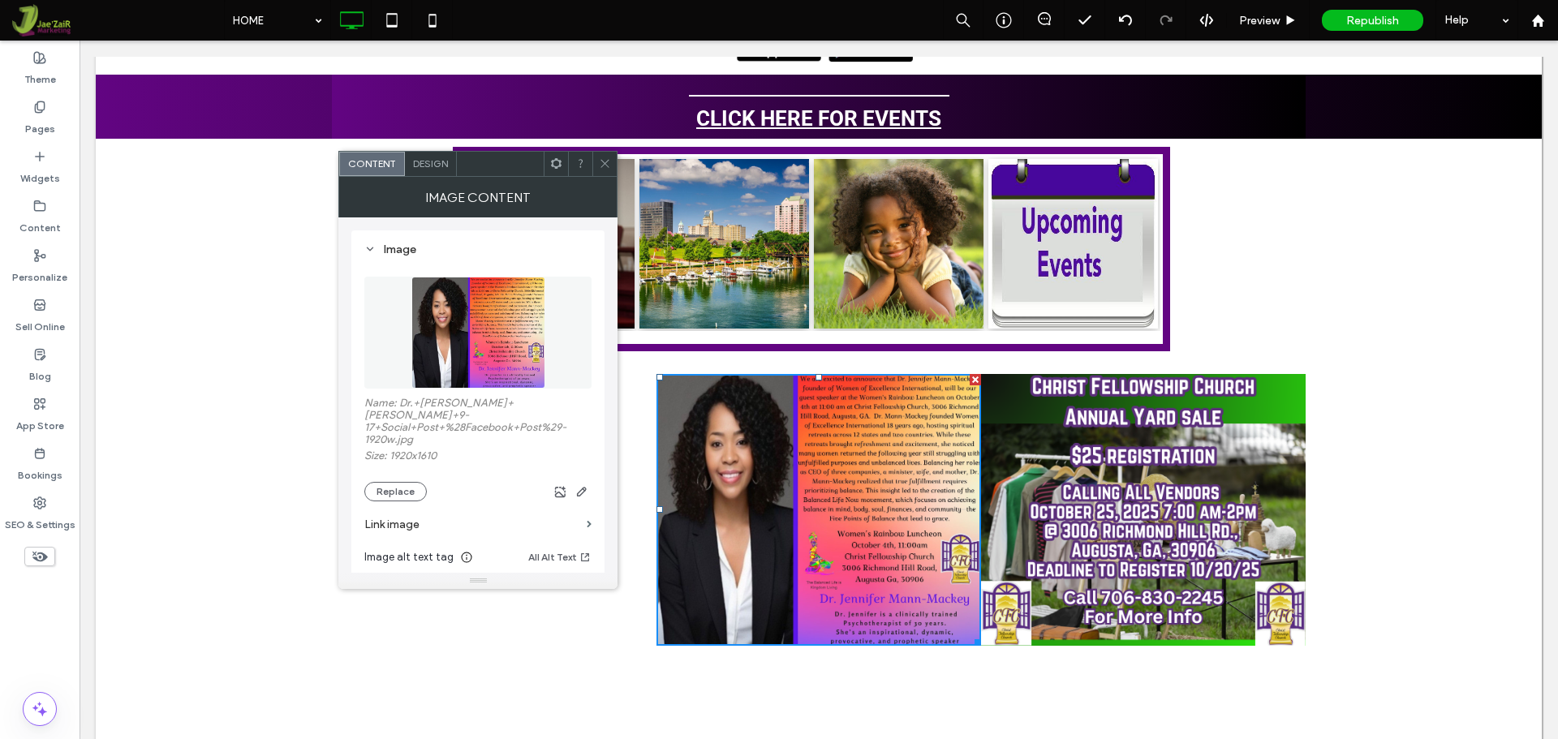
click at [597, 168] on div at bounding box center [604, 164] width 24 height 24
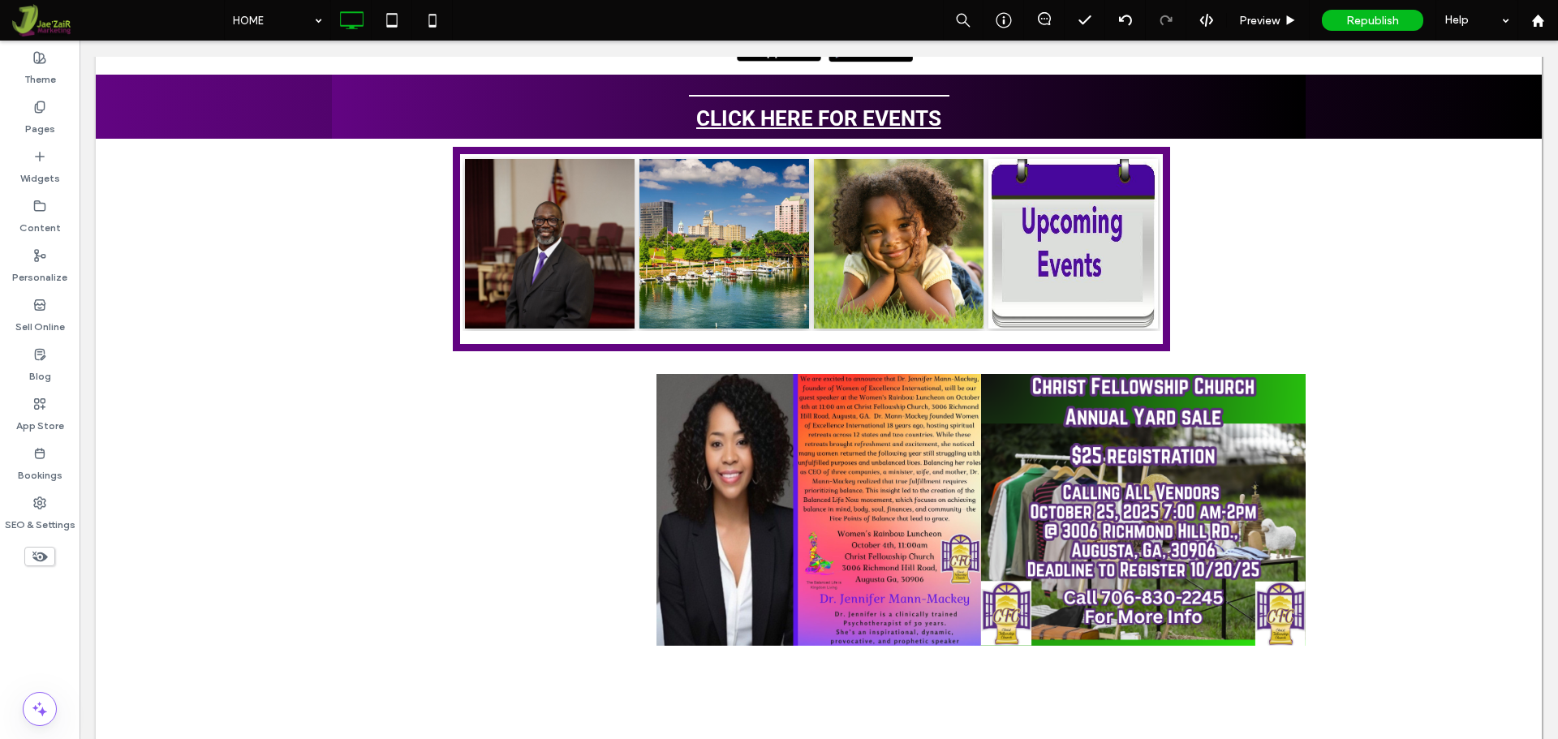
click at [505, 557] on div "Click To Paste Click To Paste" at bounding box center [494, 510] width 325 height 272
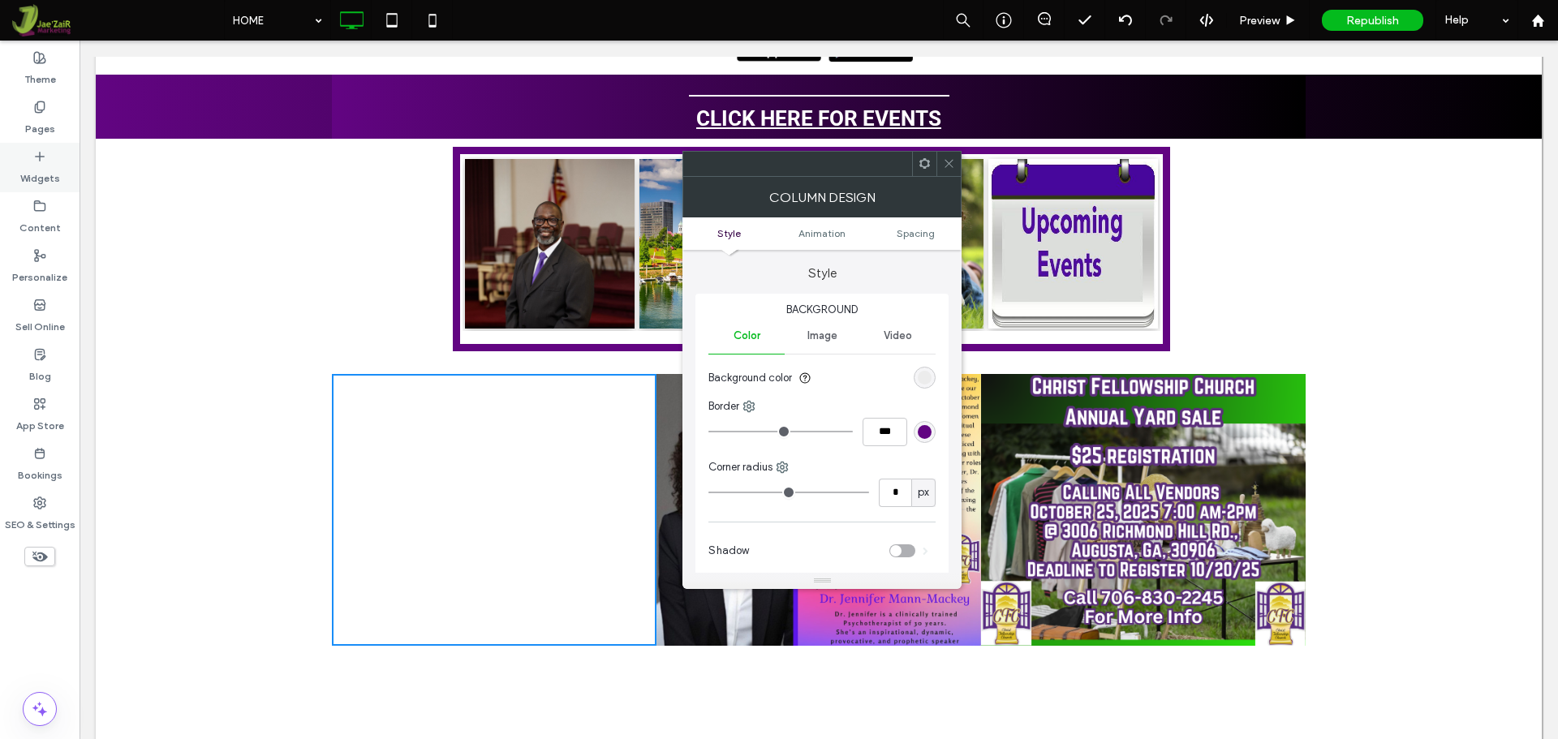
click at [19, 174] on div "Widgets" at bounding box center [40, 167] width 80 height 49
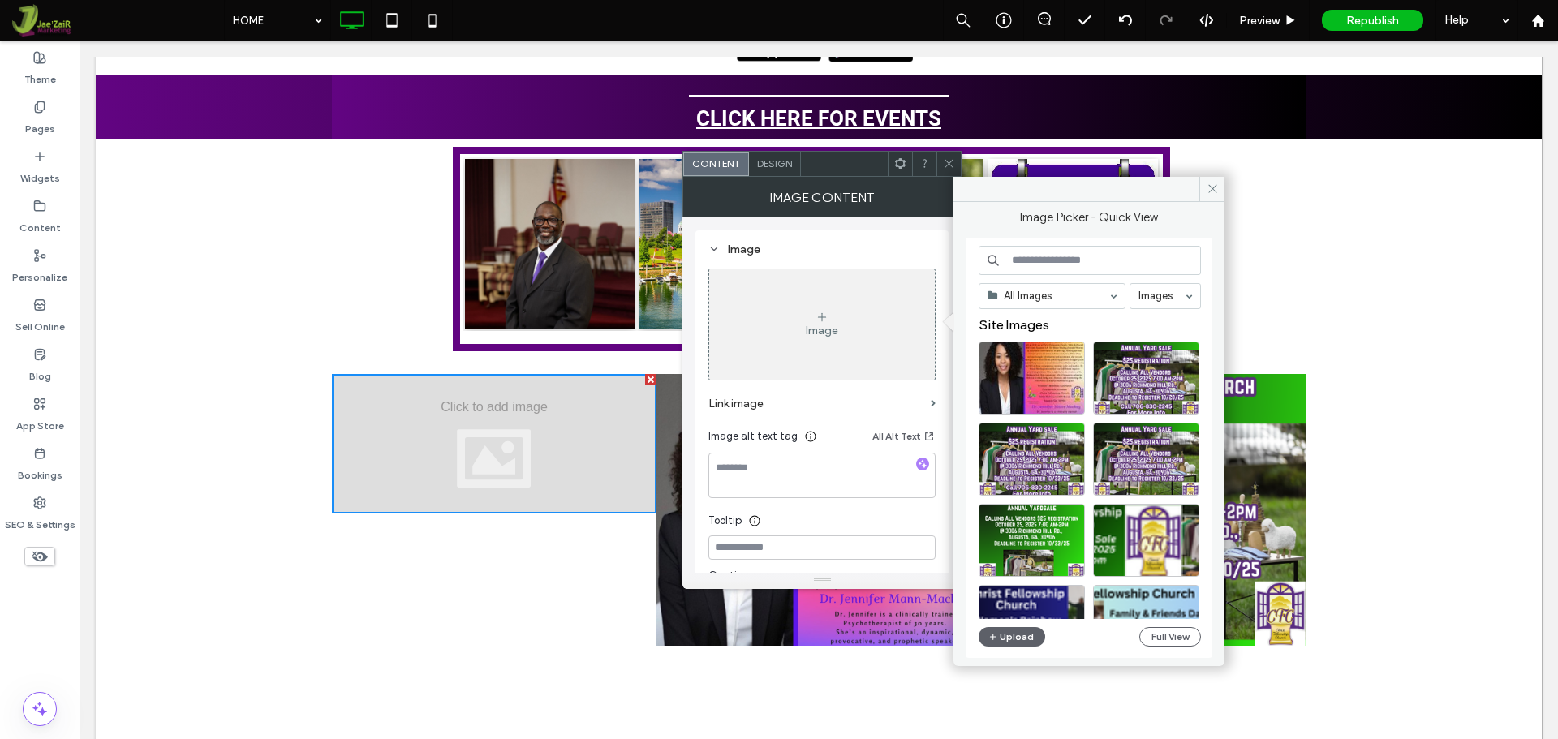
click at [784, 355] on div "Image" at bounding box center [822, 324] width 226 height 107
click at [827, 305] on div "Image" at bounding box center [822, 324] width 226 height 107
click at [991, 634] on icon "button" at bounding box center [993, 636] width 10 height 13
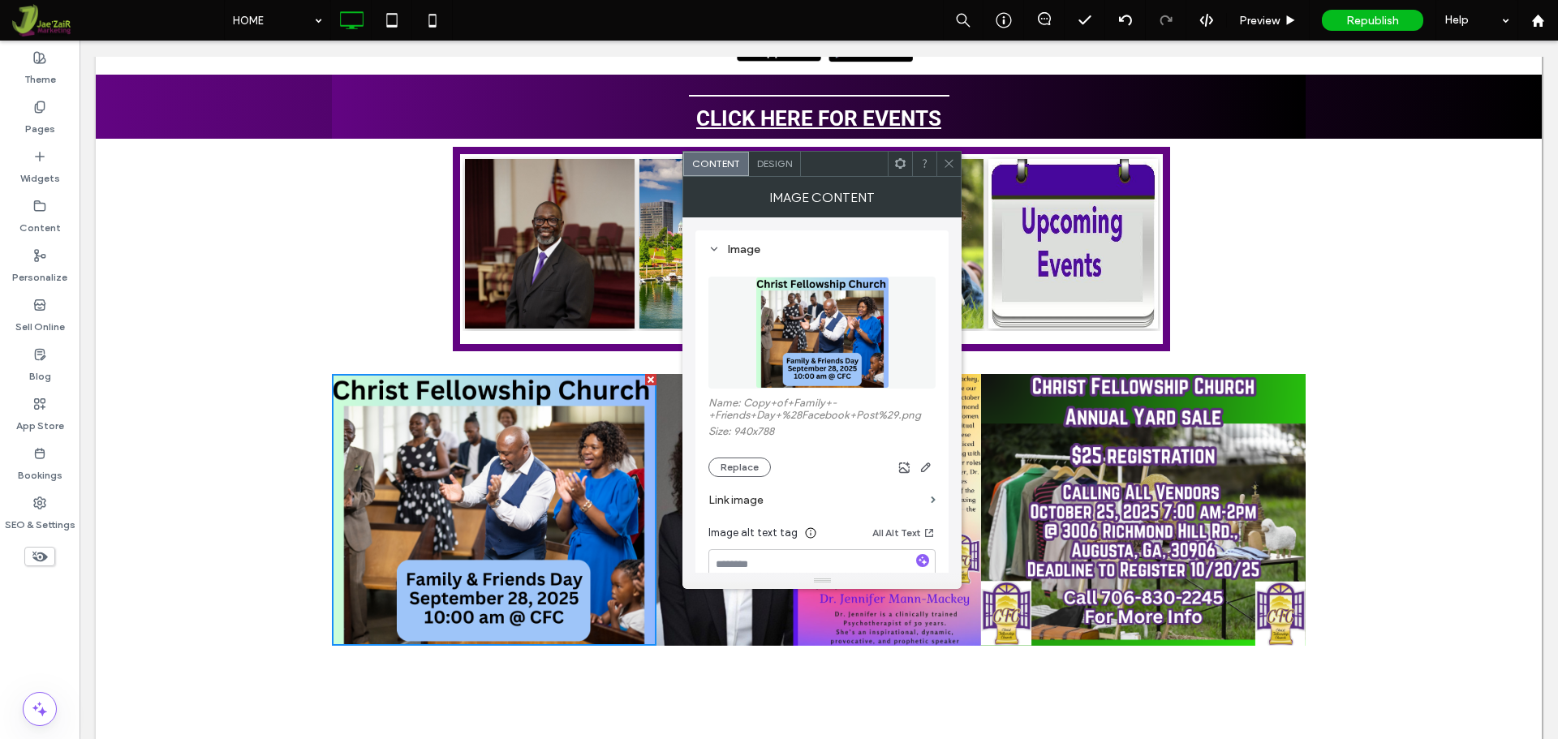
click at [944, 158] on icon at bounding box center [949, 163] width 12 height 12
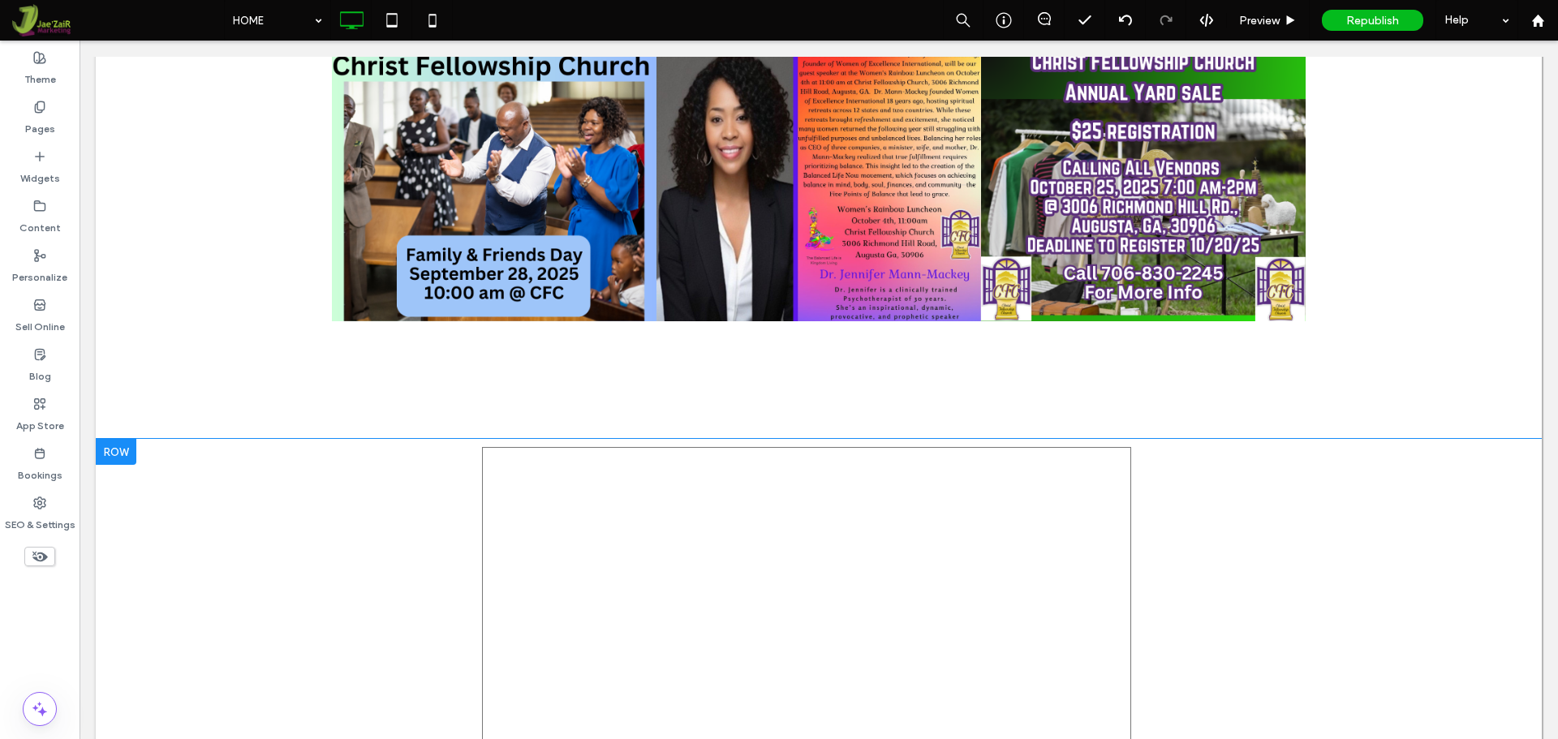
scroll to position [2191, 0]
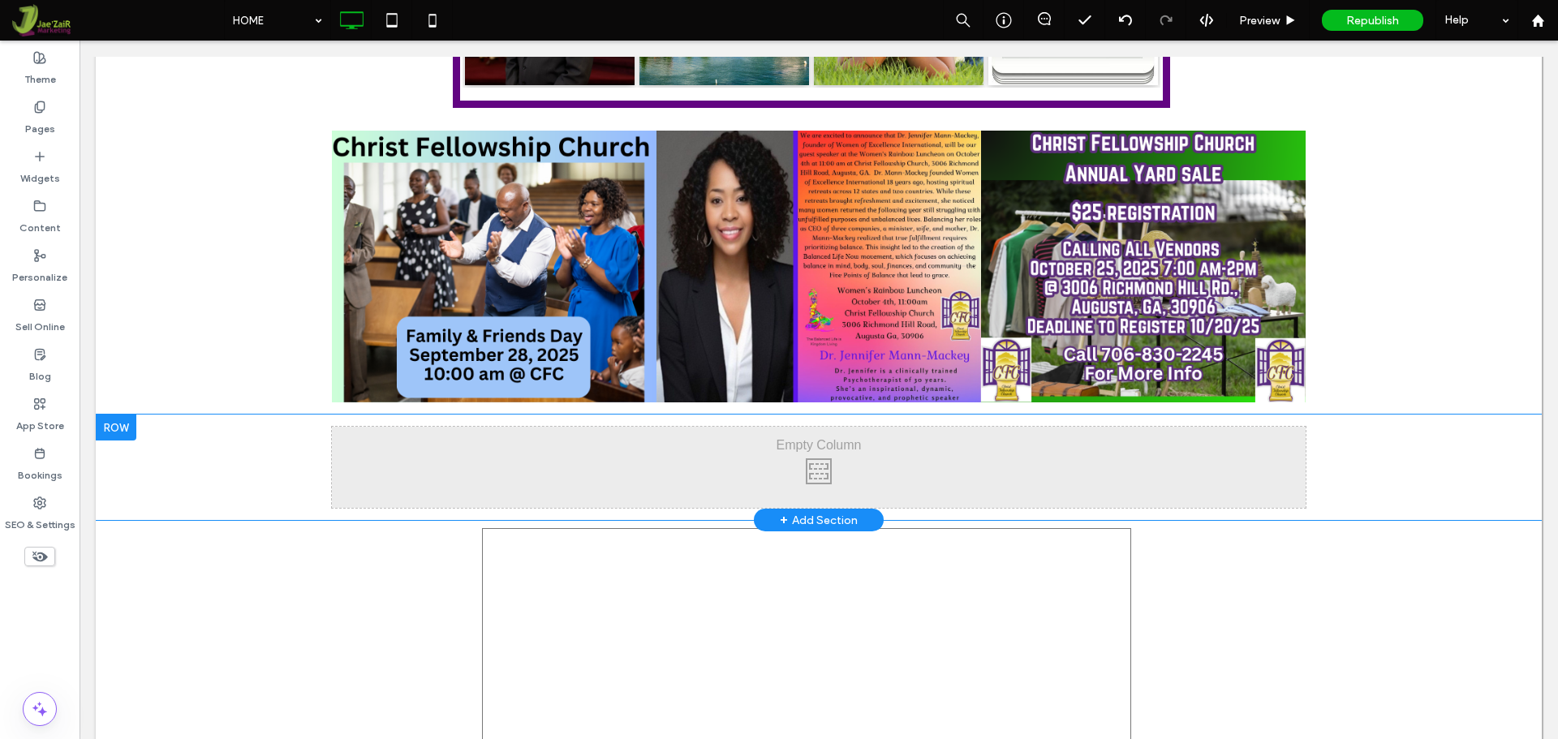
click at [123, 441] on div at bounding box center [116, 428] width 41 height 26
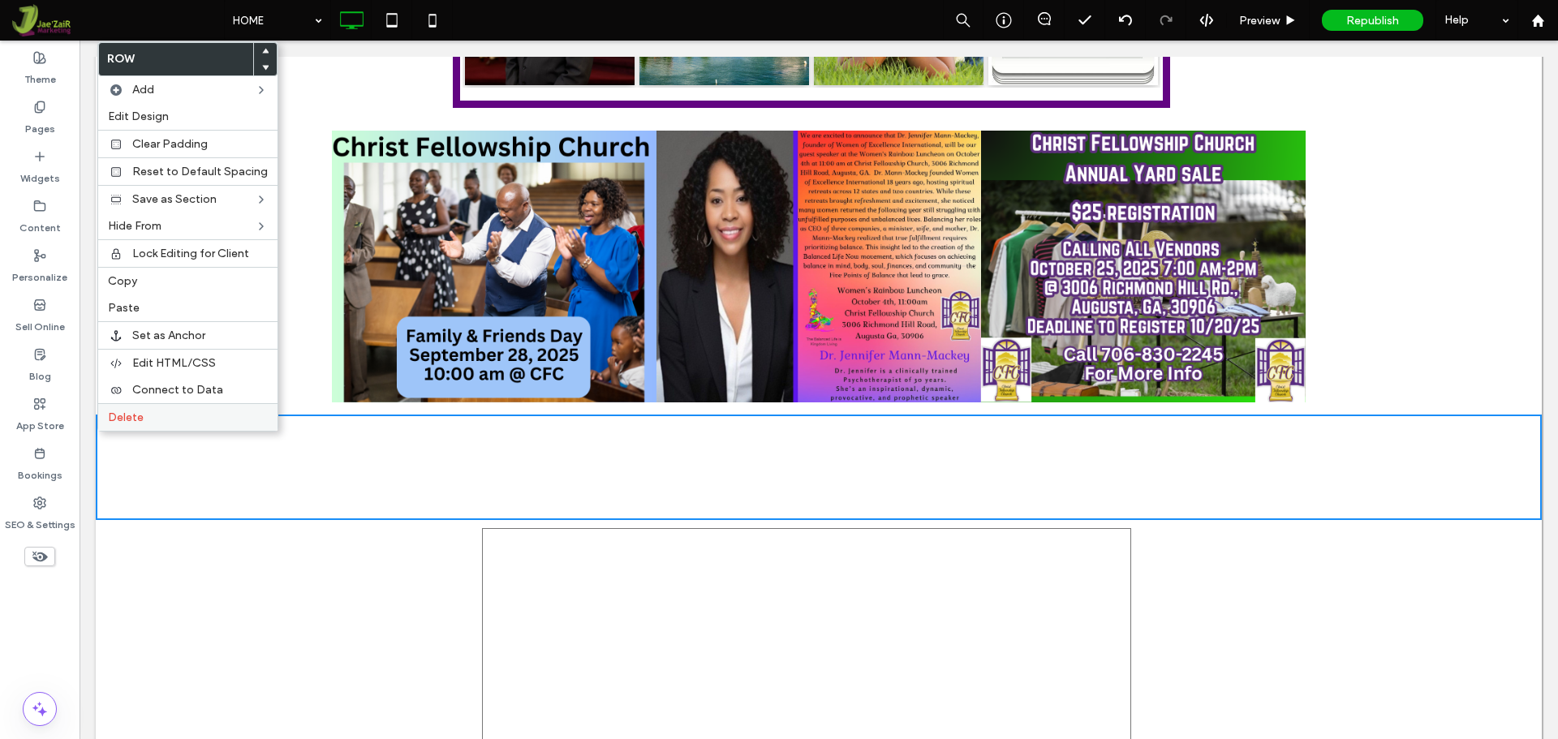
click at [132, 419] on span "Delete" at bounding box center [126, 418] width 36 height 14
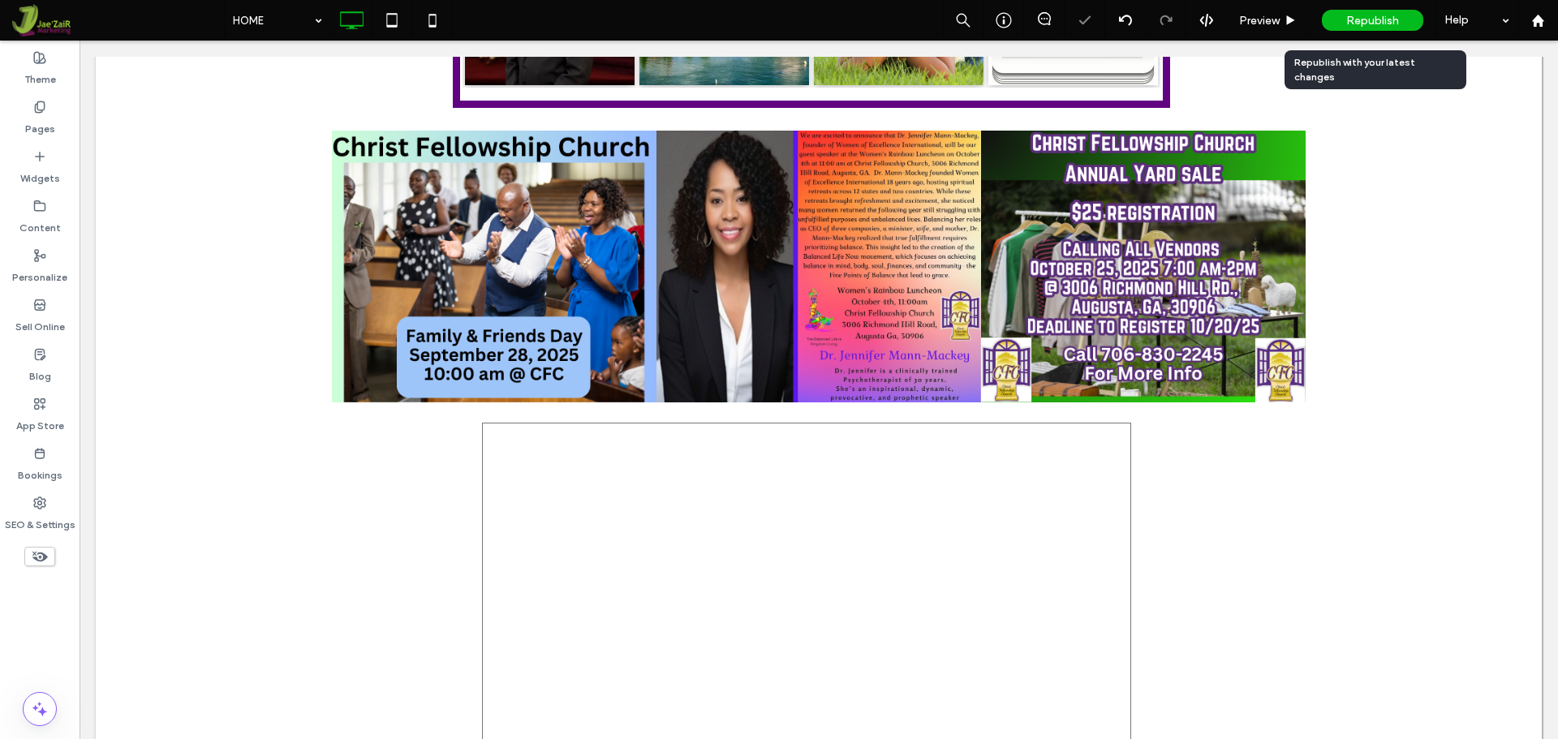
click at [1387, 15] on span "Republish" at bounding box center [1372, 21] width 53 height 14
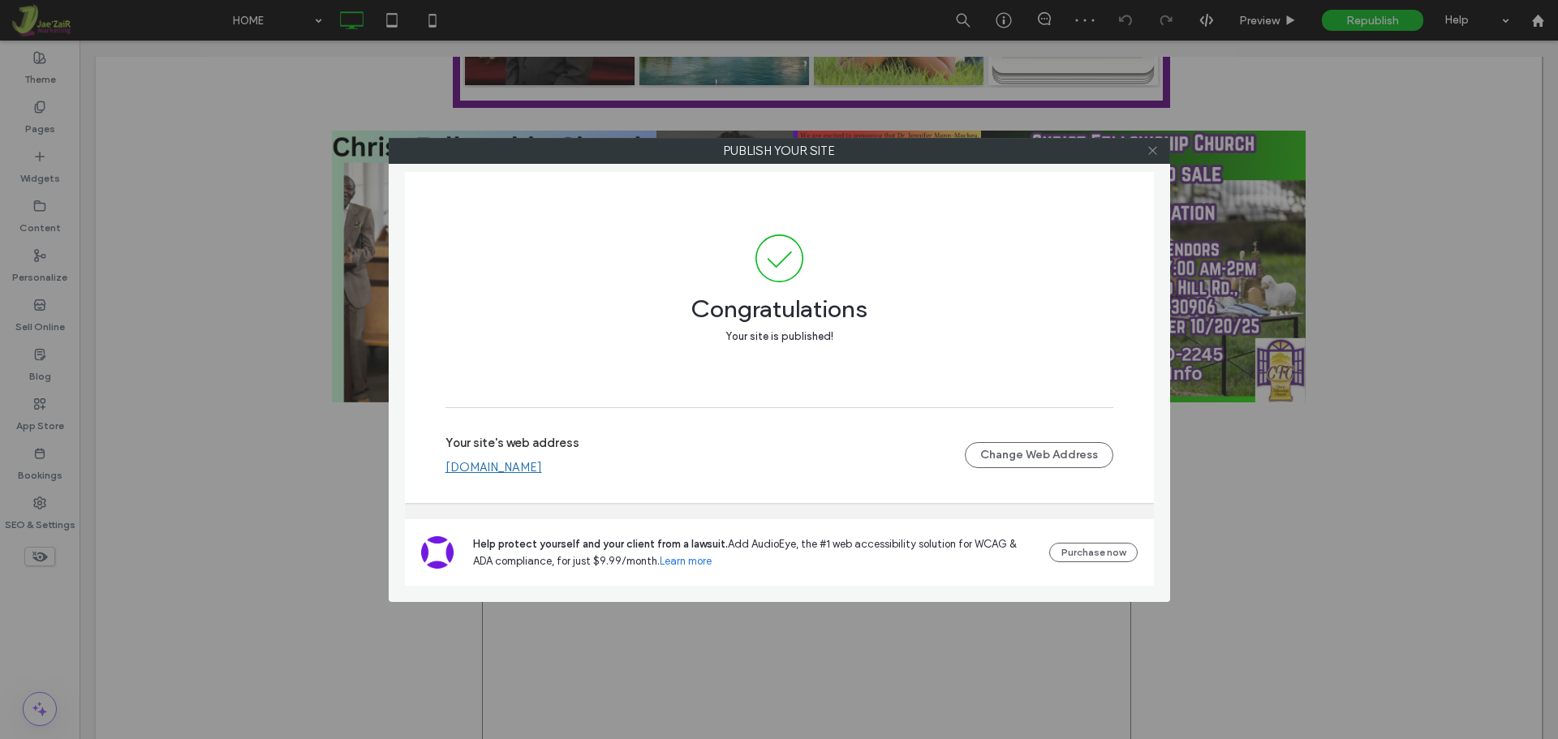
click at [1155, 150] on icon at bounding box center [1152, 150] width 12 height 12
